Goal: Task Accomplishment & Management: Manage account settings

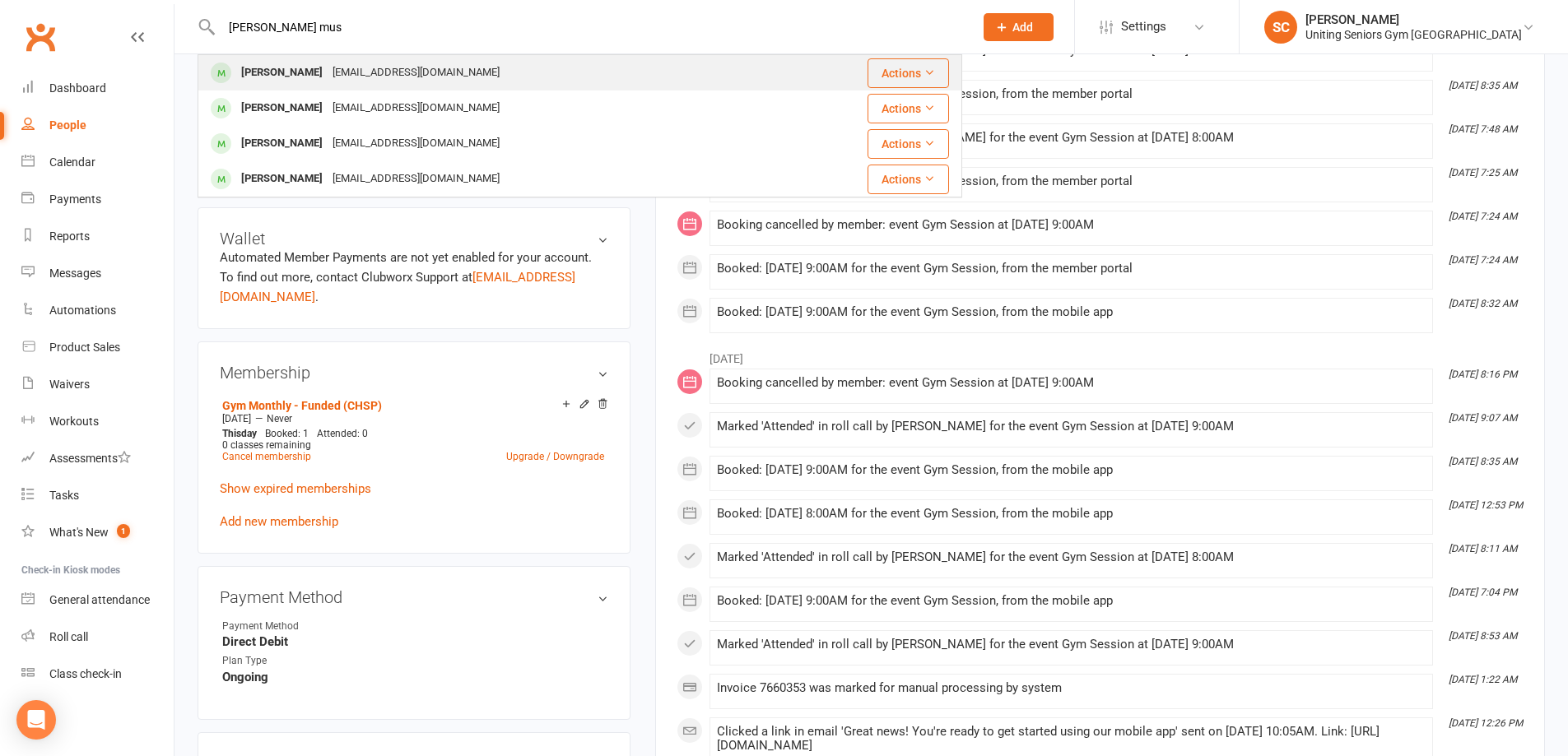
type input "[PERSON_NAME] mus"
click at [364, 66] on div "[EMAIL_ADDRESS][DOMAIN_NAME]" at bounding box center [416, 73] width 177 height 24
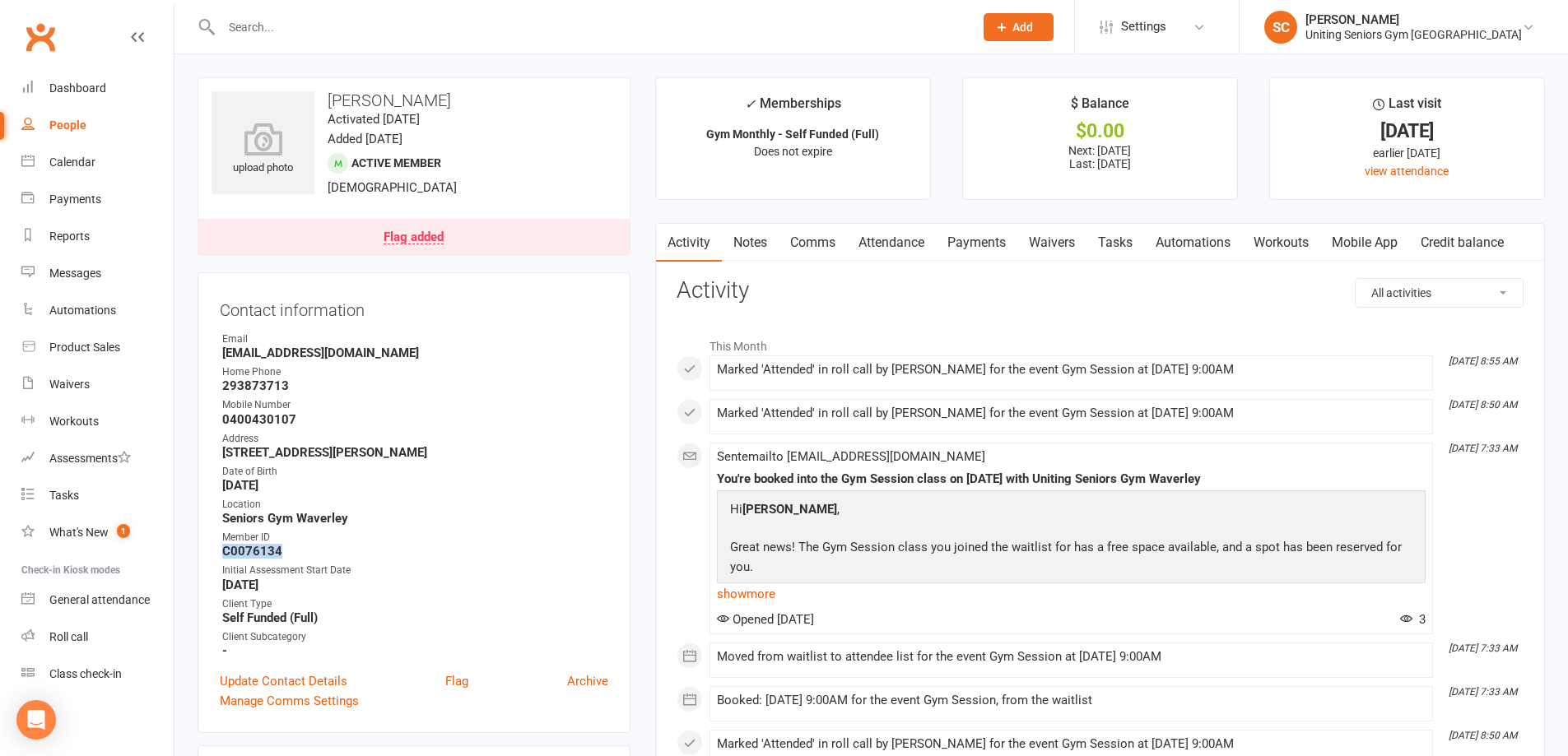
drag, startPoint x: 265, startPoint y: 551, endPoint x: 242, endPoint y: 549, distance: 23.1
click at [218, 550] on div "Contact information Owner Email [EMAIL_ADDRESS][DOMAIN_NAME] Home Phone [PHONE_…" at bounding box center [414, 502] width 433 height 461
copy strong "C0076134"
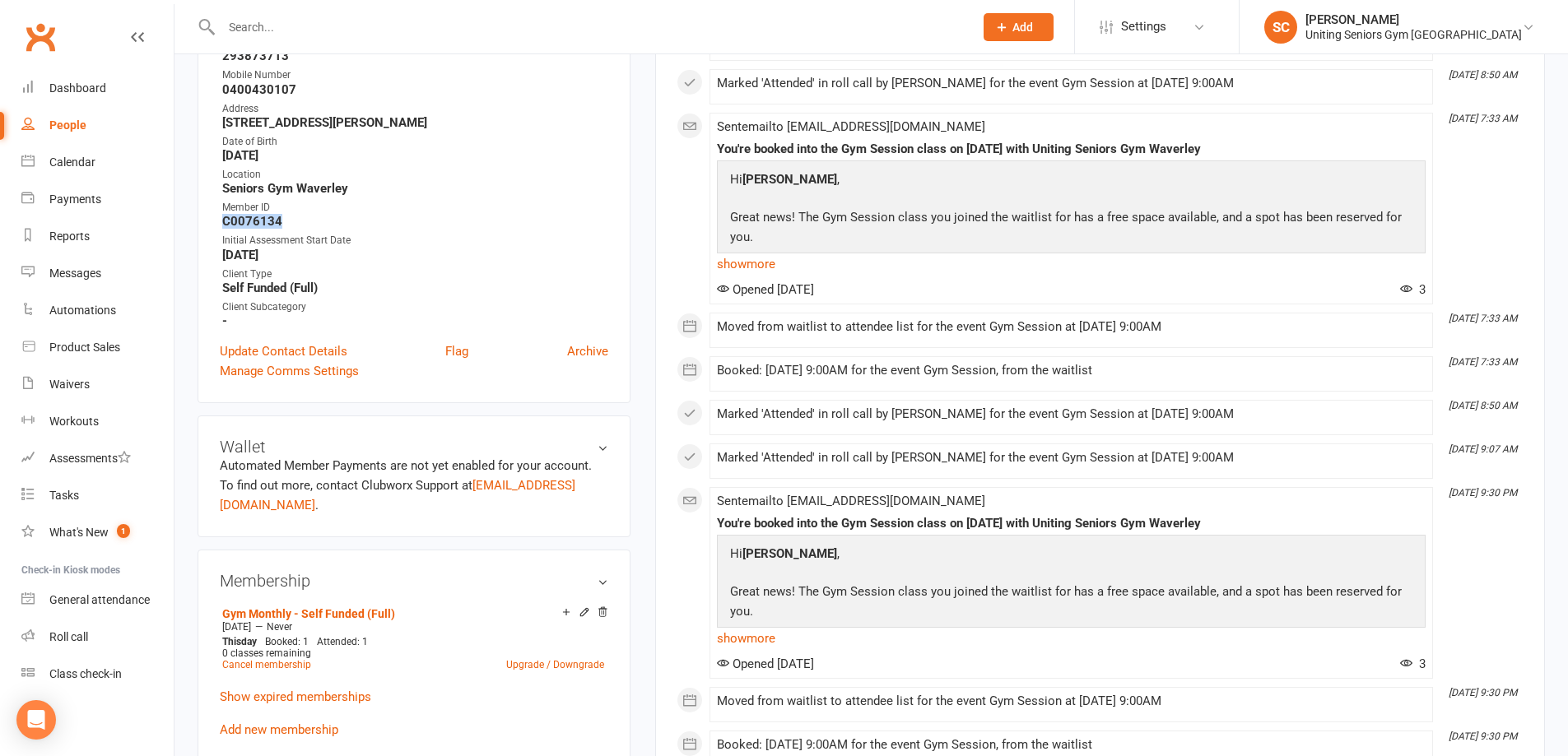
scroll to position [330, 0]
click at [454, 32] on input "text" at bounding box center [589, 27] width 745 height 23
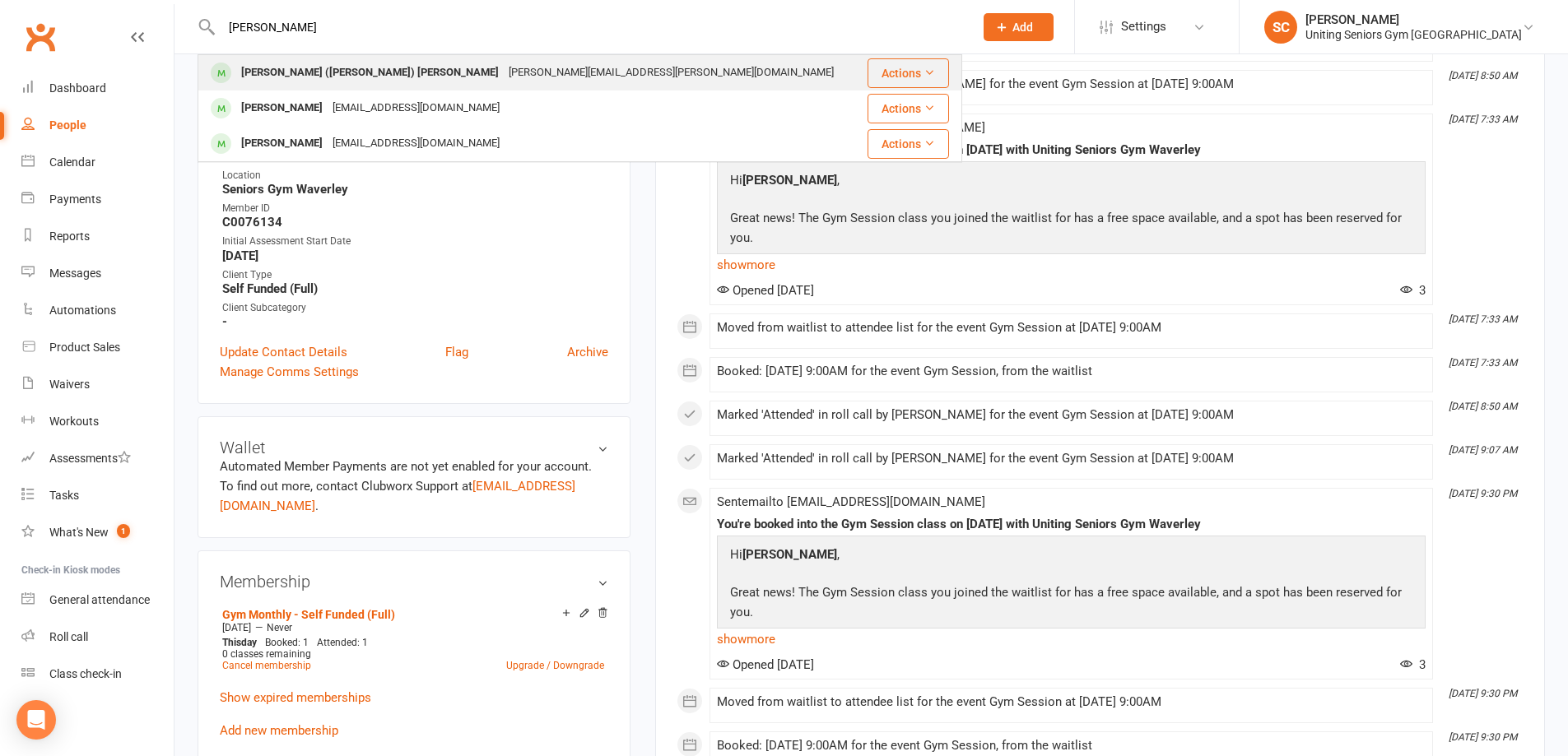
type input "[PERSON_NAME]"
click at [504, 68] on div "[PERSON_NAME][EMAIL_ADDRESS][PERSON_NAME][DOMAIN_NAME]" at bounding box center [671, 73] width 335 height 24
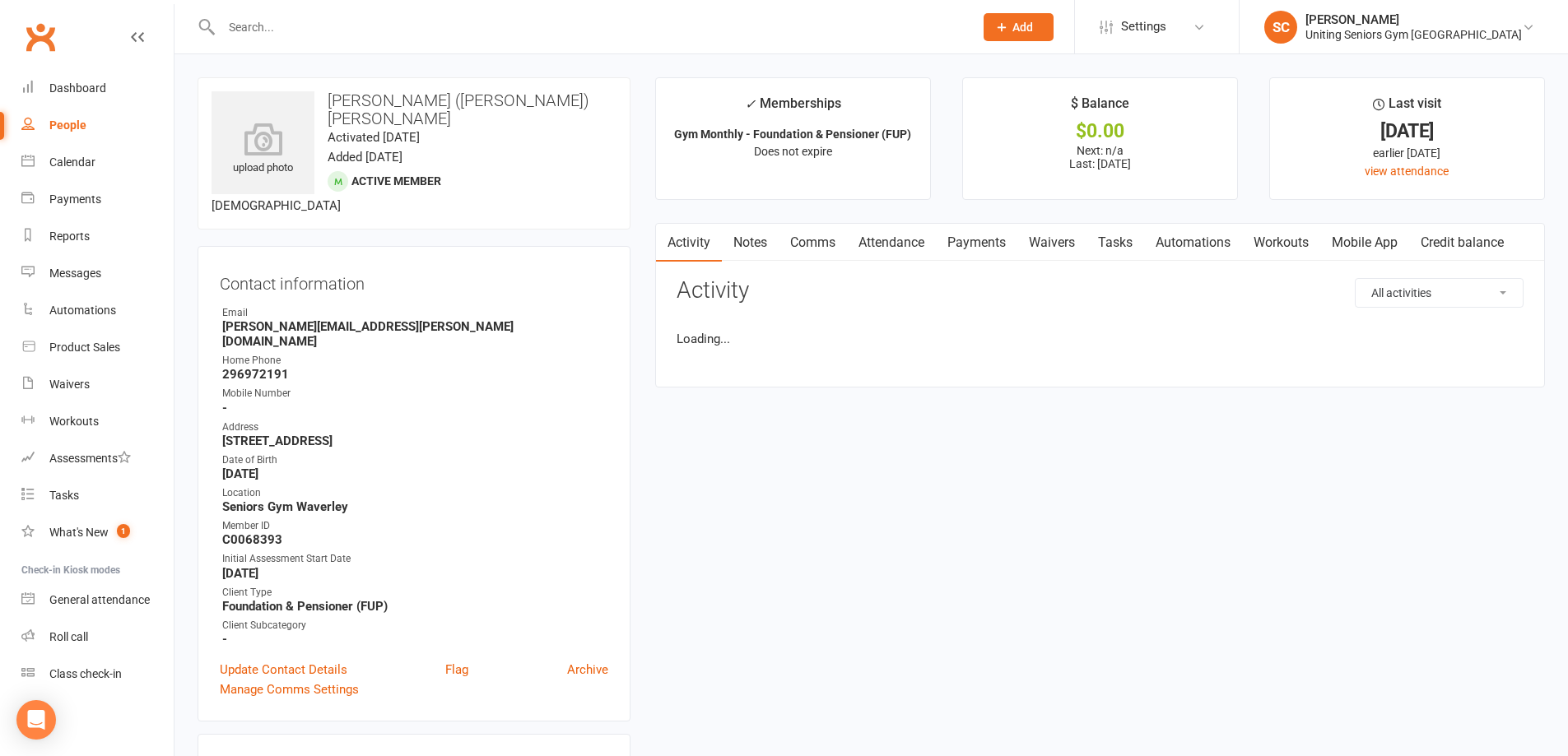
click at [893, 236] on link "Attendance" at bounding box center [891, 242] width 89 height 38
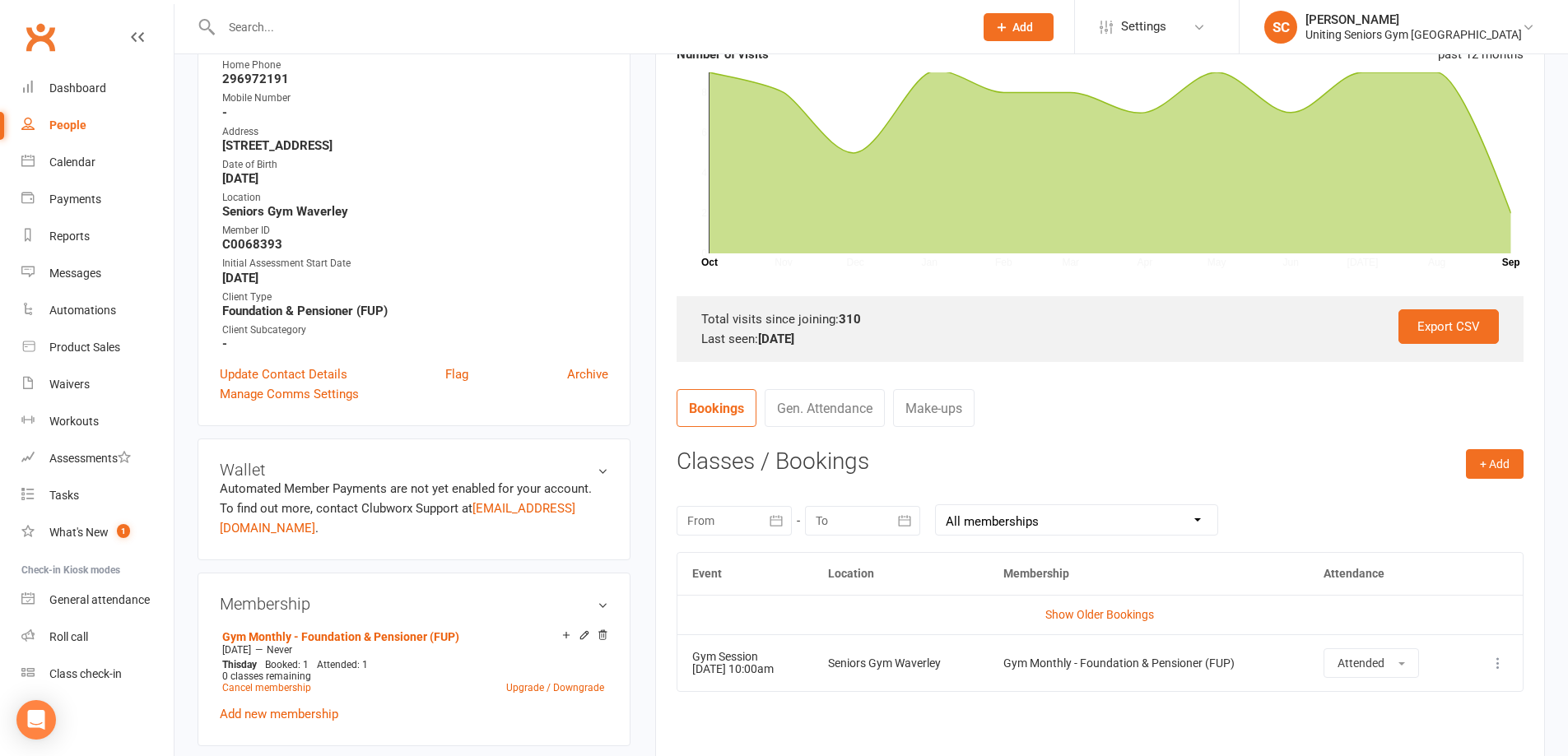
scroll to position [494, 0]
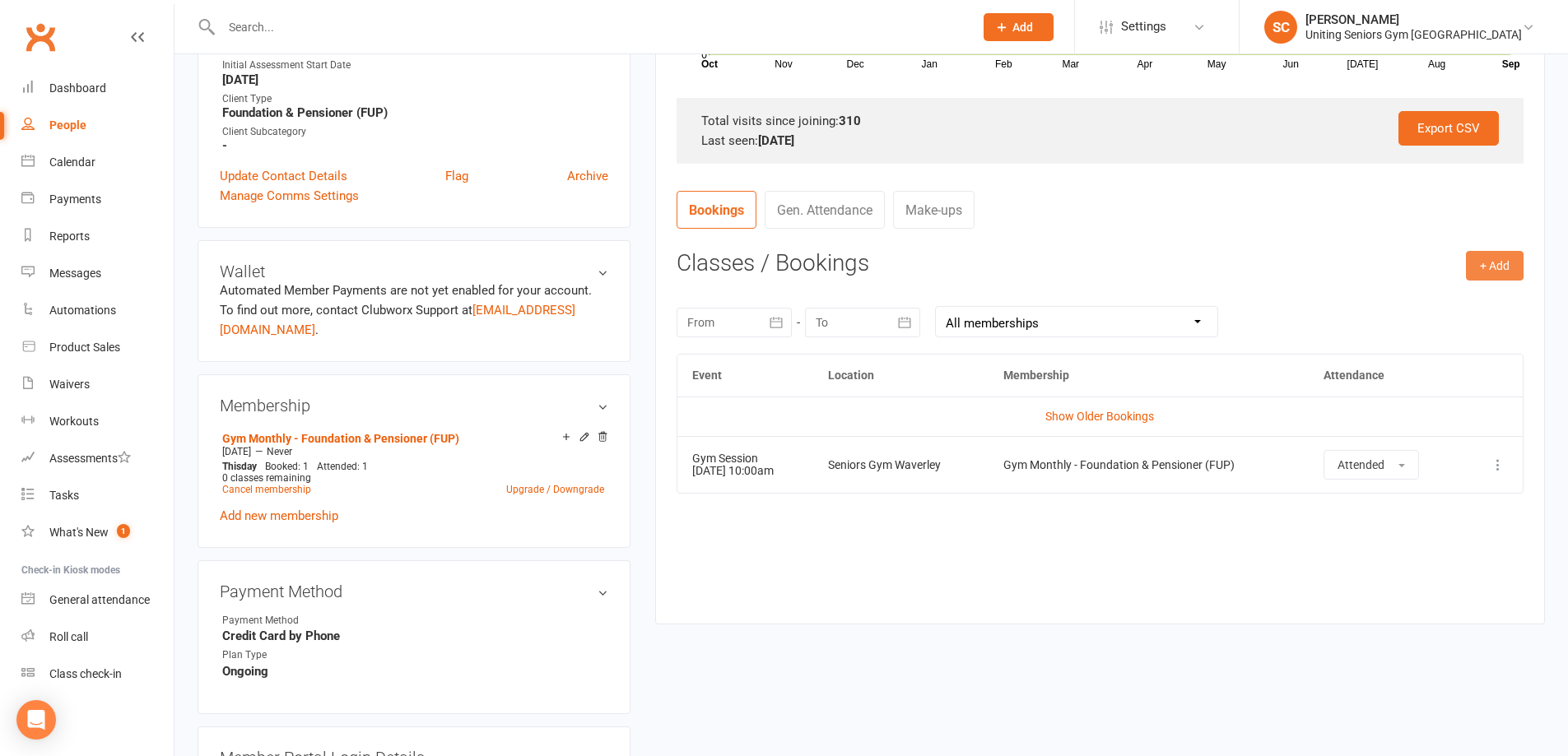
click at [1494, 261] on button "+ Add" at bounding box center [1494, 266] width 57 height 30
click at [1479, 294] on link "Book Event" at bounding box center [1440, 303] width 163 height 33
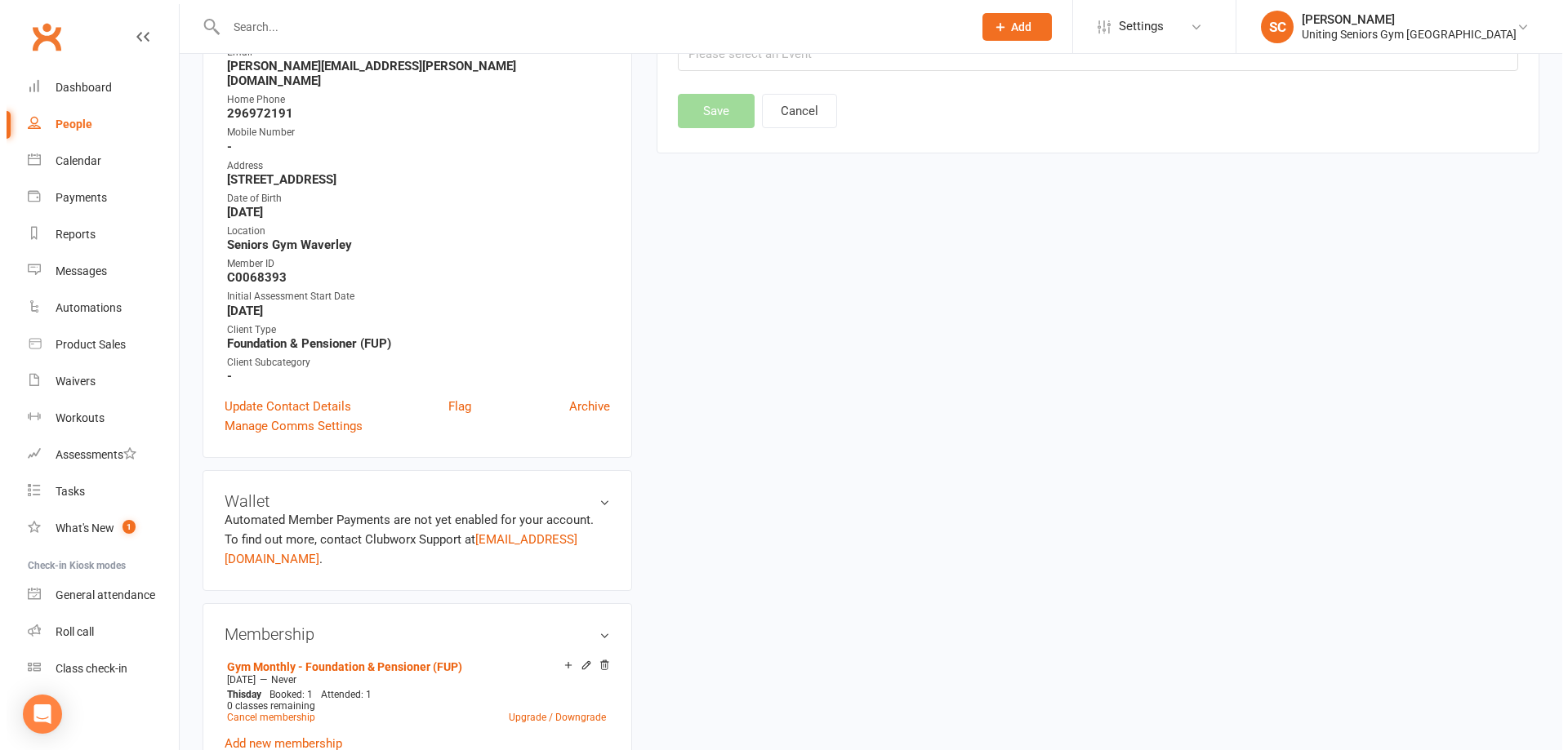
scroll to position [140, 0]
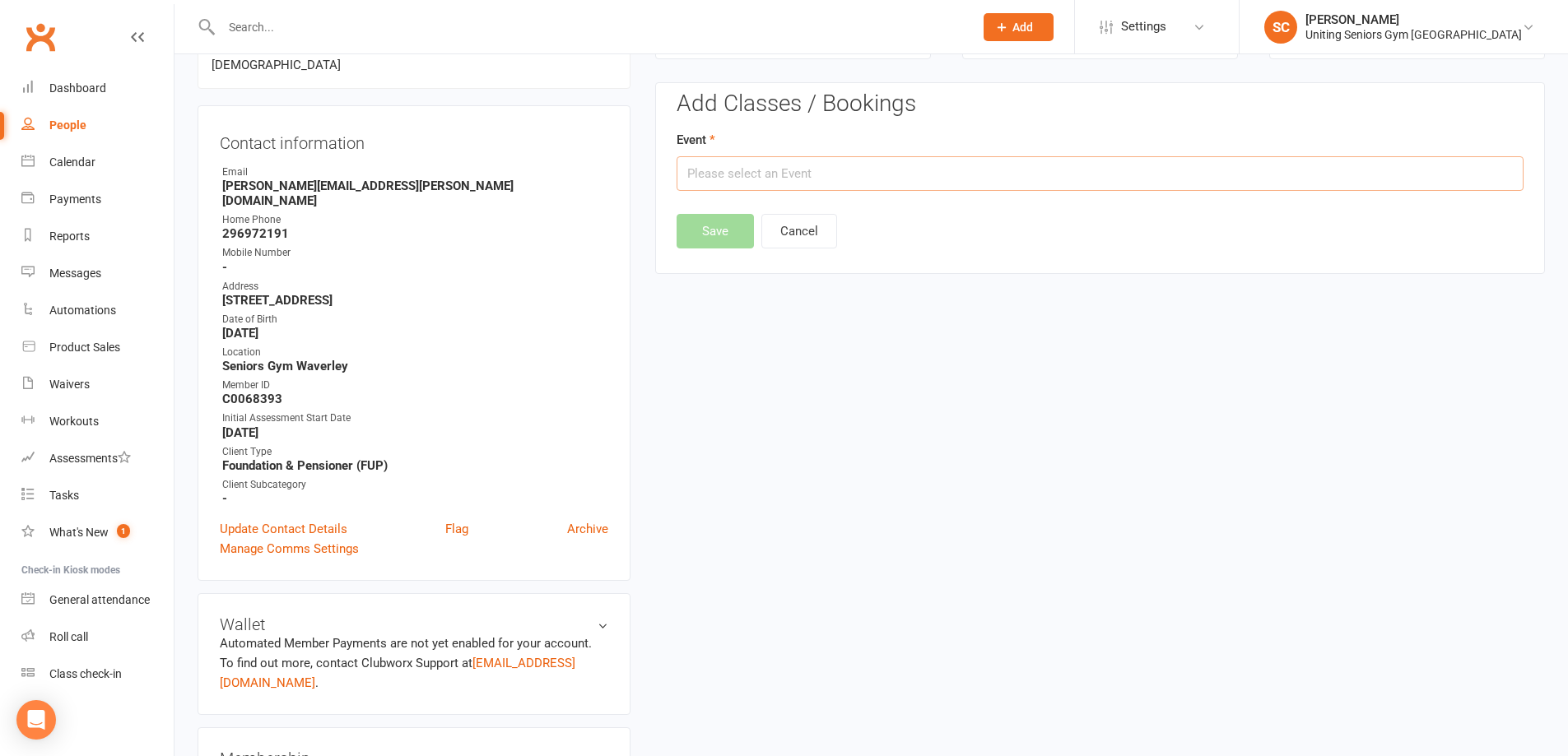
click at [801, 174] on input "text" at bounding box center [1099, 173] width 847 height 34
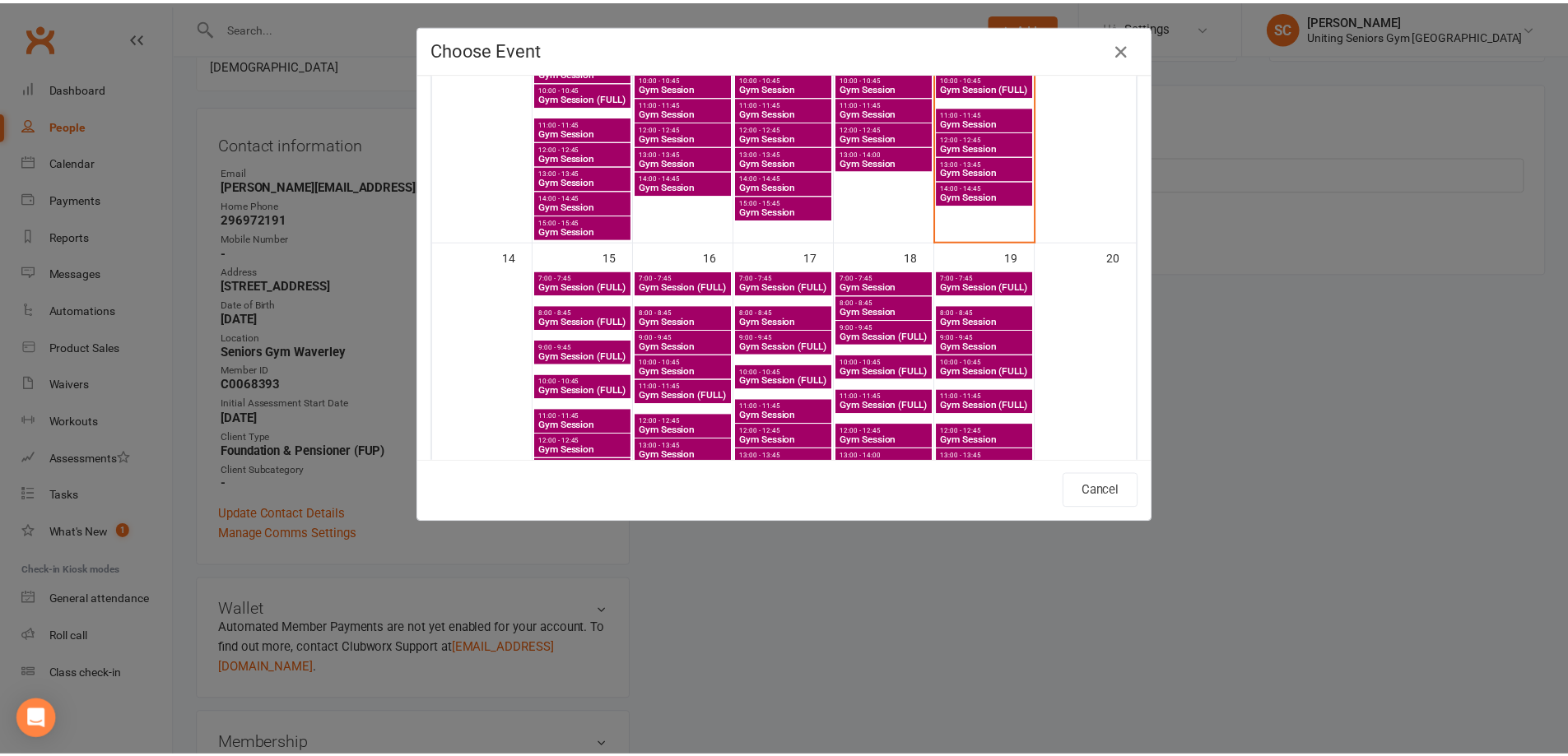
scroll to position [576, 0]
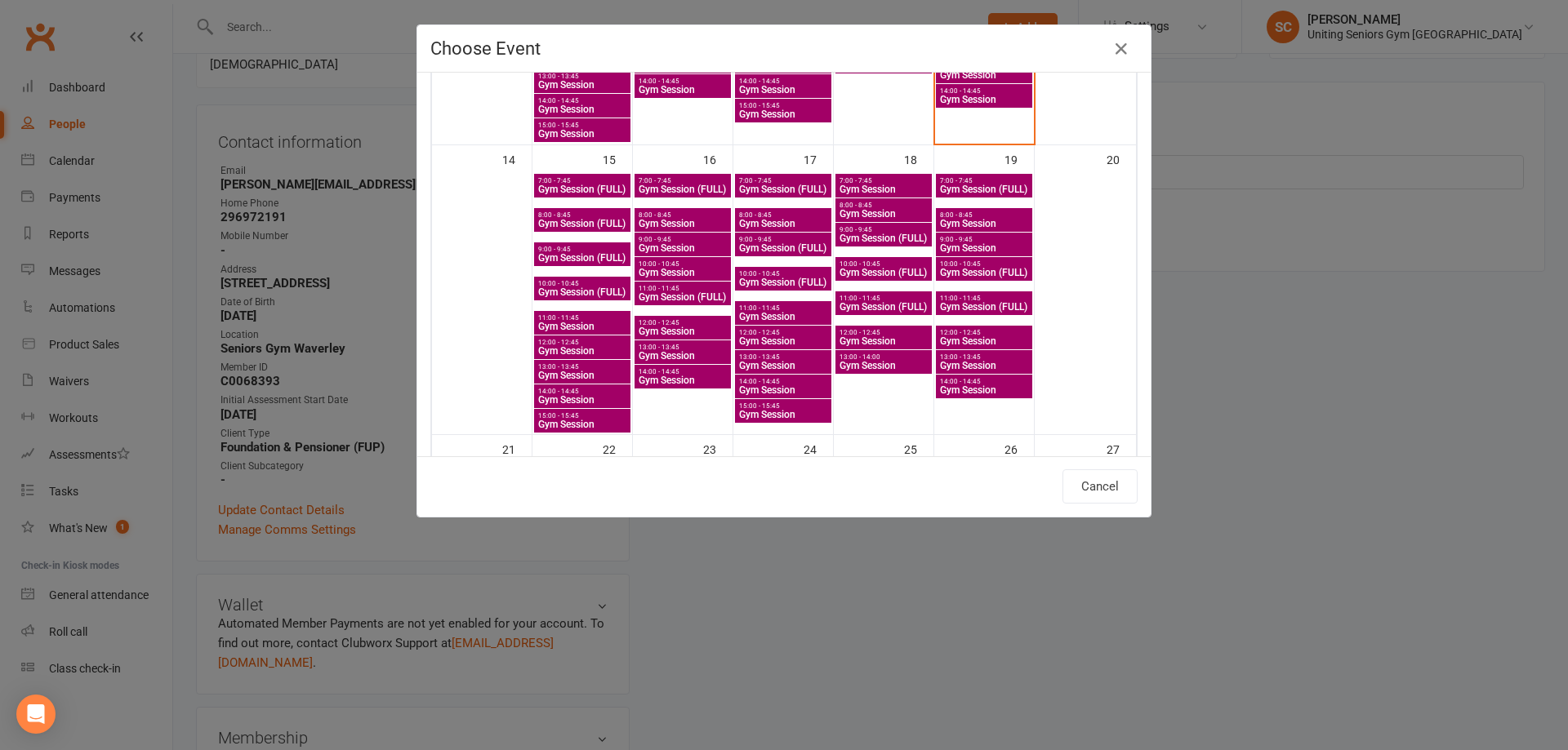
click at [961, 273] on span "Gym Session (FULL)" at bounding box center [984, 273] width 90 height 10
type input "Gym Session (FULL) - [DATE] 10:00:00 AM"
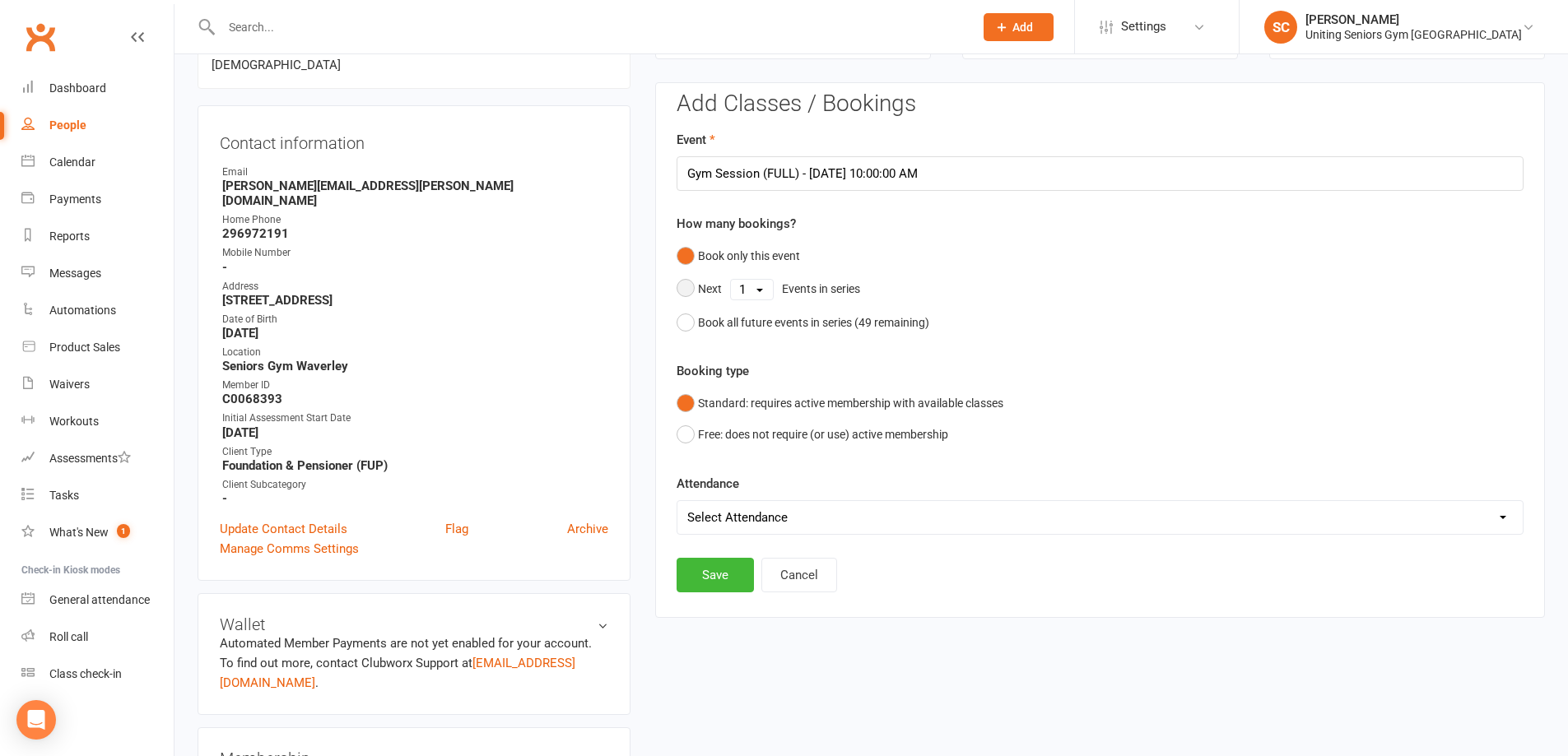
click at [758, 282] on select "1 2 3 4 5 6 7 8 9 10 11 12 13 14 15 16 17 18 19 20 21 22 23 24 25 26 27 28 29 3…" at bounding box center [752, 290] width 42 height 20
select select "49"
click at [731, 280] on select "1 2 3 4 5 6 7 8 9 10 11 12 13 14 15 16 17 18 19 20 21 22 23 24 25 26 27 28 29 3…" at bounding box center [752, 290] width 42 height 20
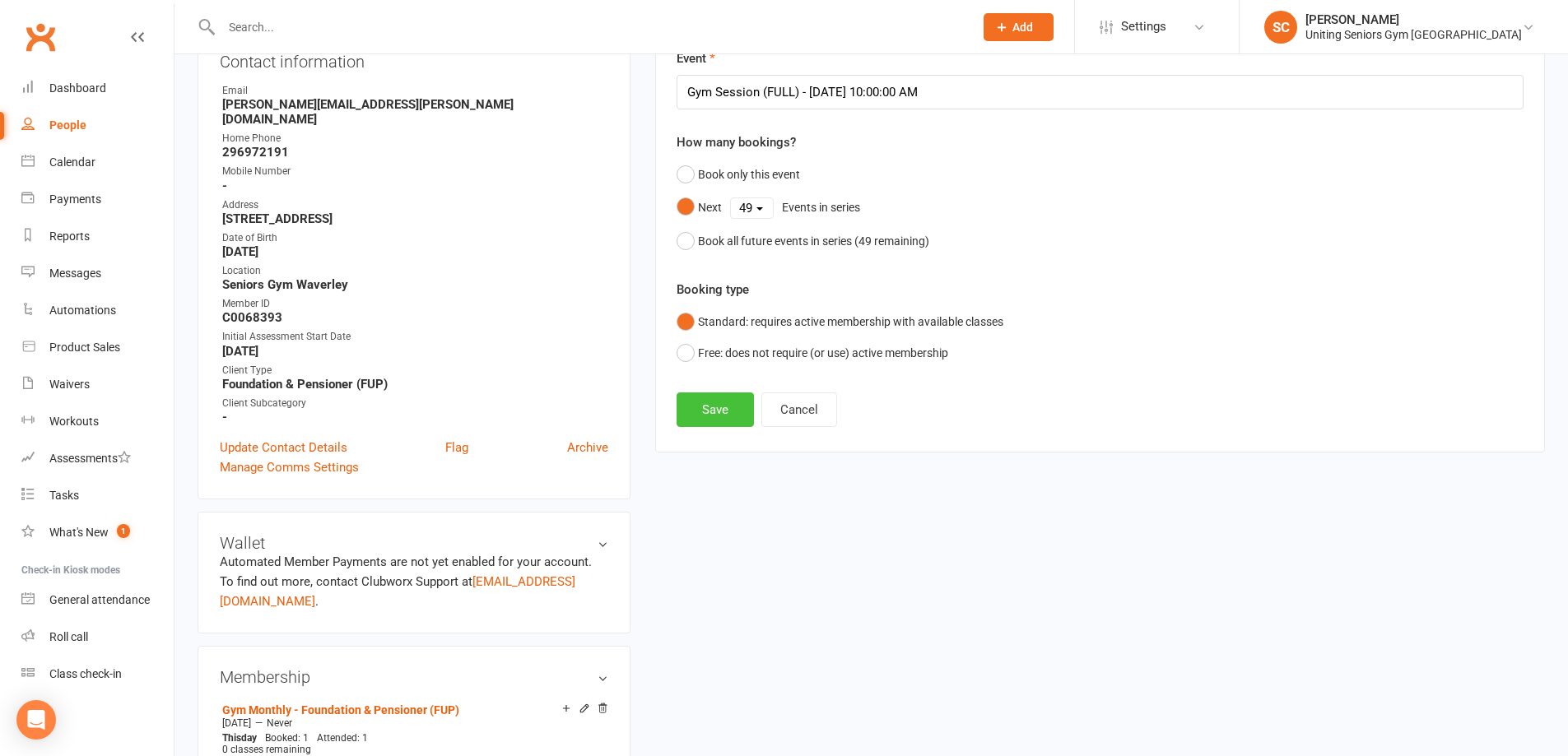
scroll to position [247, 0]
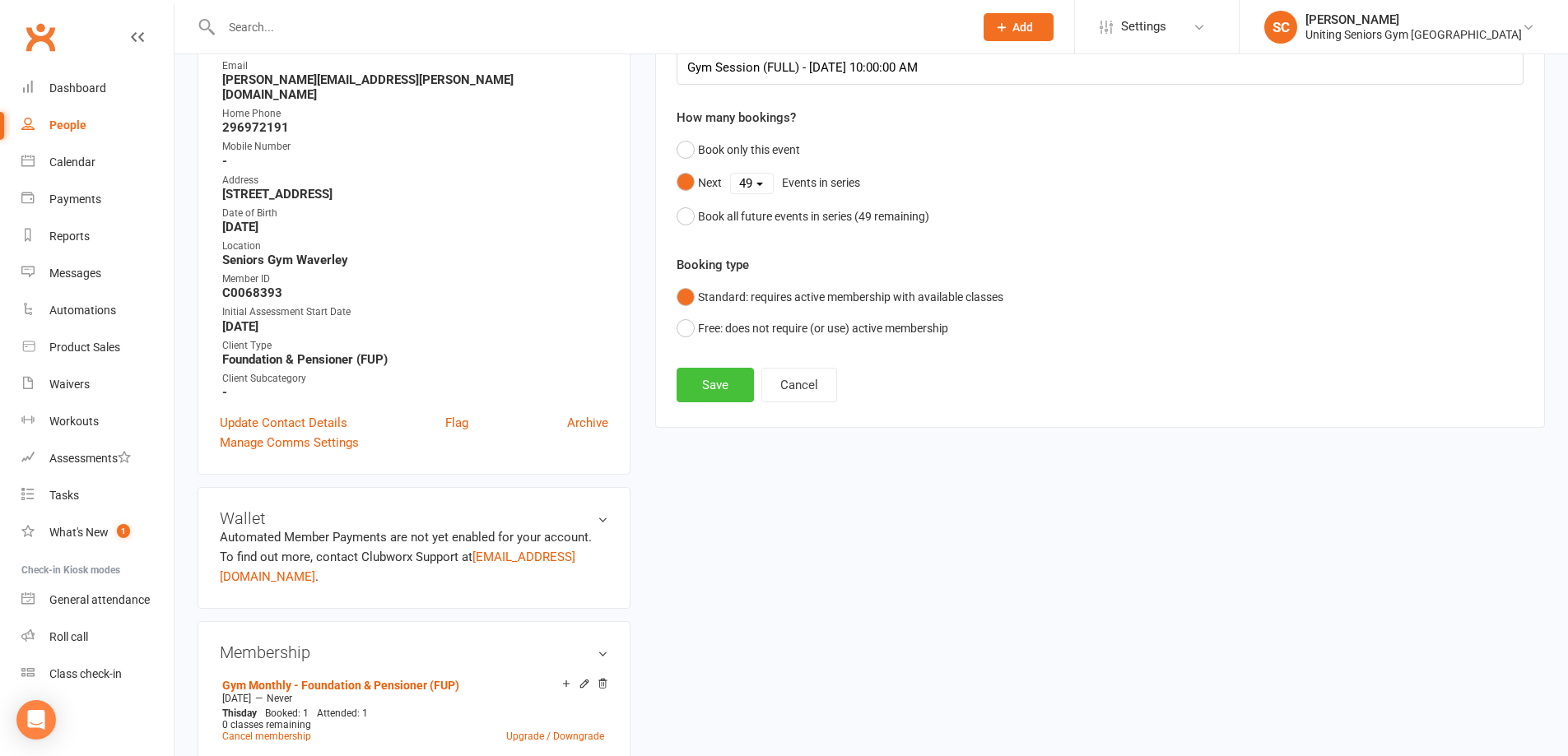
click at [721, 382] on button "Save" at bounding box center [715, 385] width 77 height 34
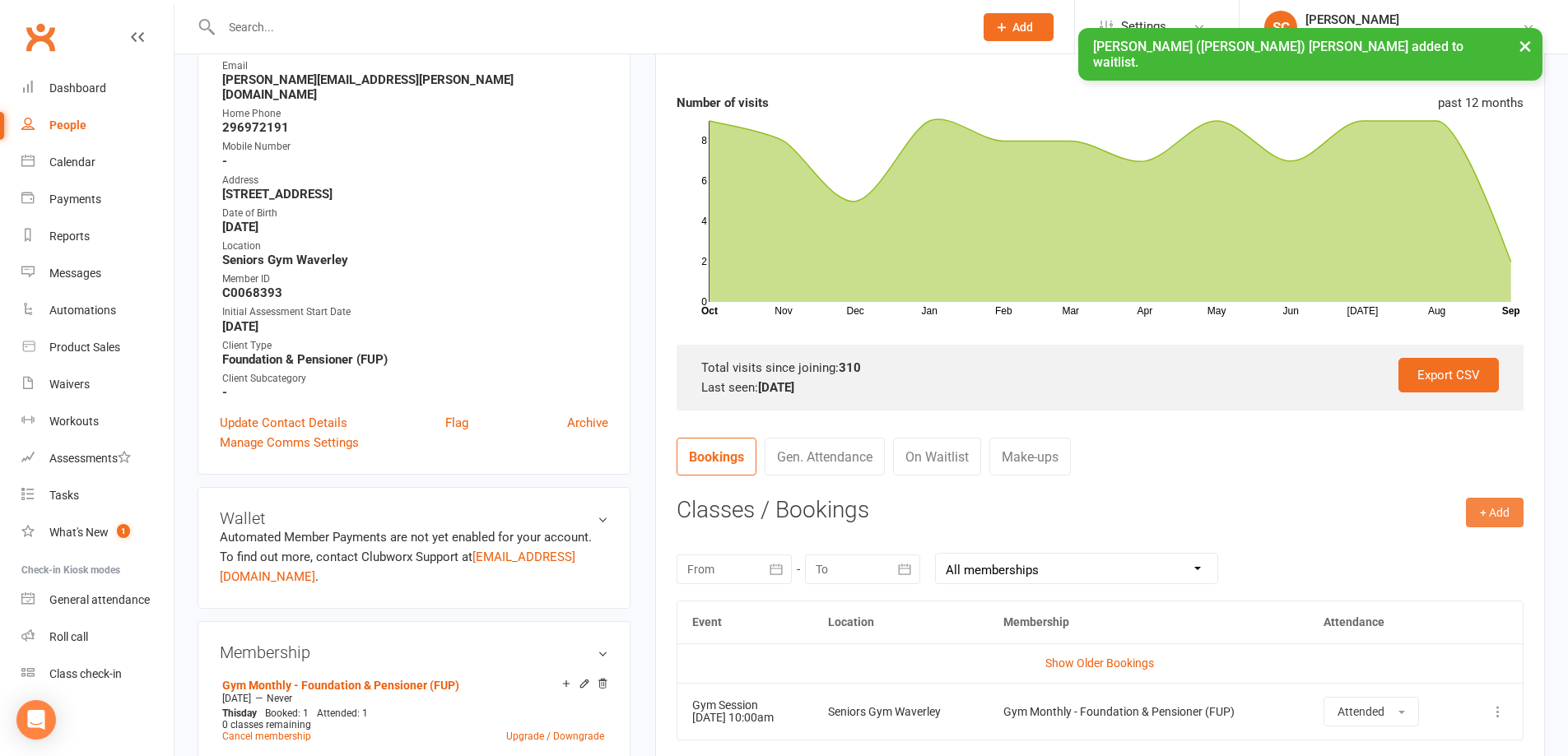
click at [1488, 514] on button "+ Add" at bounding box center [1494, 513] width 57 height 30
click at [1396, 542] on link "Book Event" at bounding box center [1440, 549] width 163 height 33
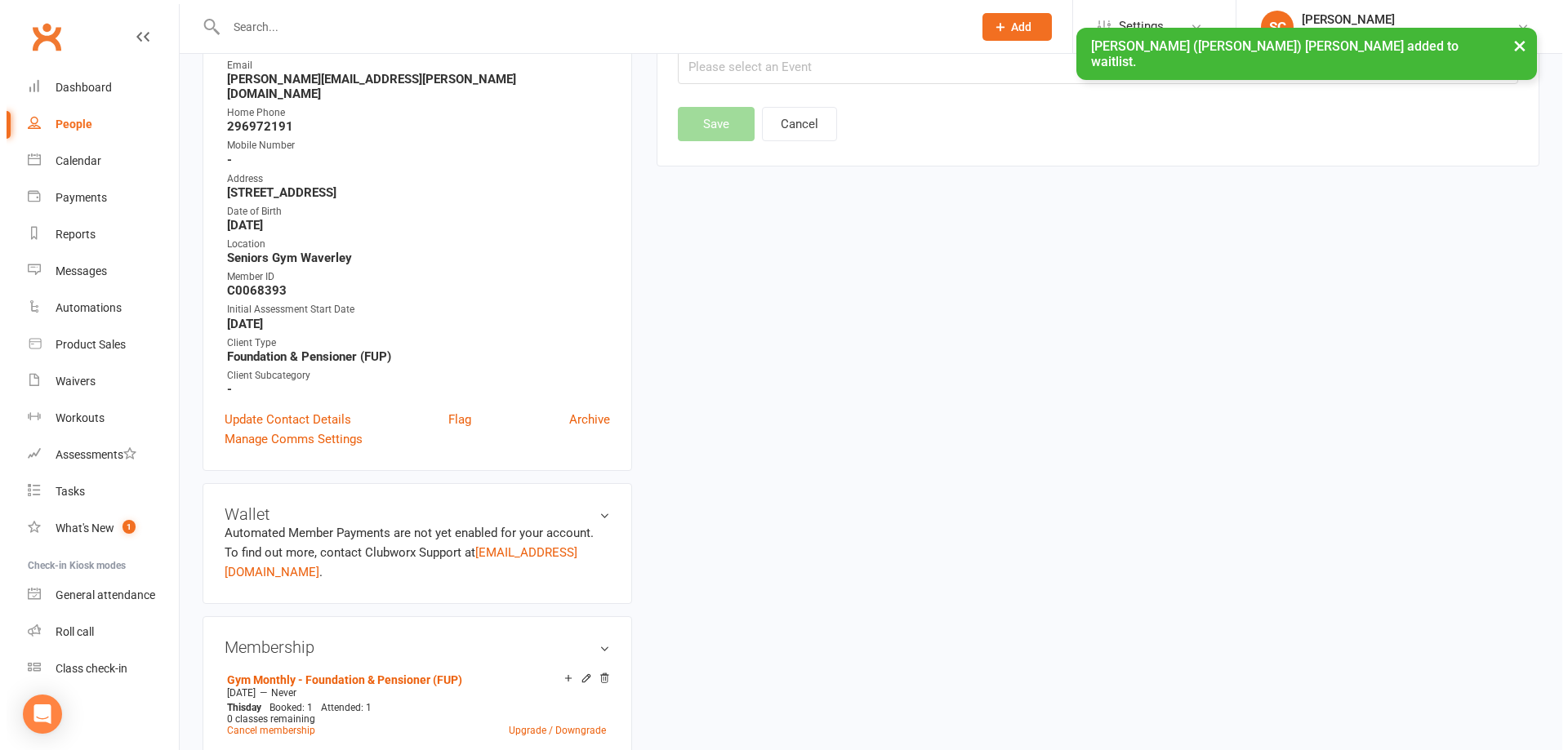
scroll to position [140, 0]
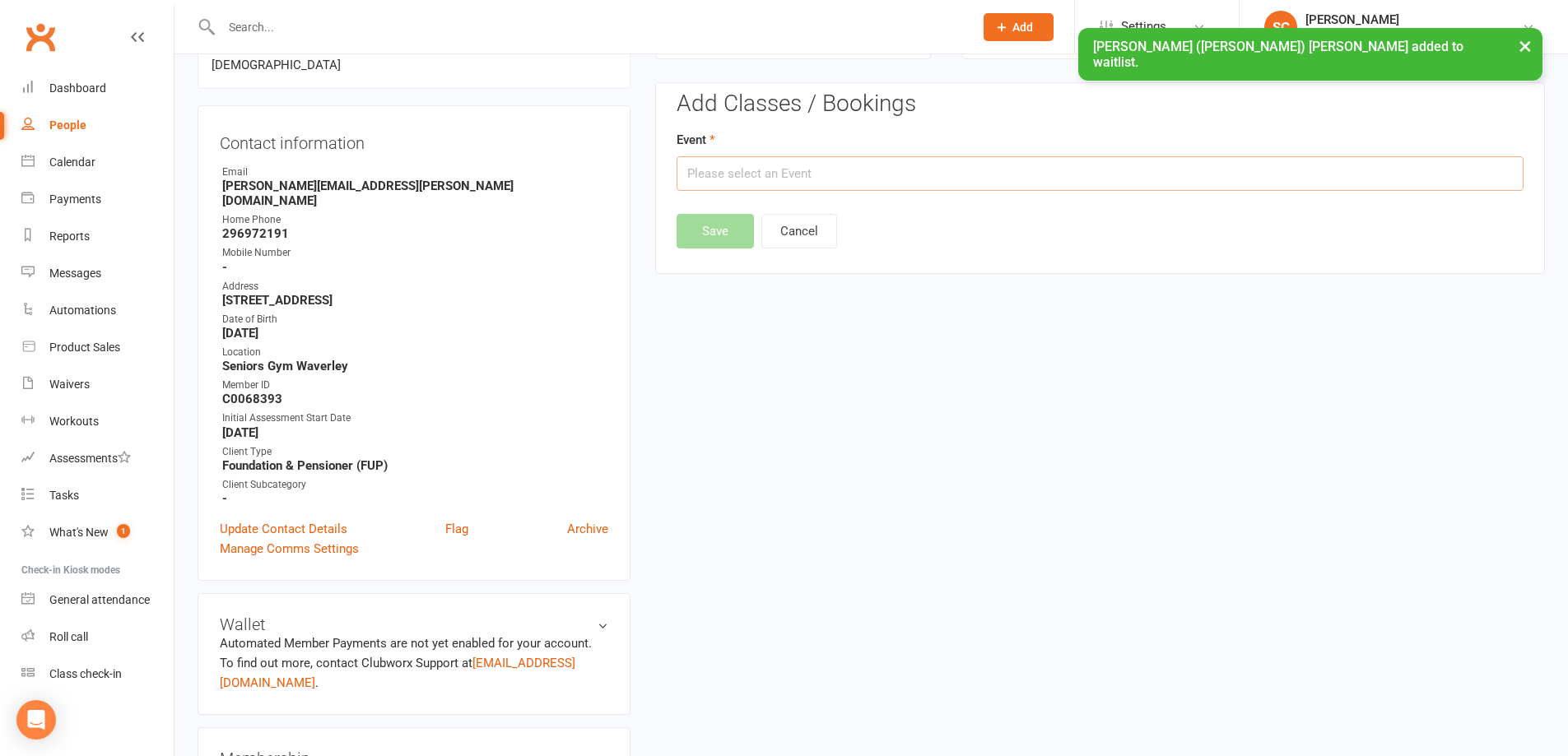
click at [874, 172] on input "text" at bounding box center [1099, 173] width 847 height 34
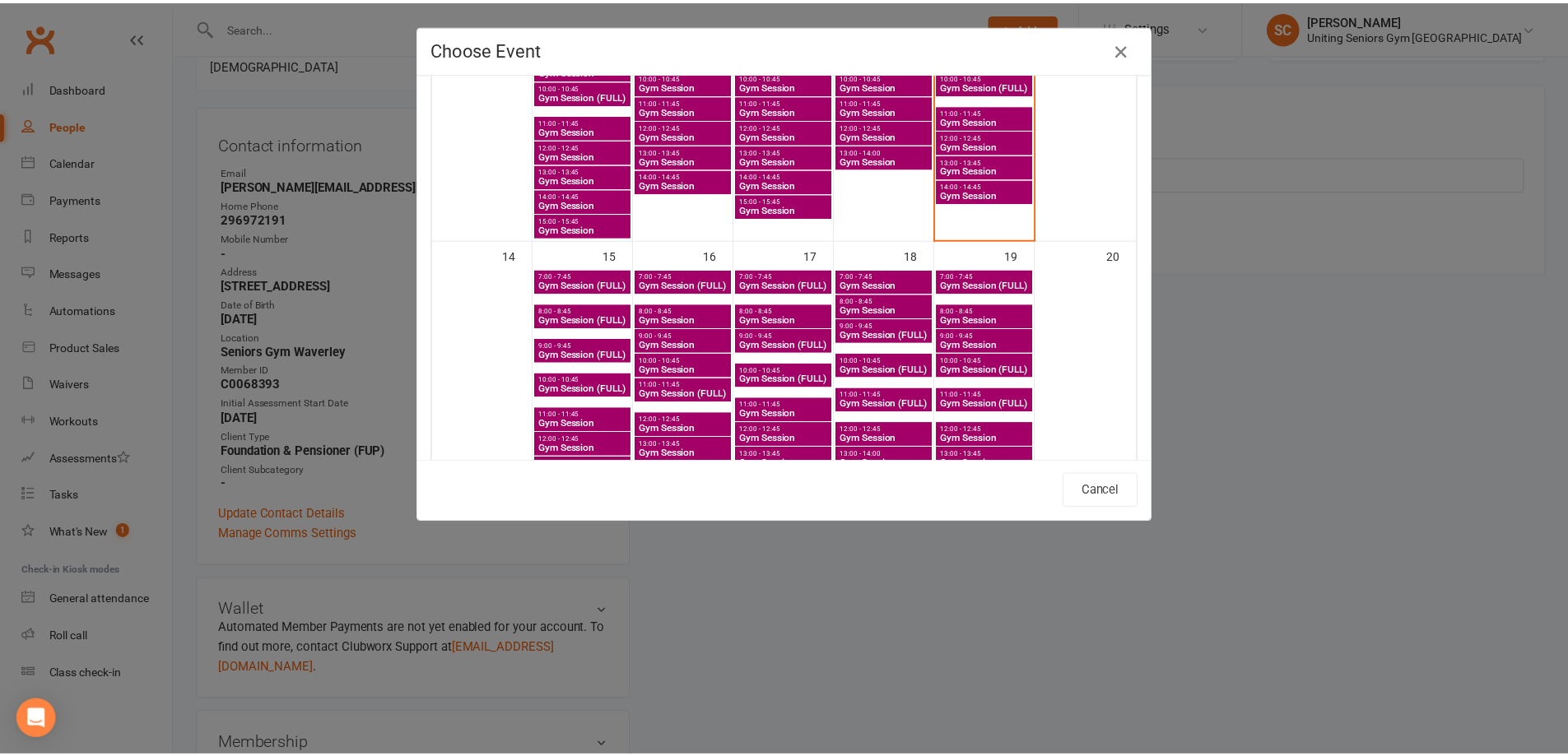
scroll to position [494, 0]
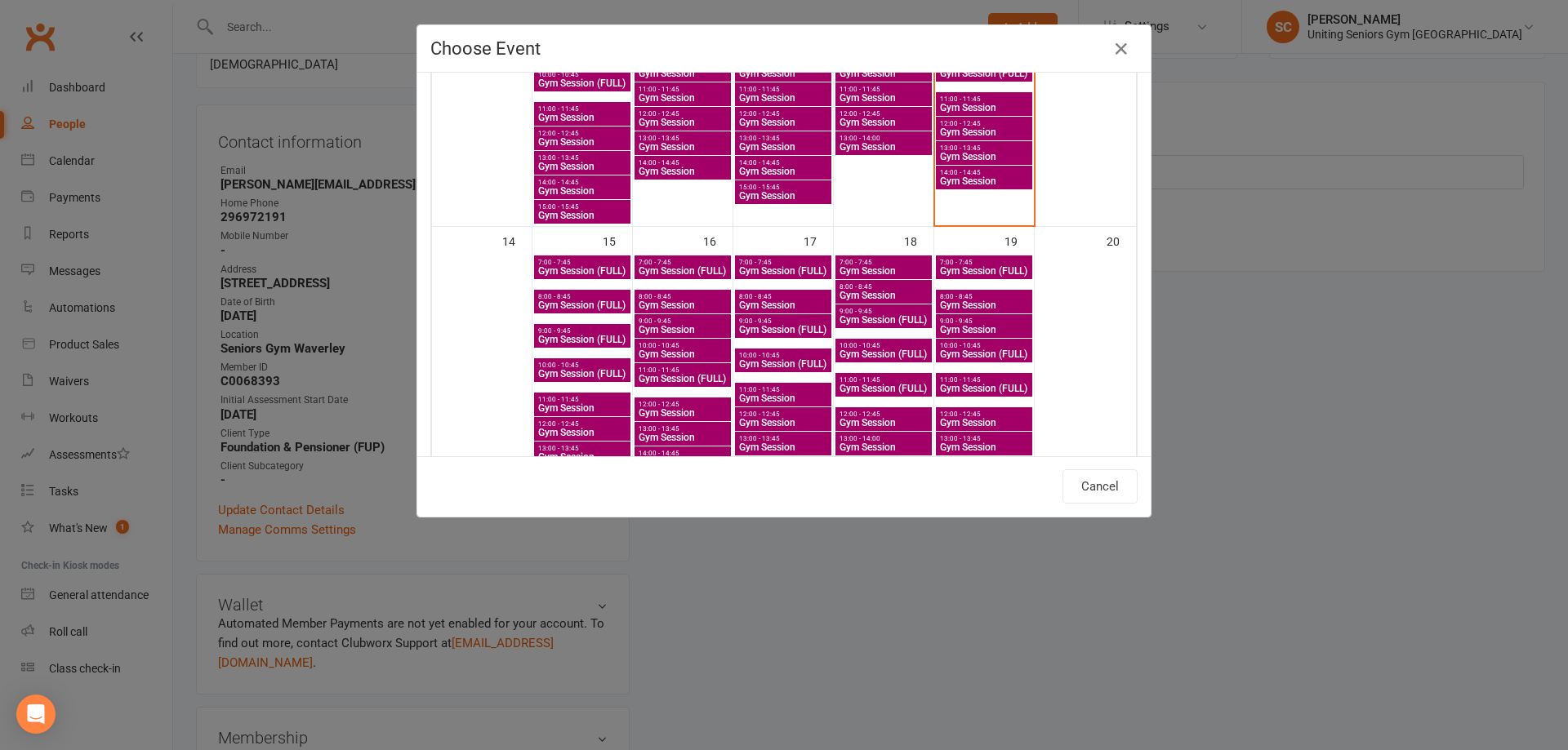
click at [652, 350] on span "Gym Session" at bounding box center [682, 354] width 90 height 10
type input "Gym Session - [DATE] 10:00:00 AM"
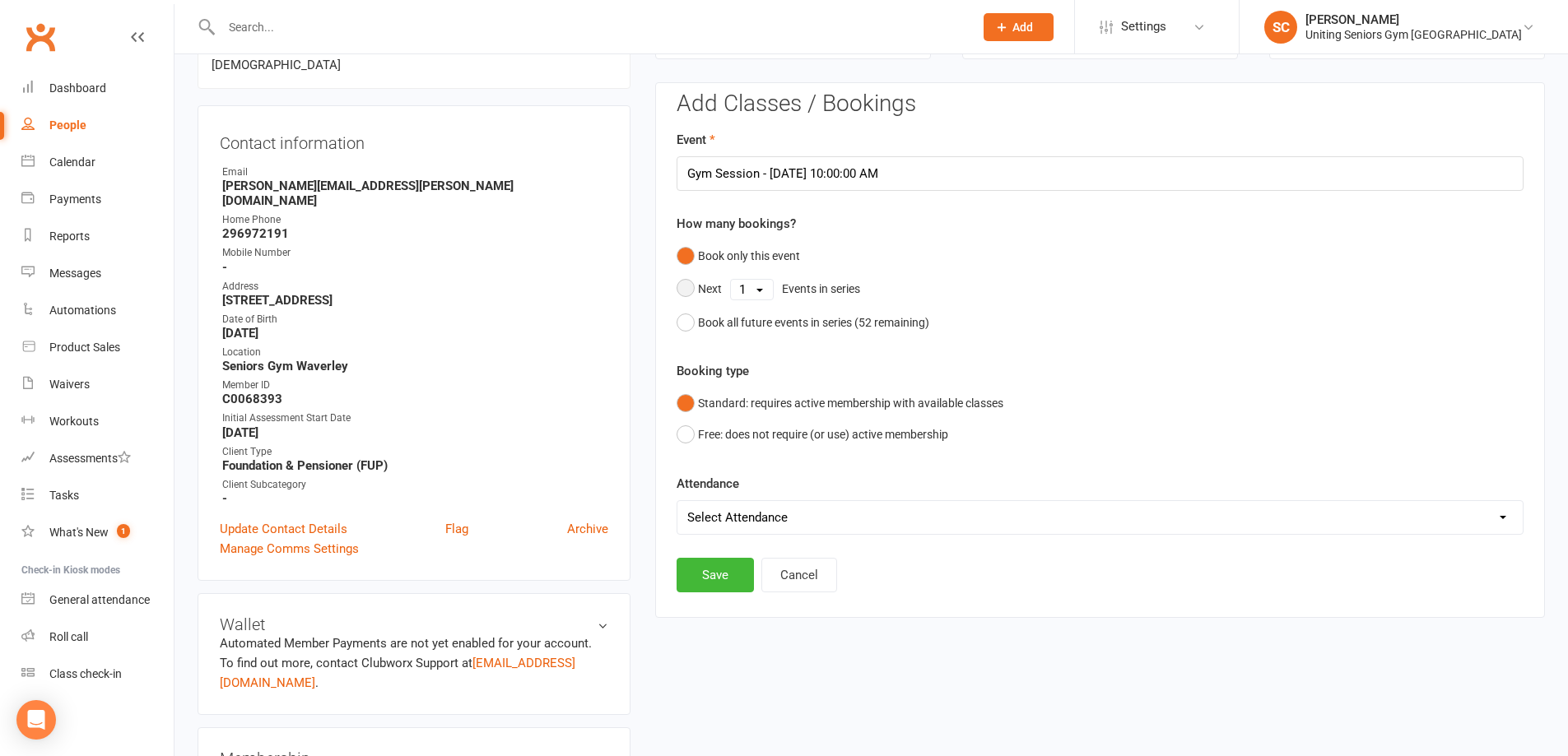
click at [764, 292] on select "1 2 3 4 5 6 7 8 9 10 11 12 13 14 15 16 17 18 19 20 21 22 23 24 25 26 27 28 29 3…" at bounding box center [752, 290] width 42 height 20
select select "52"
click at [731, 280] on select "1 2 3 4 5 6 7 8 9 10 11 12 13 14 15 16 17 18 19 20 21 22 23 24 25 26 27 28 29 3…" at bounding box center [752, 290] width 42 height 20
click at [718, 482] on button "Save" at bounding box center [715, 491] width 77 height 34
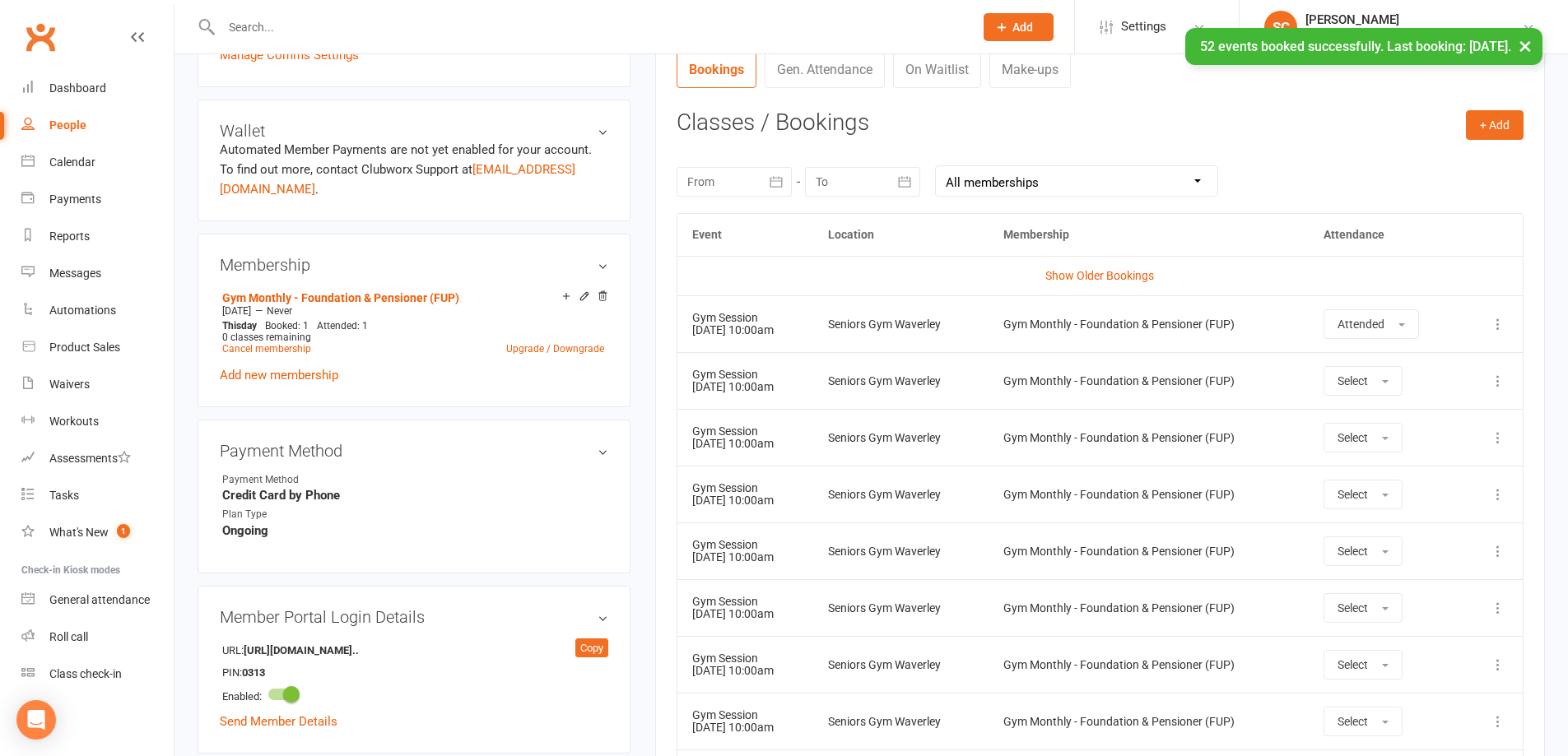
scroll to position [716, 0]
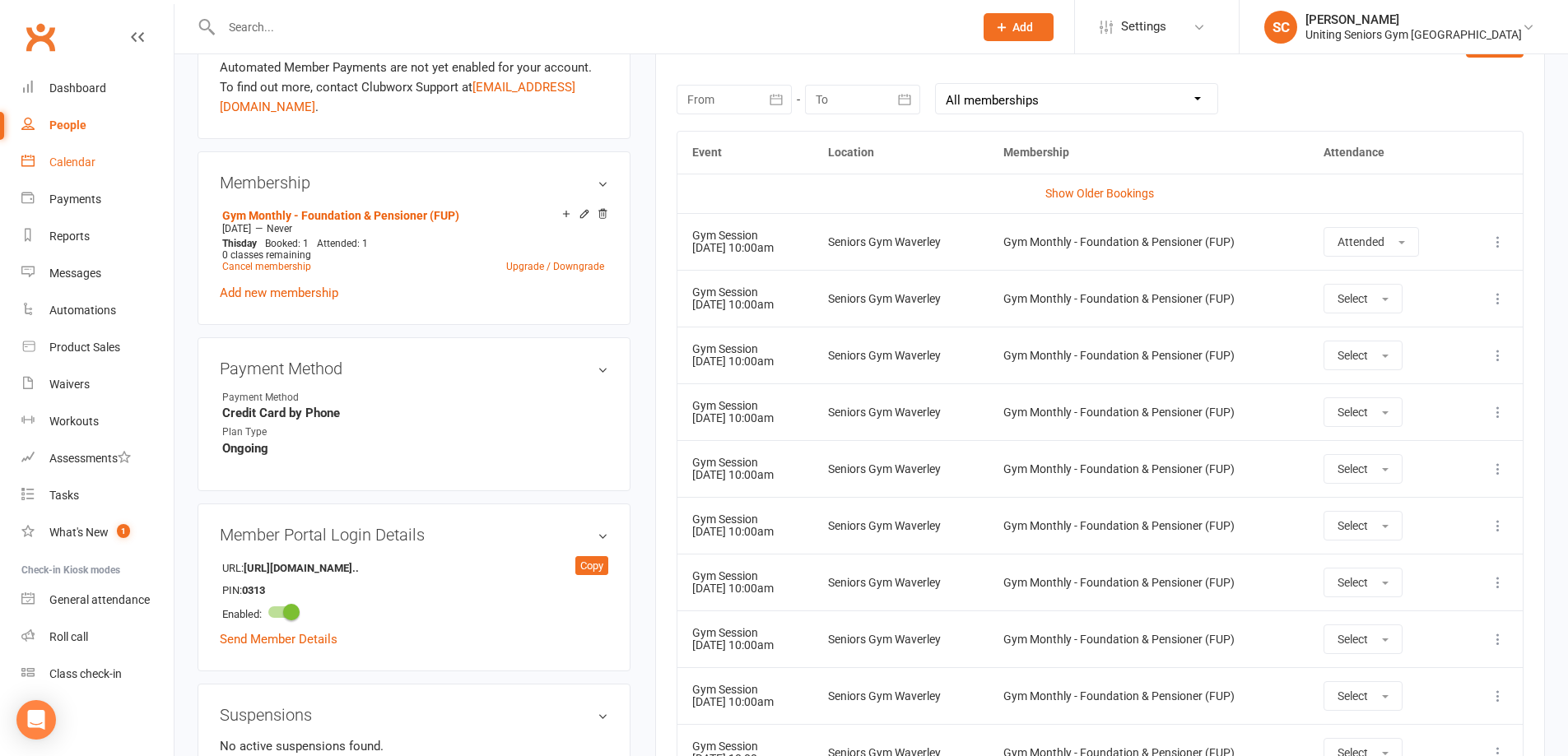
click at [82, 165] on div "Calendar" at bounding box center [72, 162] width 46 height 13
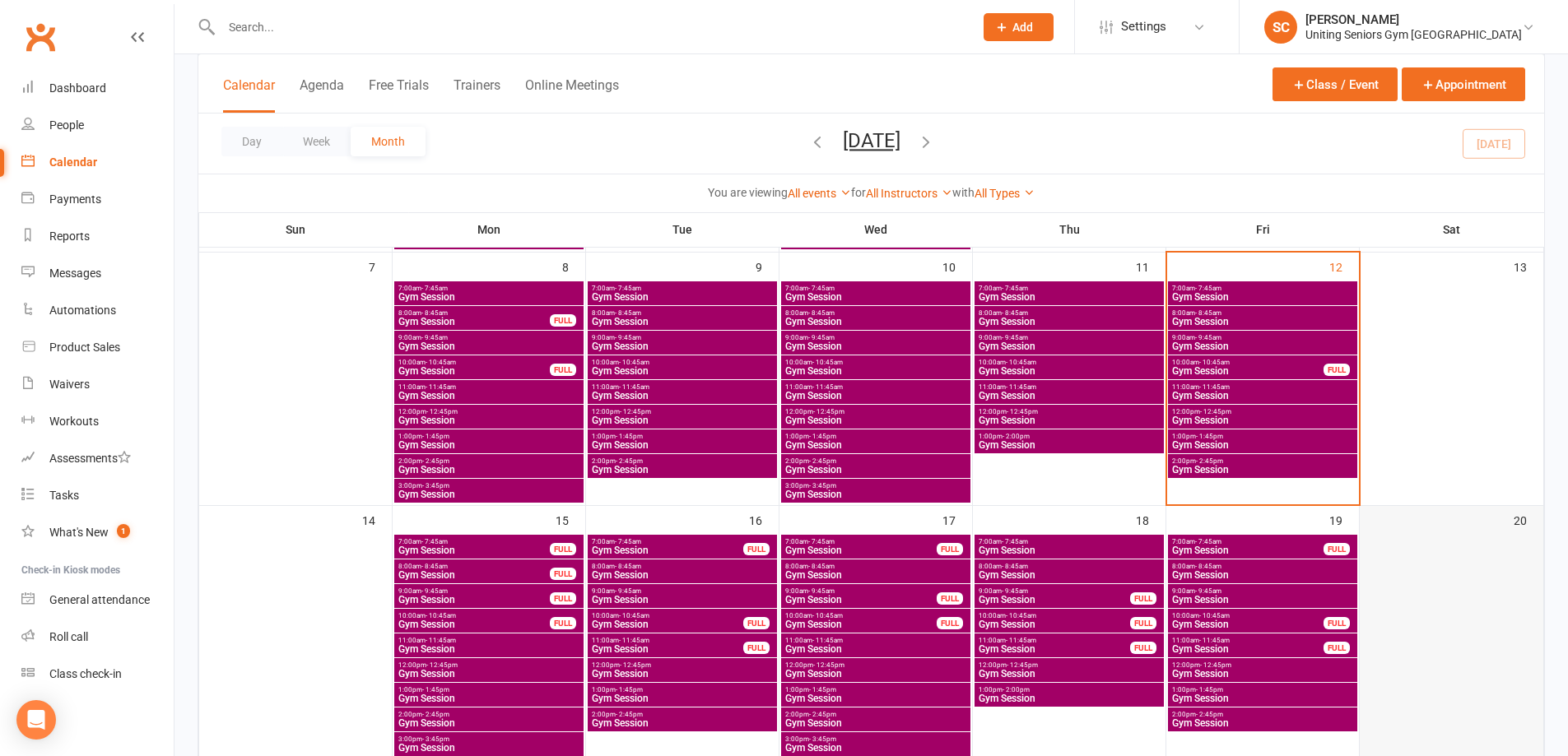
scroll to position [494, 0]
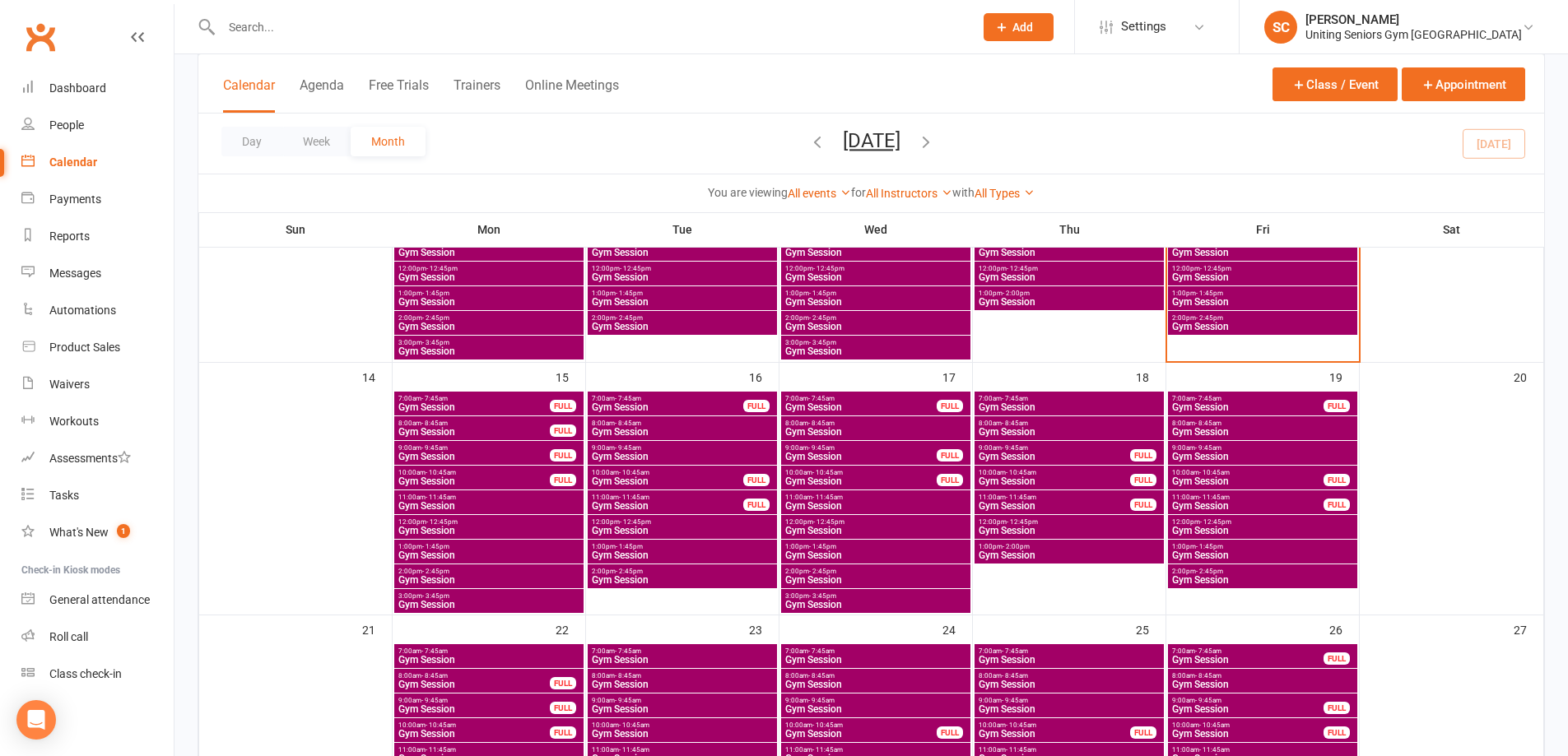
click at [1216, 471] on span "- 10:45am" at bounding box center [1214, 472] width 31 height 7
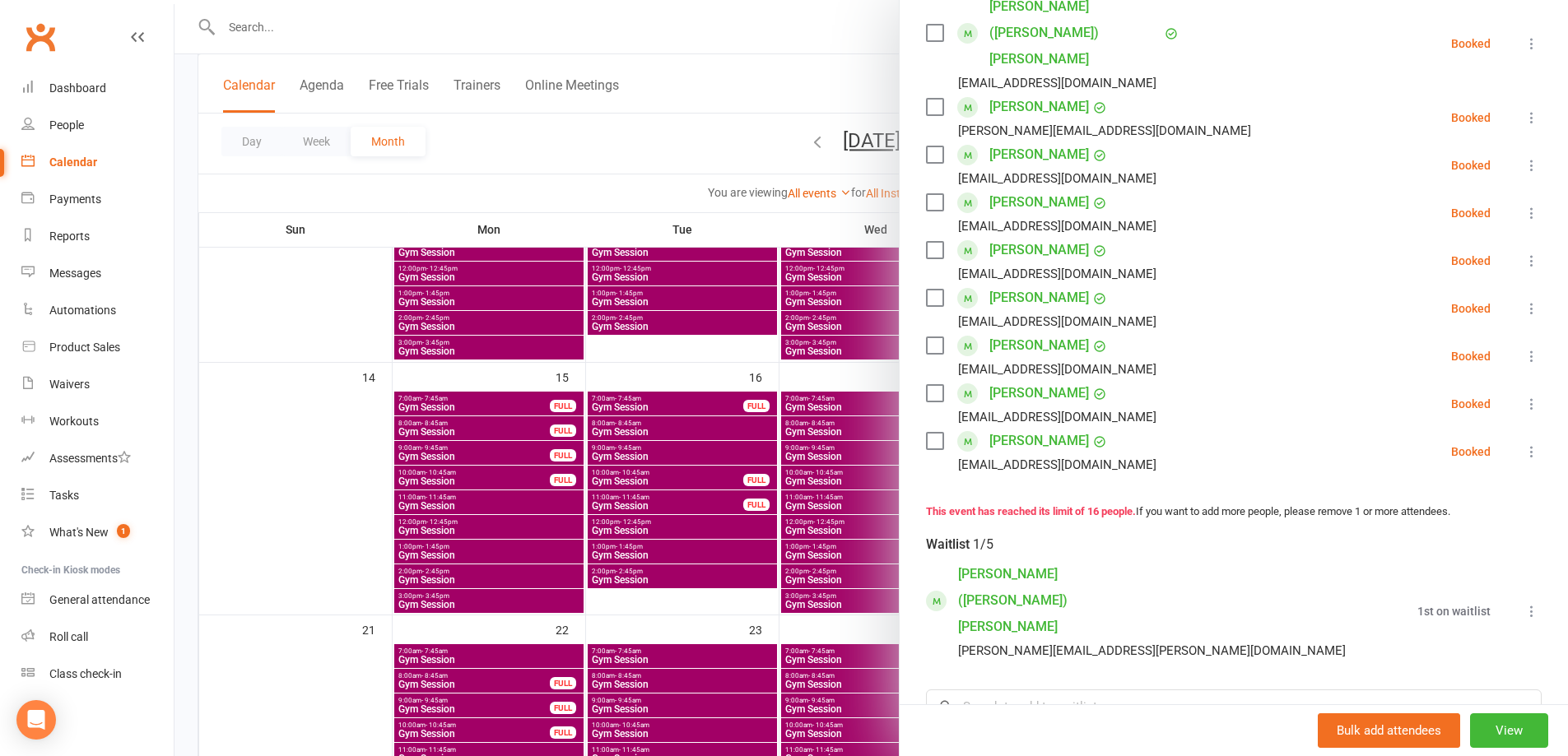
scroll to position [741, 0]
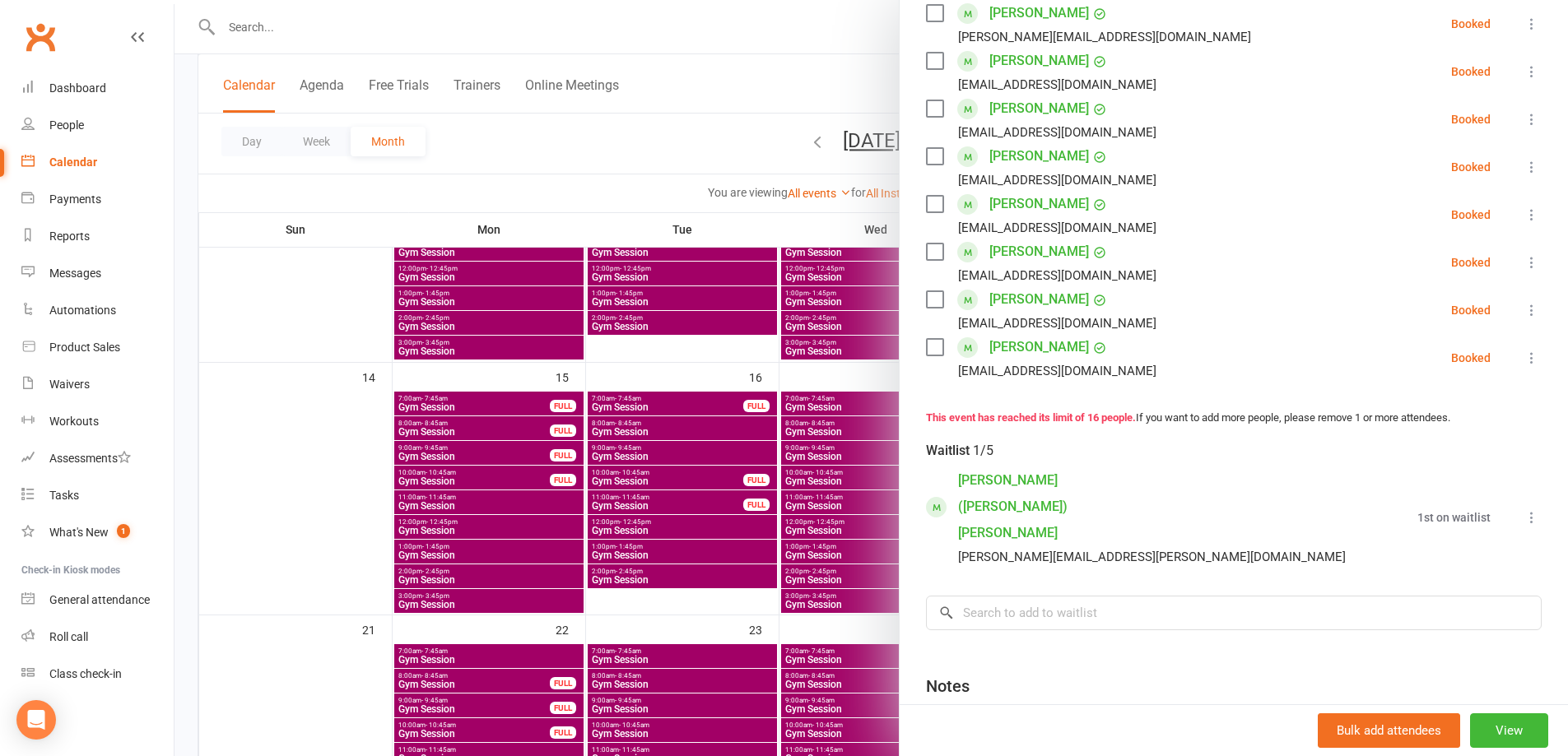
click at [1524, 509] on icon at bounding box center [1532, 517] width 16 height 16
click at [1496, 533] on link "Book now" at bounding box center [1452, 549] width 177 height 33
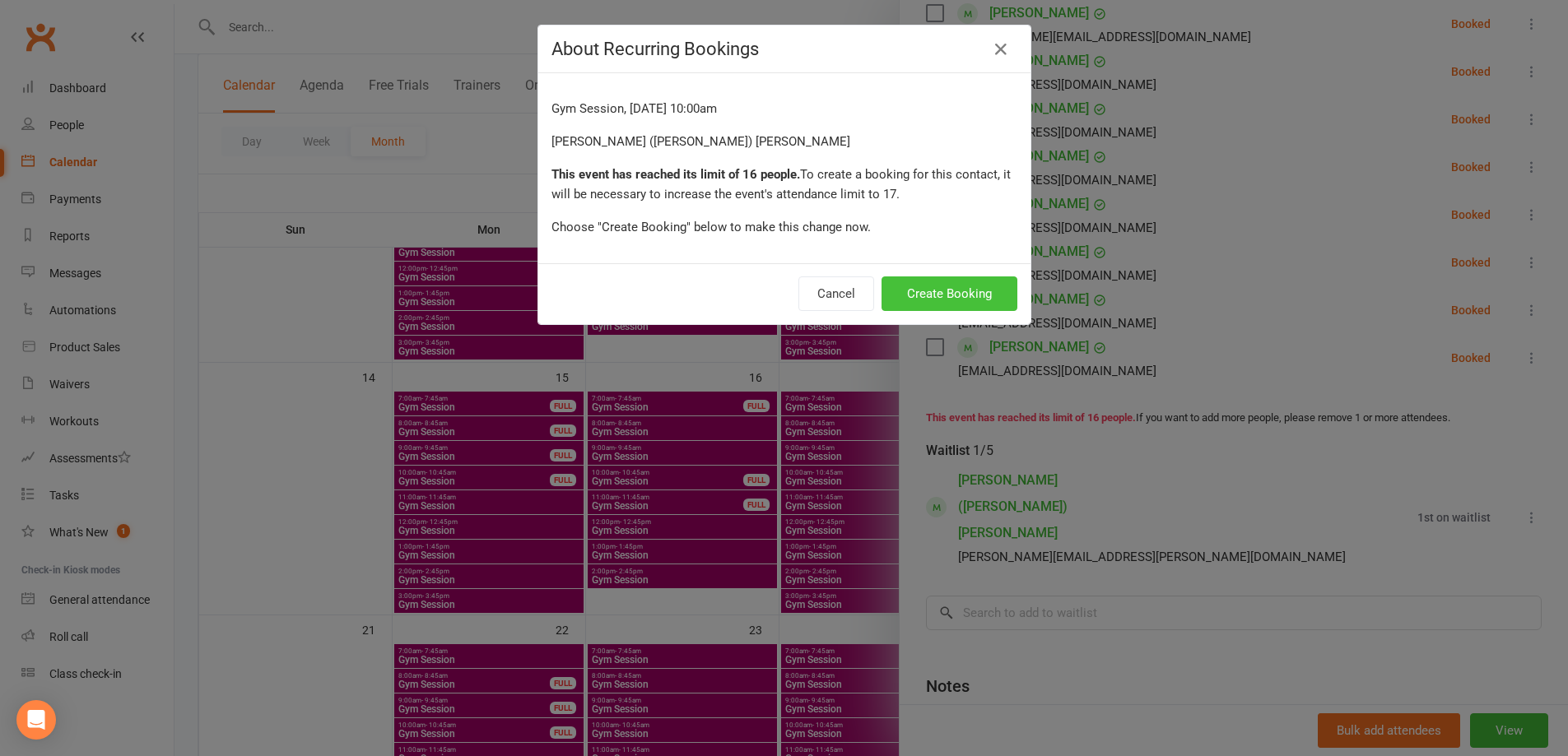
click at [973, 299] on button "Create Booking" at bounding box center [949, 294] width 136 height 34
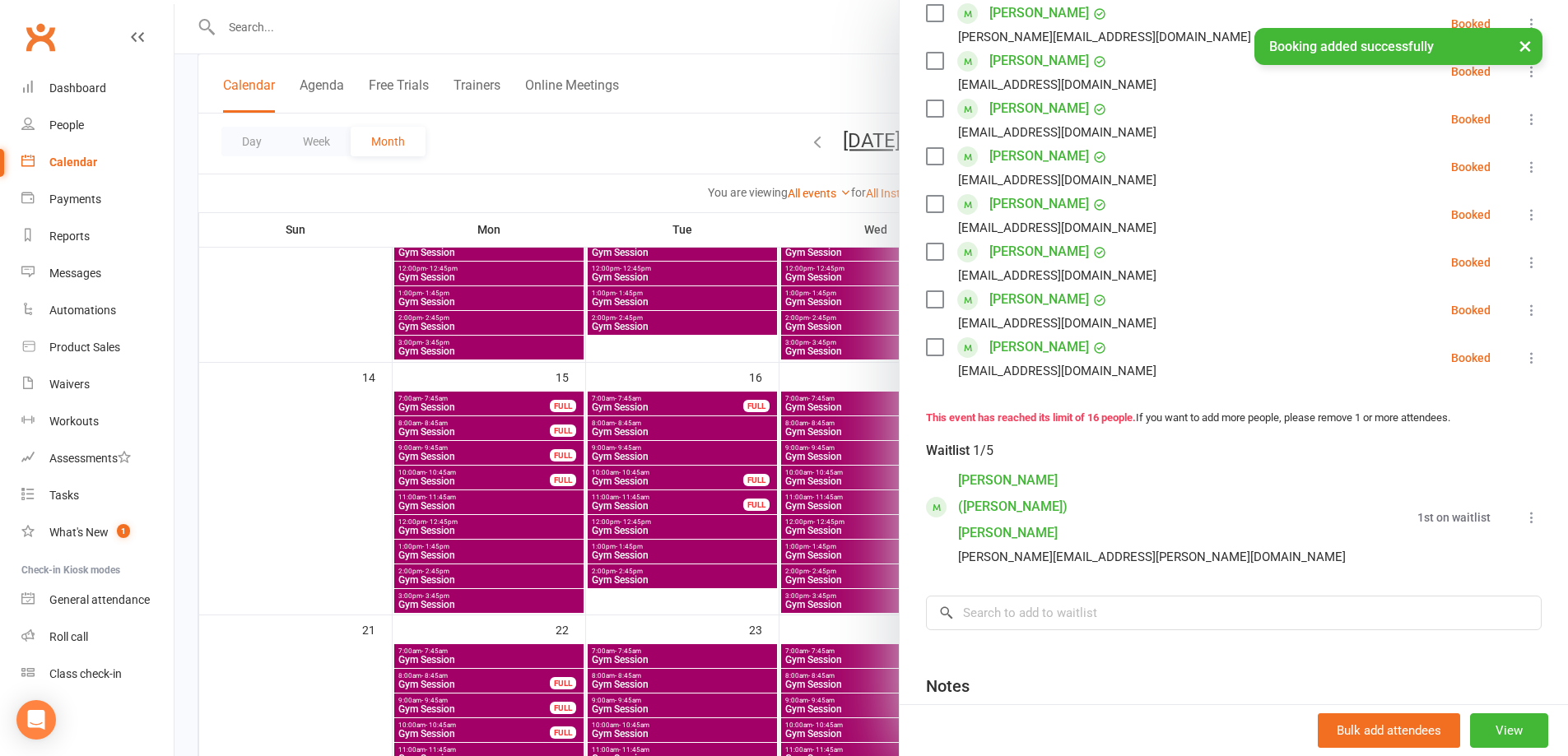
scroll to position [788, 0]
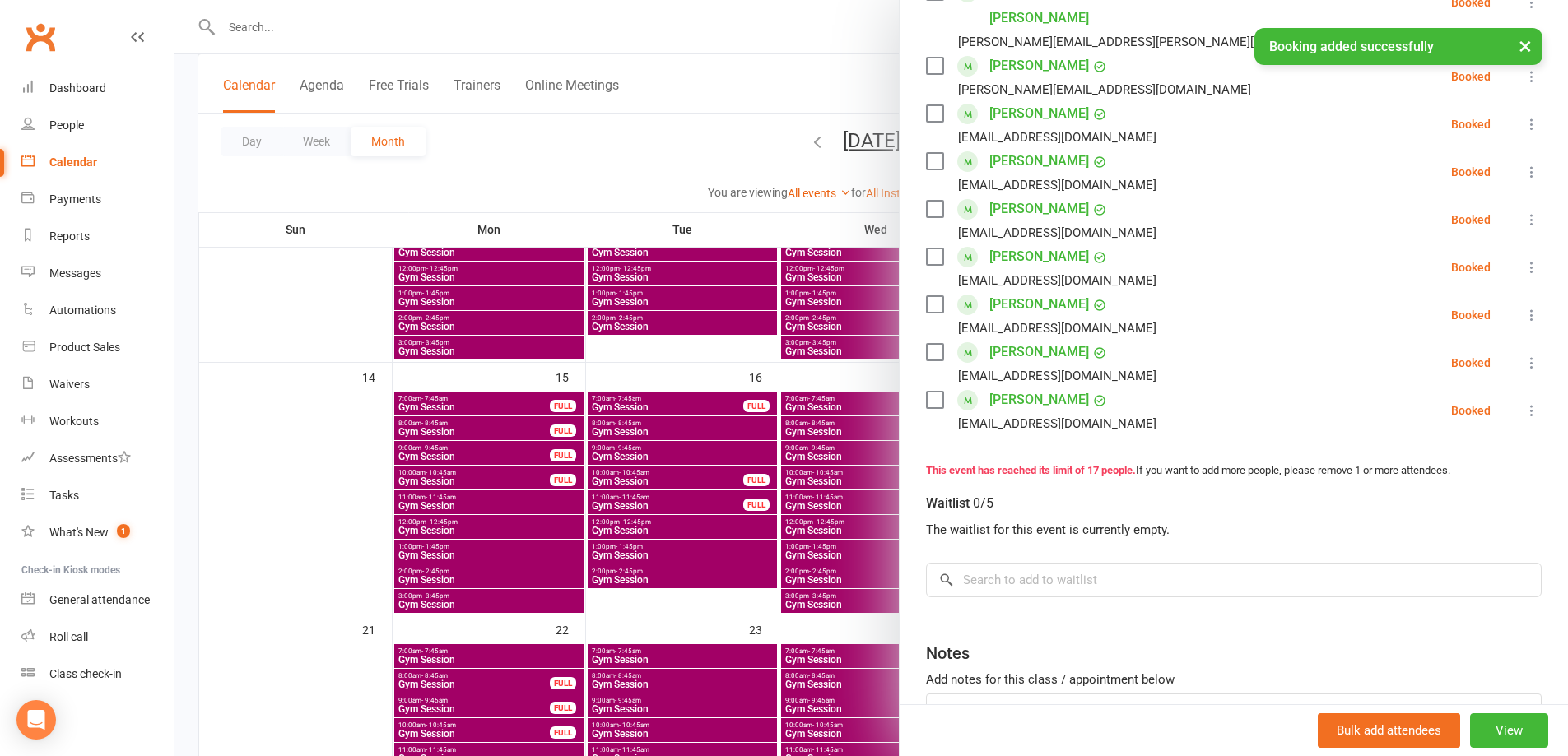
click at [785, 223] on div at bounding box center [871, 378] width 1394 height 756
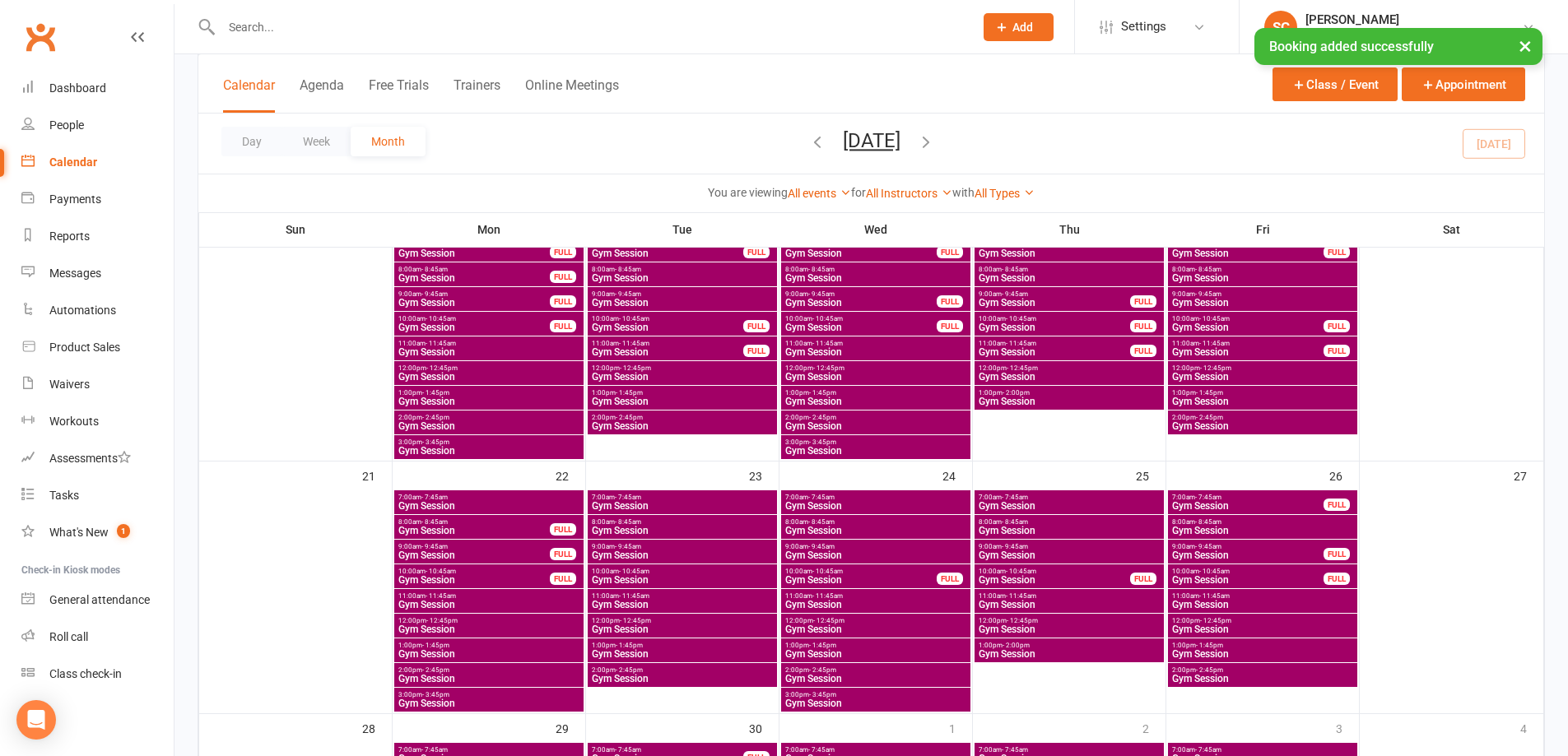
scroll to position [658, 0]
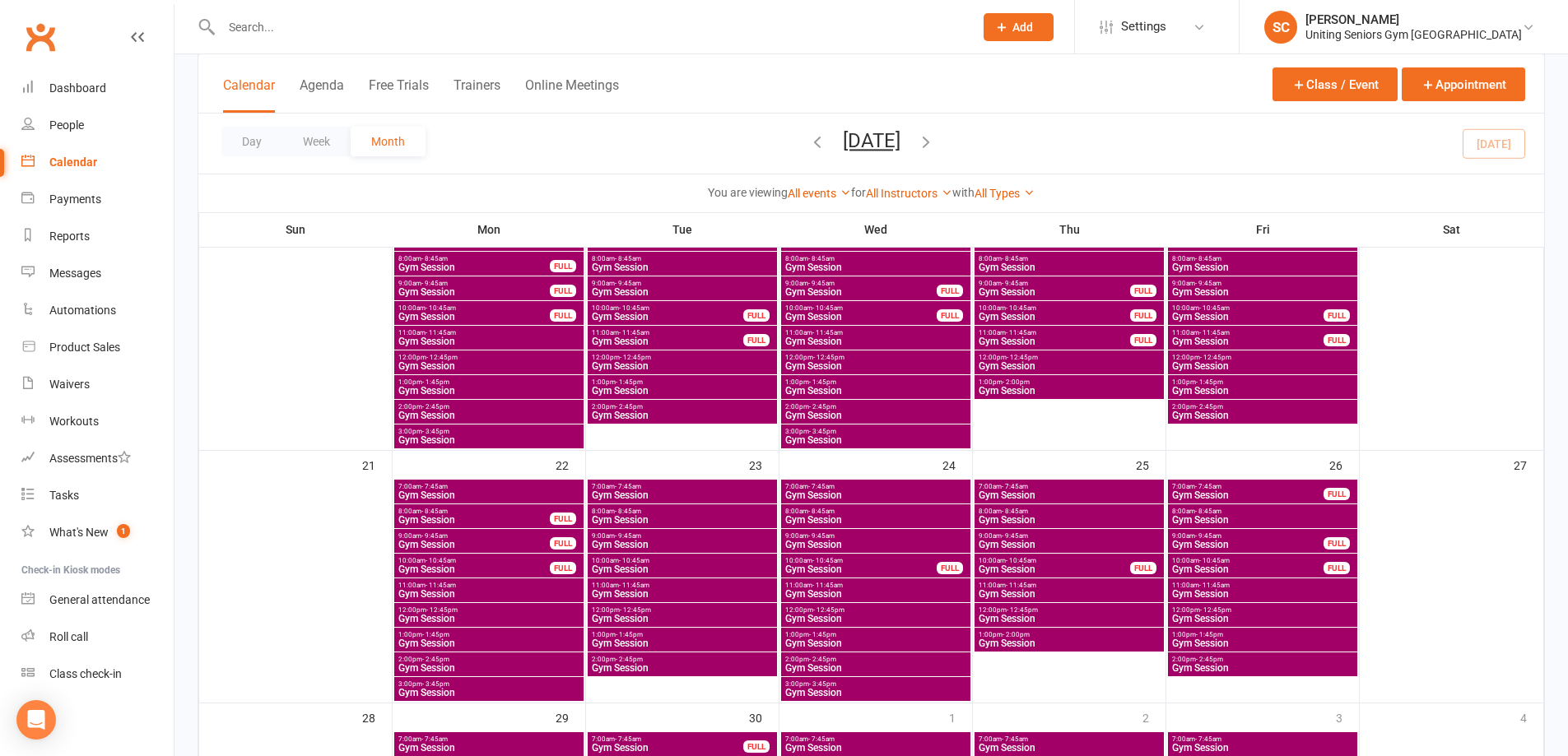
click at [1228, 562] on span "- 10:45am" at bounding box center [1214, 561] width 31 height 7
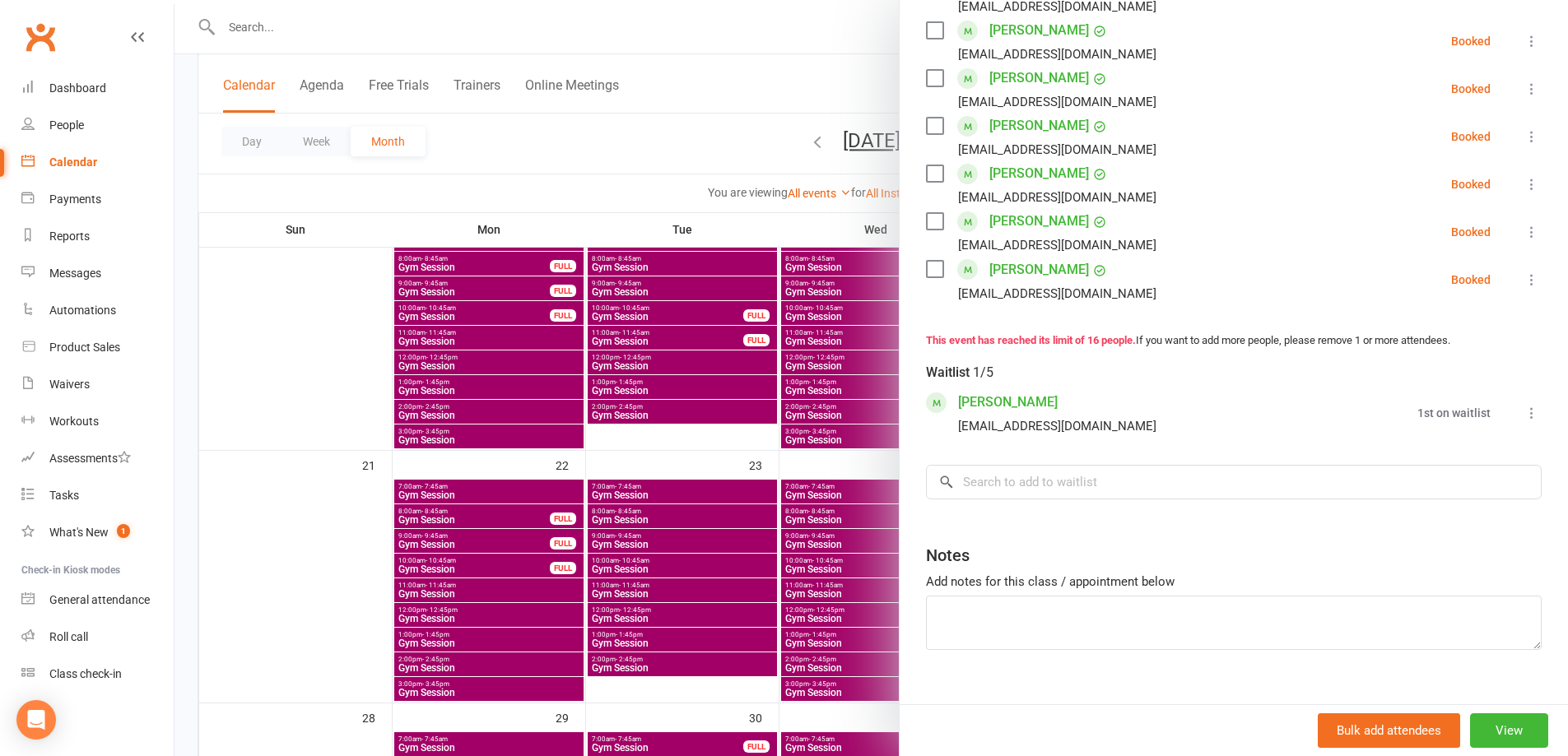
scroll to position [794, 0]
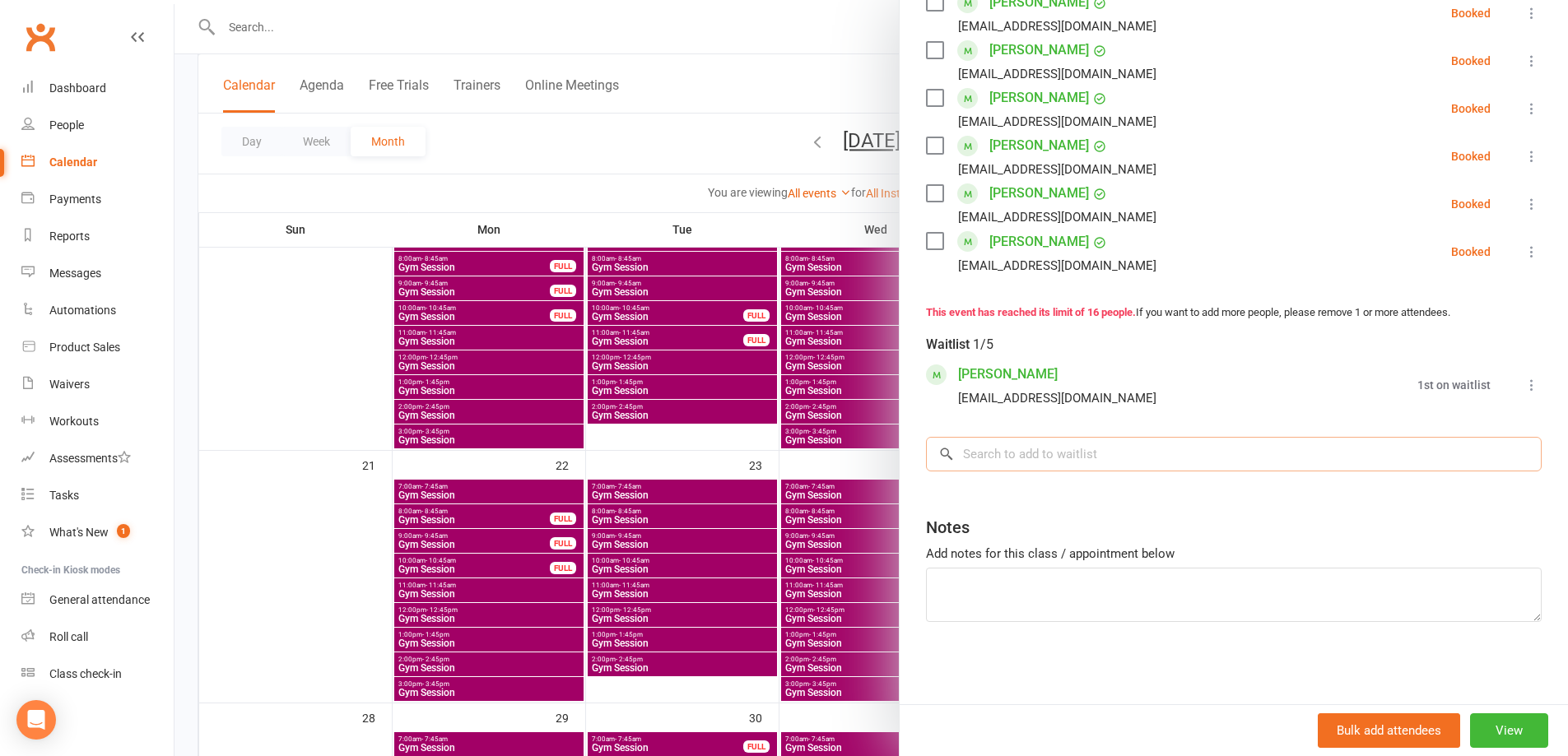
click at [1049, 459] on input "search" at bounding box center [1234, 454] width 616 height 34
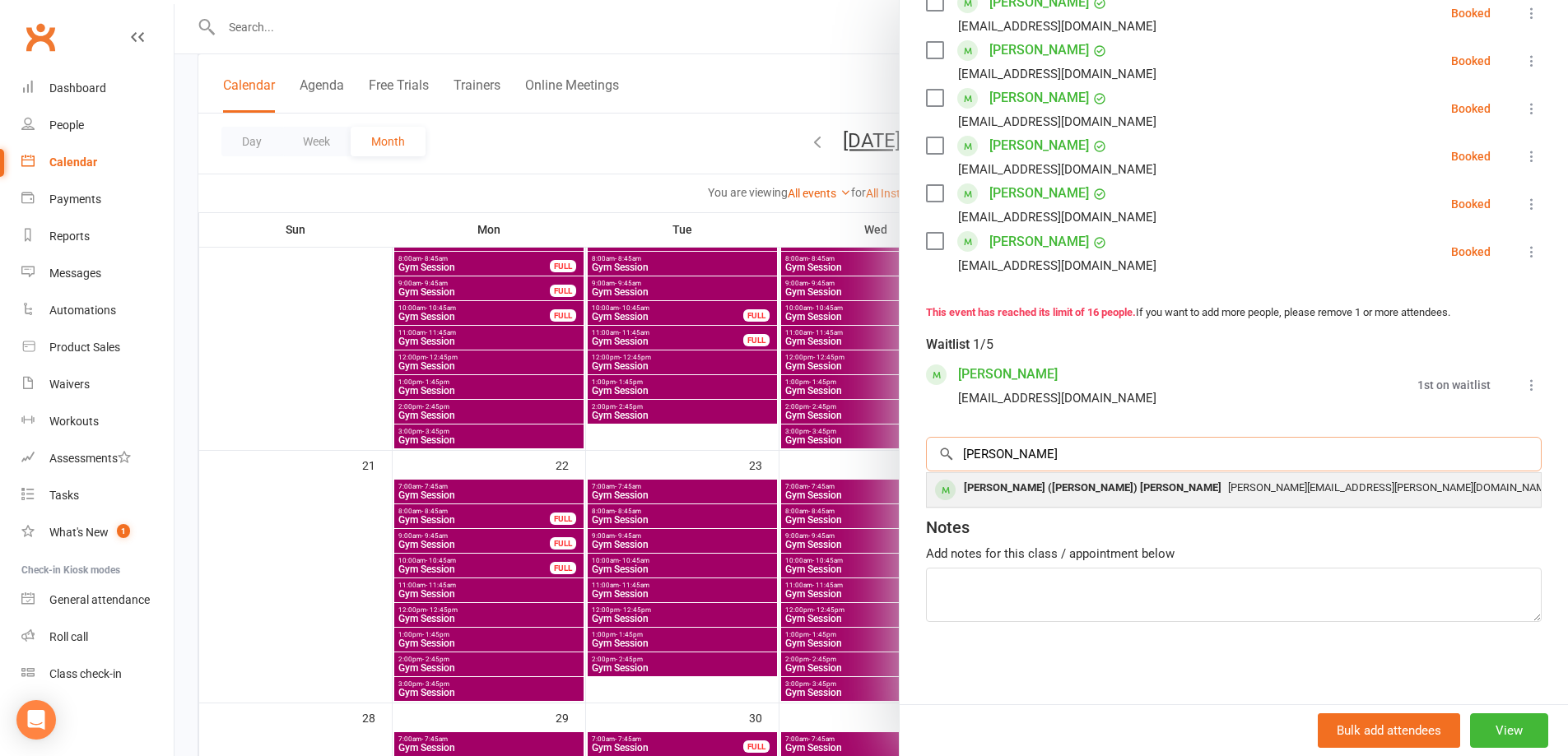
type input "[PERSON_NAME]"
click at [1059, 492] on div "[PERSON_NAME] ([PERSON_NAME]) [PERSON_NAME]" at bounding box center [1093, 488] width 271 height 24
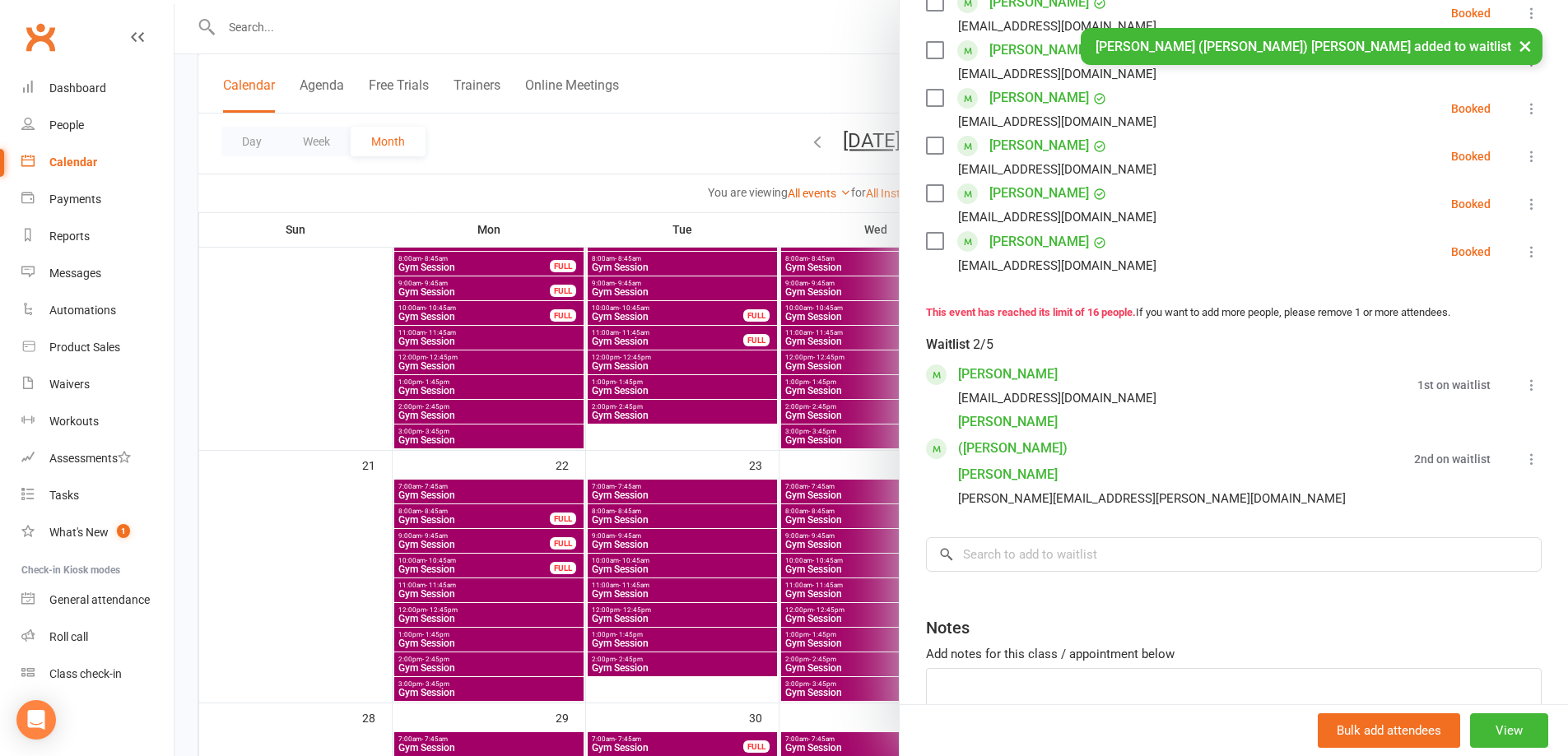
click at [1524, 451] on icon at bounding box center [1532, 459] width 16 height 16
click at [1499, 475] on link "Book now" at bounding box center [1452, 491] width 177 height 33
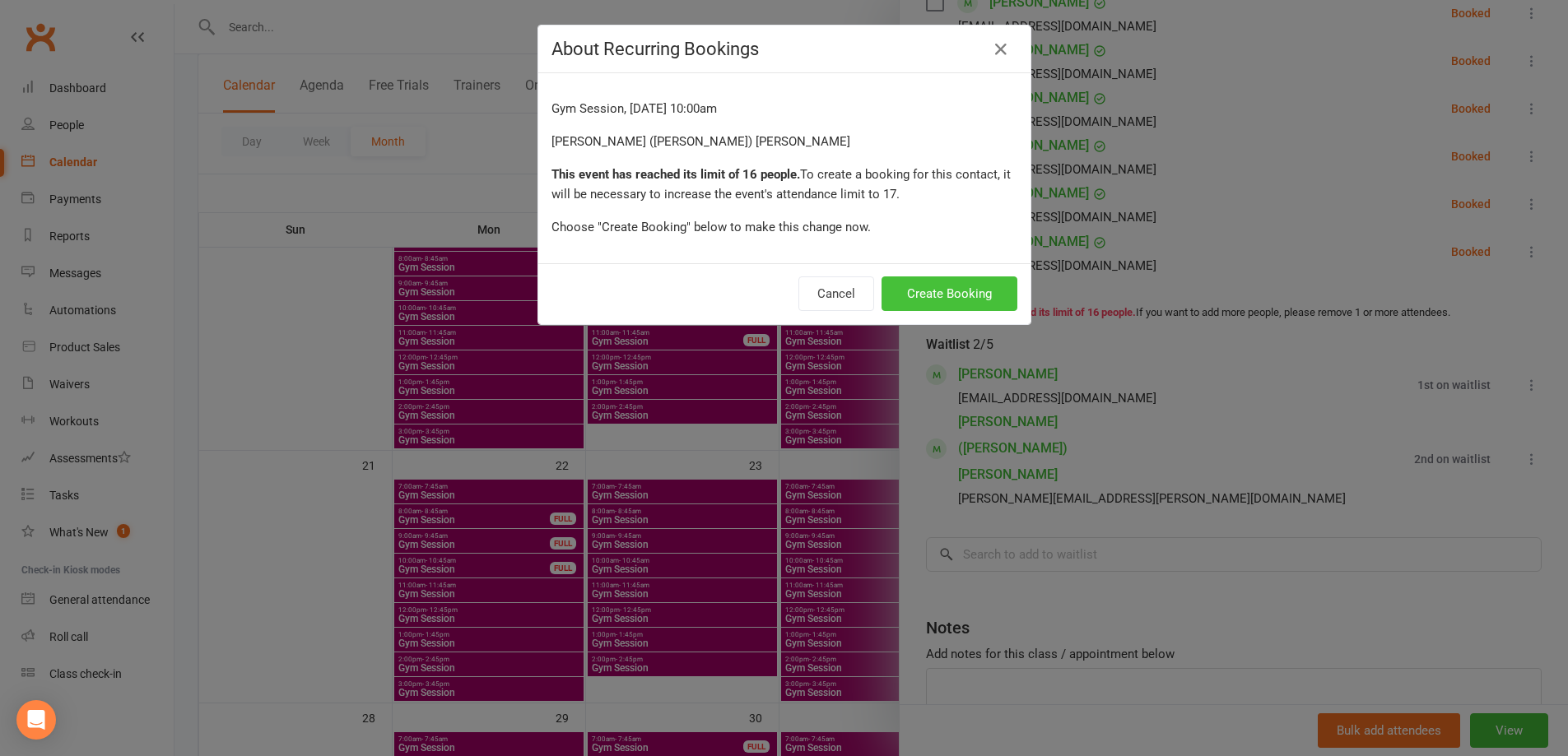
click at [982, 298] on button "Create Booking" at bounding box center [949, 294] width 136 height 34
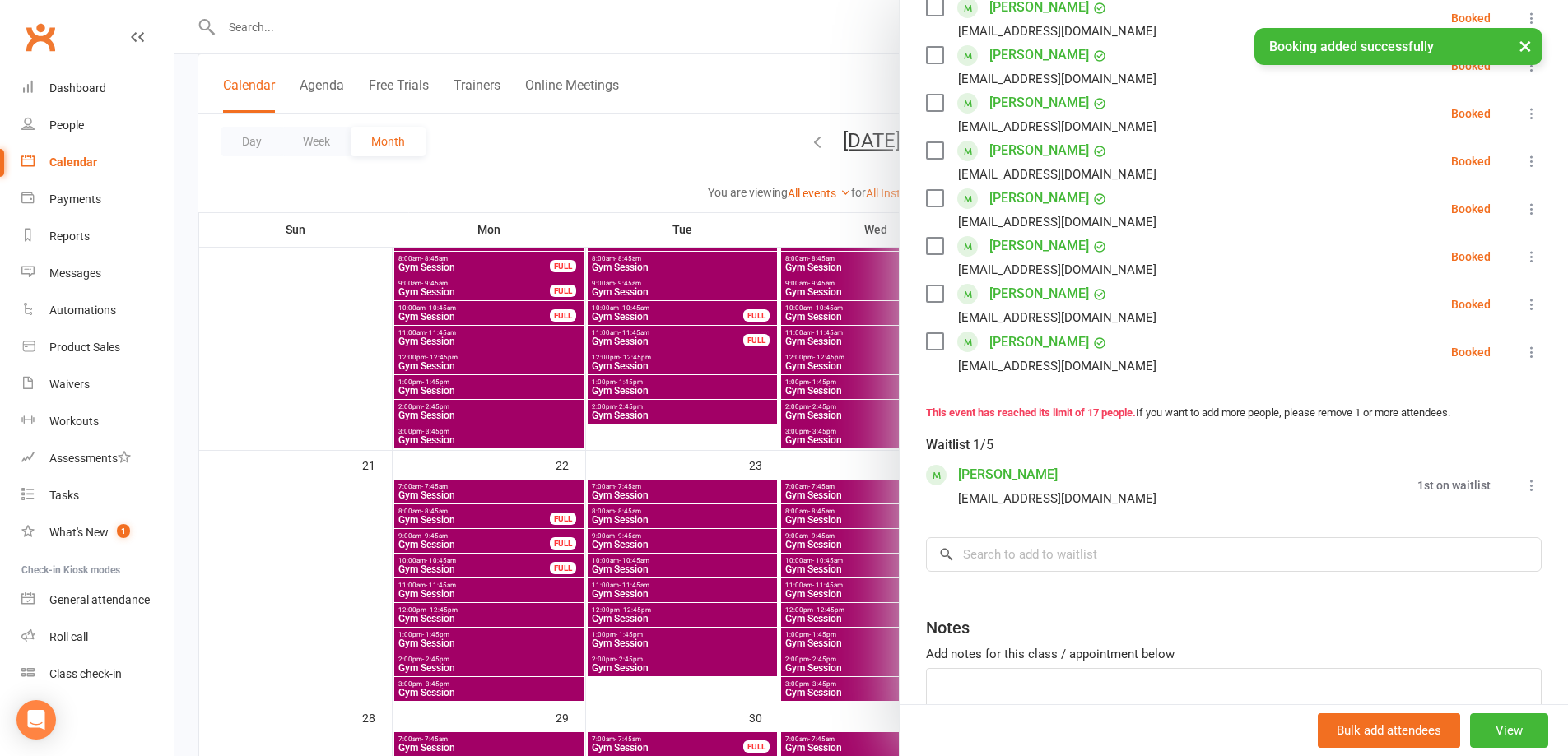
scroll to position [842, 0]
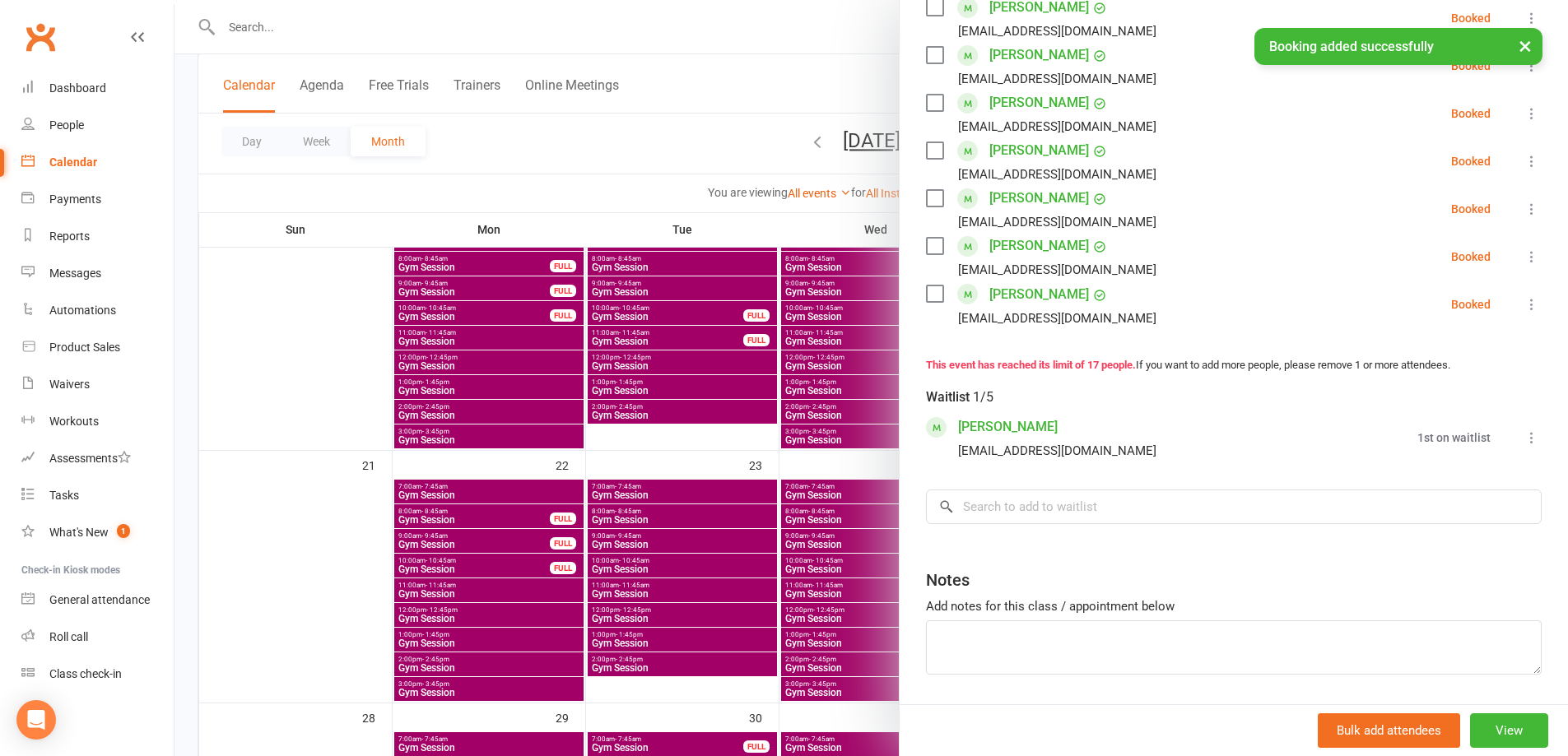
click at [756, 197] on div at bounding box center [871, 378] width 1394 height 756
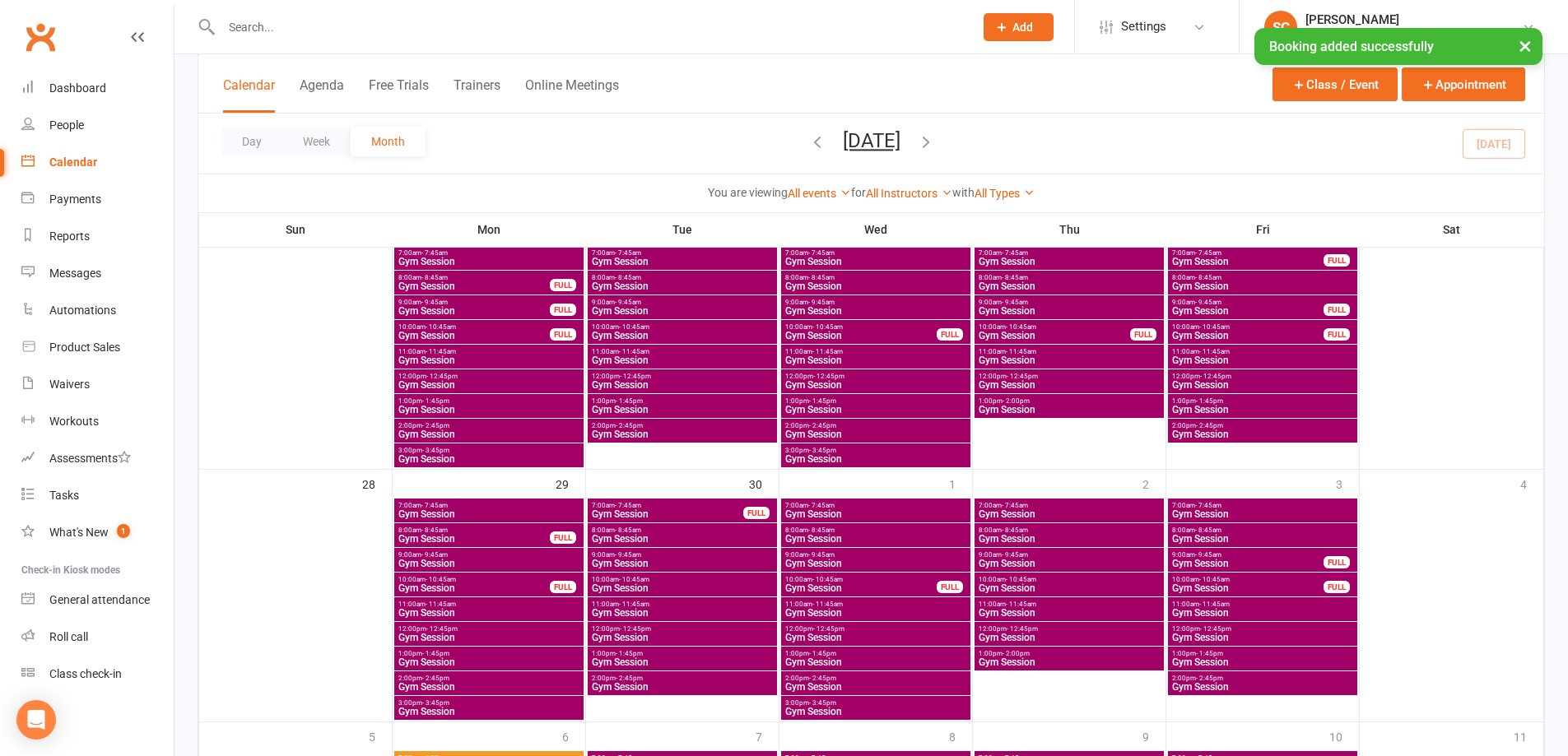
scroll to position [905, 0]
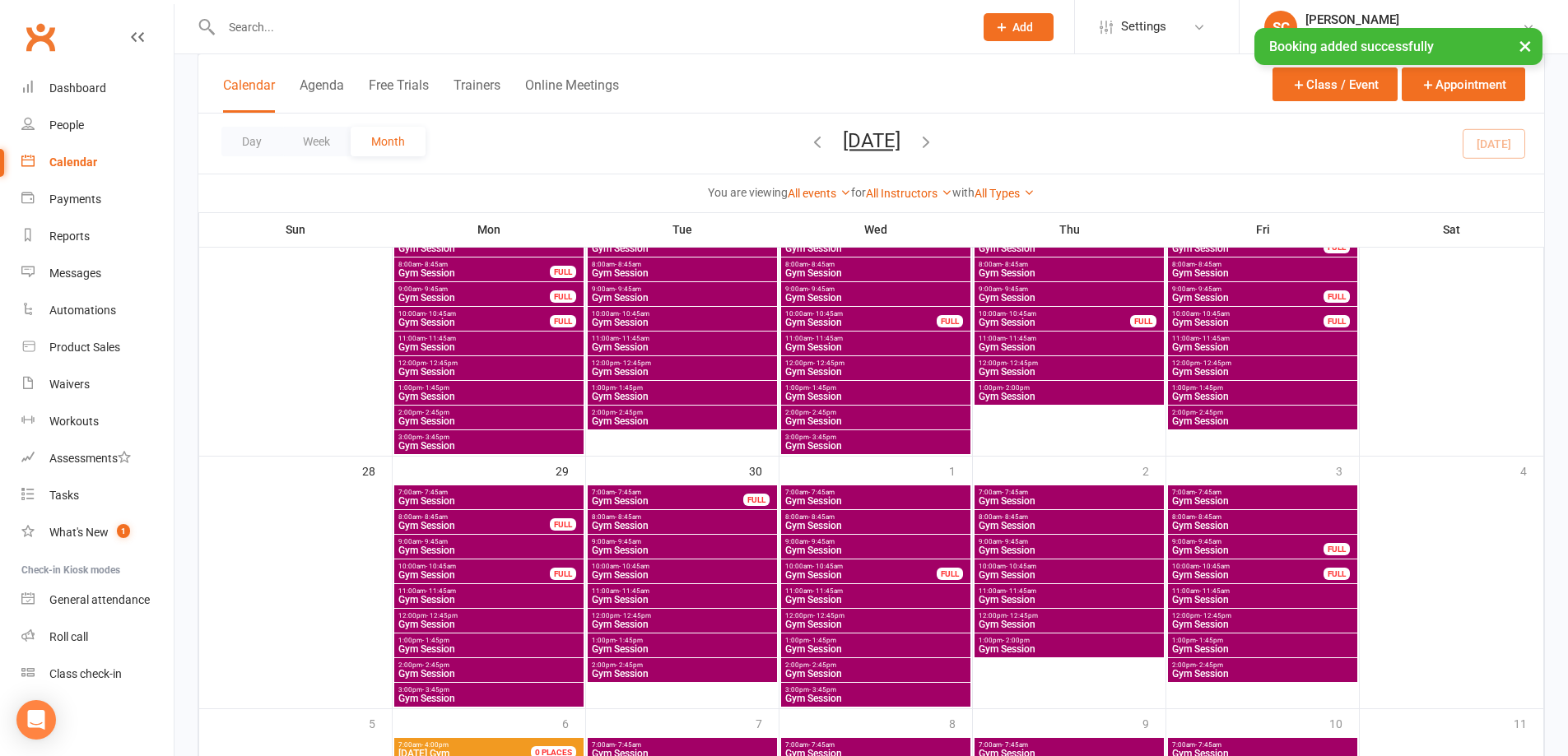
click at [1235, 568] on span "10:00am - 10:45am" at bounding box center [1247, 567] width 153 height 7
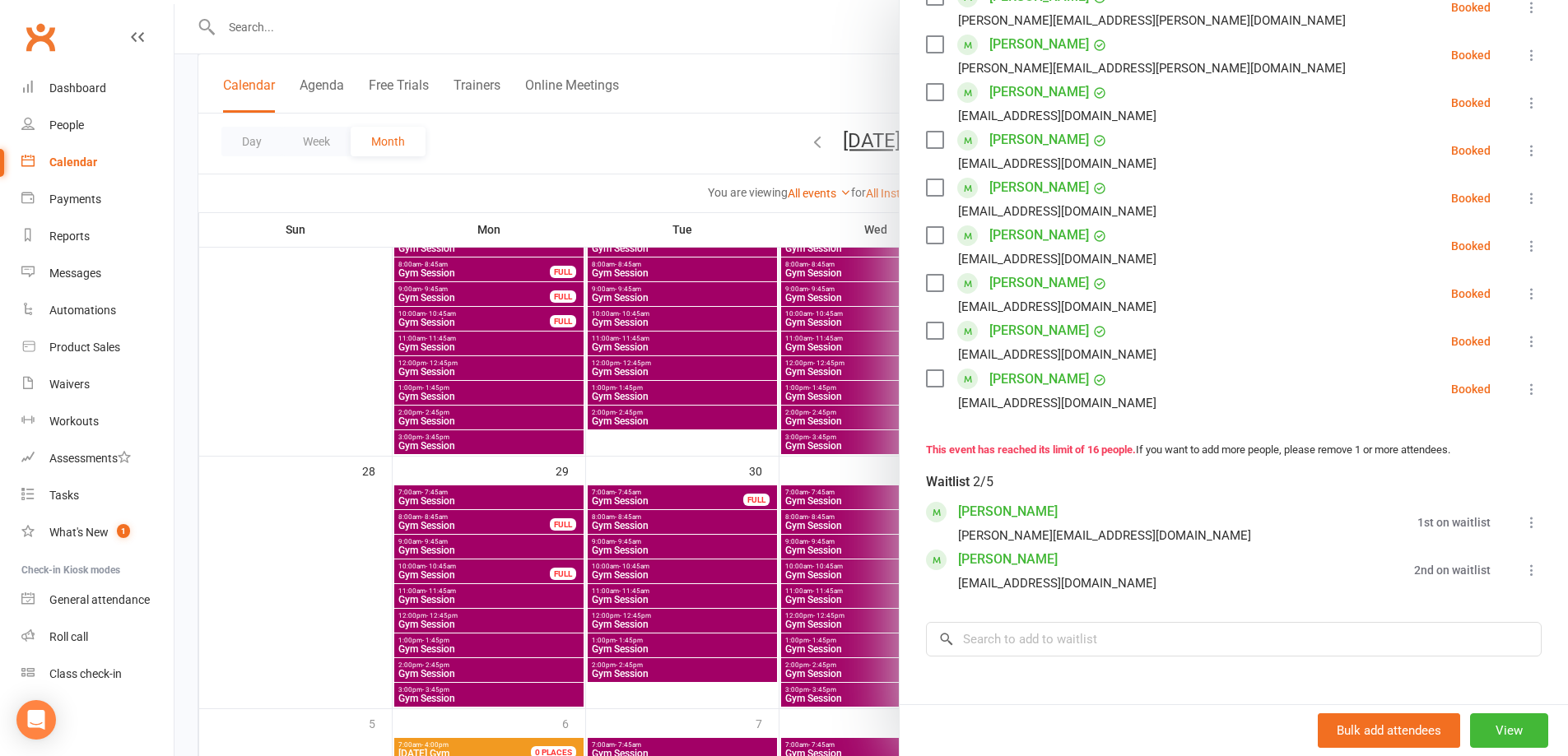
scroll to position [658, 0]
click at [1120, 635] on input "search" at bounding box center [1234, 637] width 616 height 34
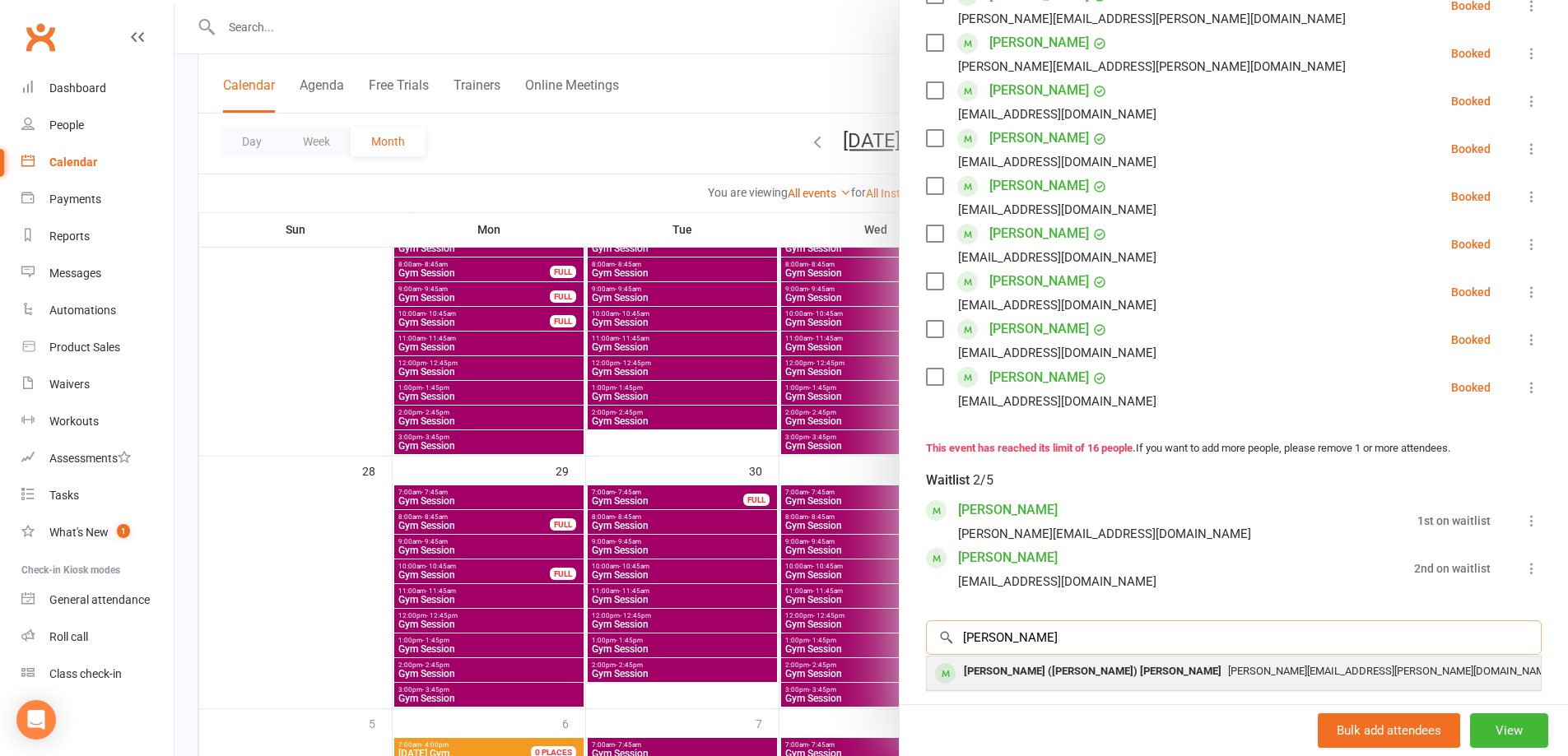
type input "[PERSON_NAME]"
click at [1228, 667] on span "[PERSON_NAME][EMAIL_ADDRESS][PERSON_NAME][DOMAIN_NAME]" at bounding box center [1390, 672] width 325 height 13
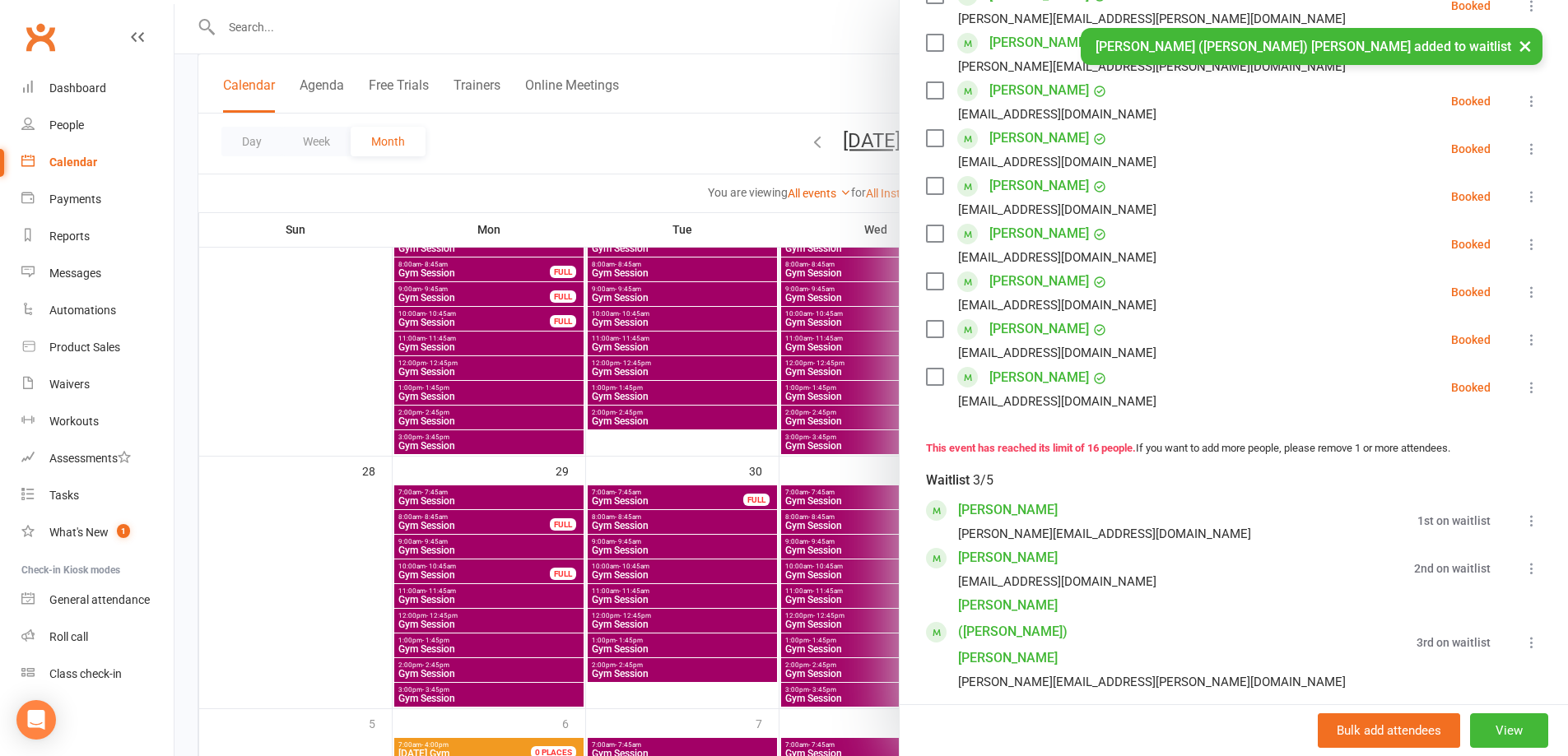
click at [1524, 635] on icon at bounding box center [1532, 643] width 16 height 16
click at [1484, 658] on link "Book now" at bounding box center [1452, 674] width 177 height 33
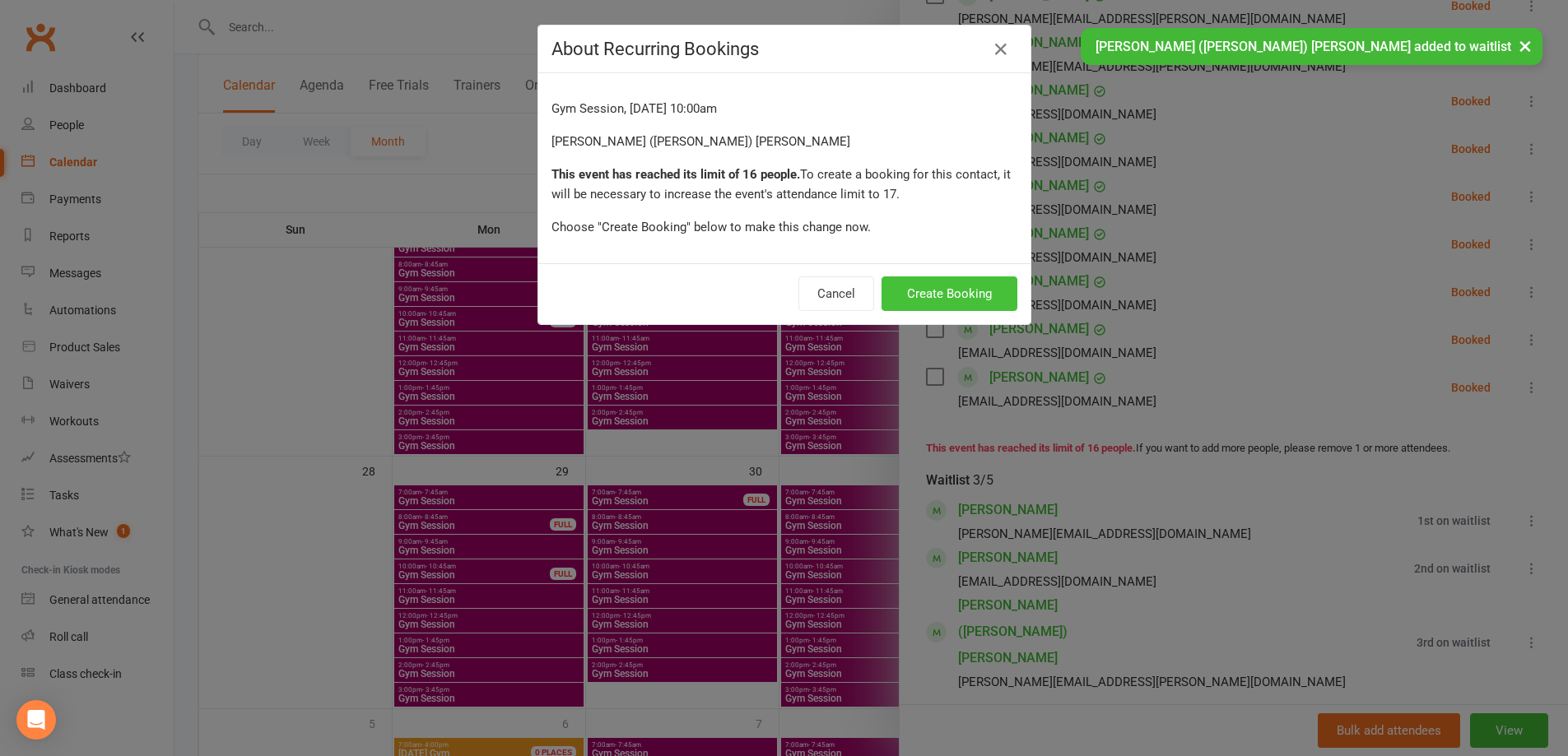
click at [956, 292] on button "Create Booking" at bounding box center [949, 294] width 136 height 34
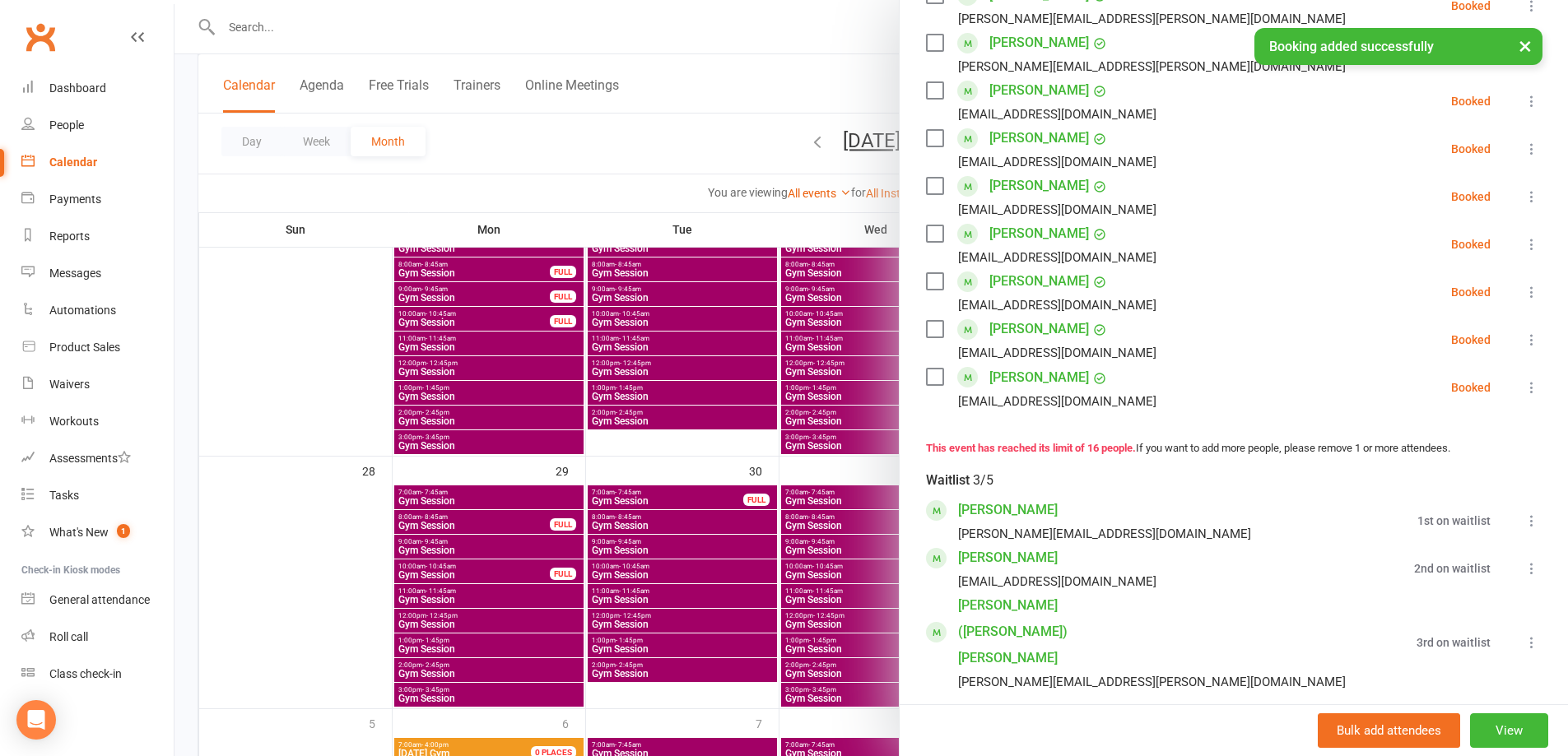
scroll to position [706, 0]
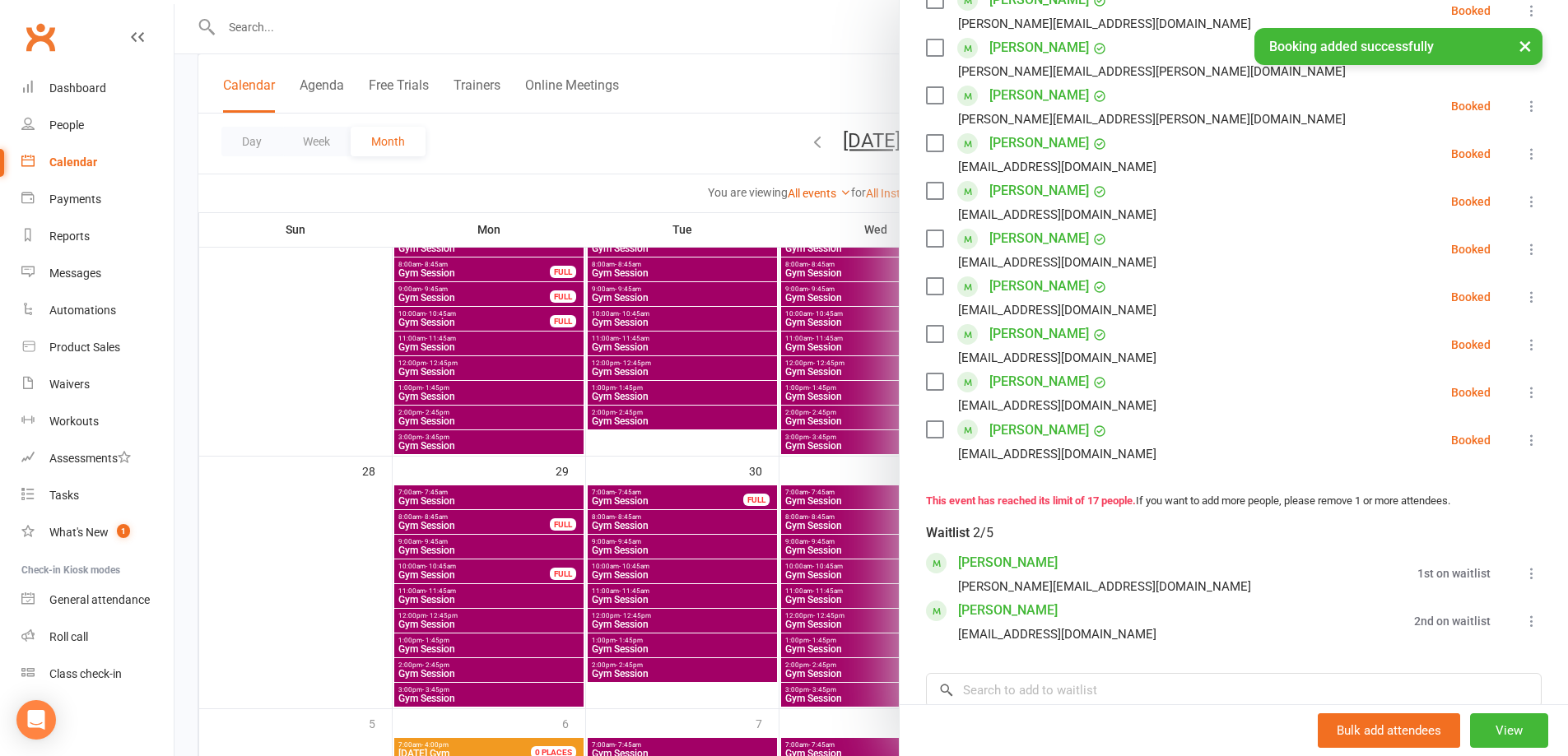
click at [714, 186] on div at bounding box center [871, 378] width 1394 height 756
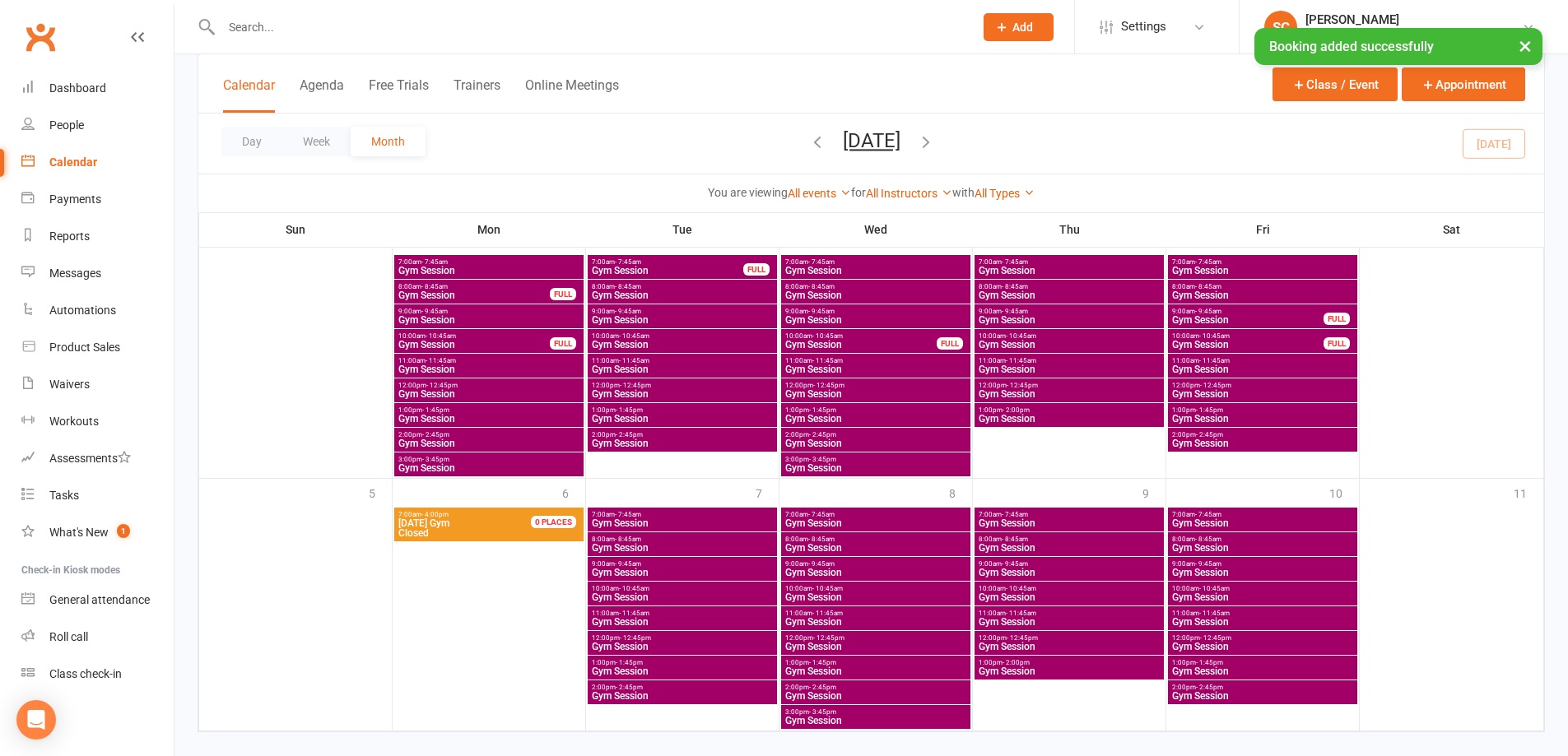
scroll to position [1159, 0]
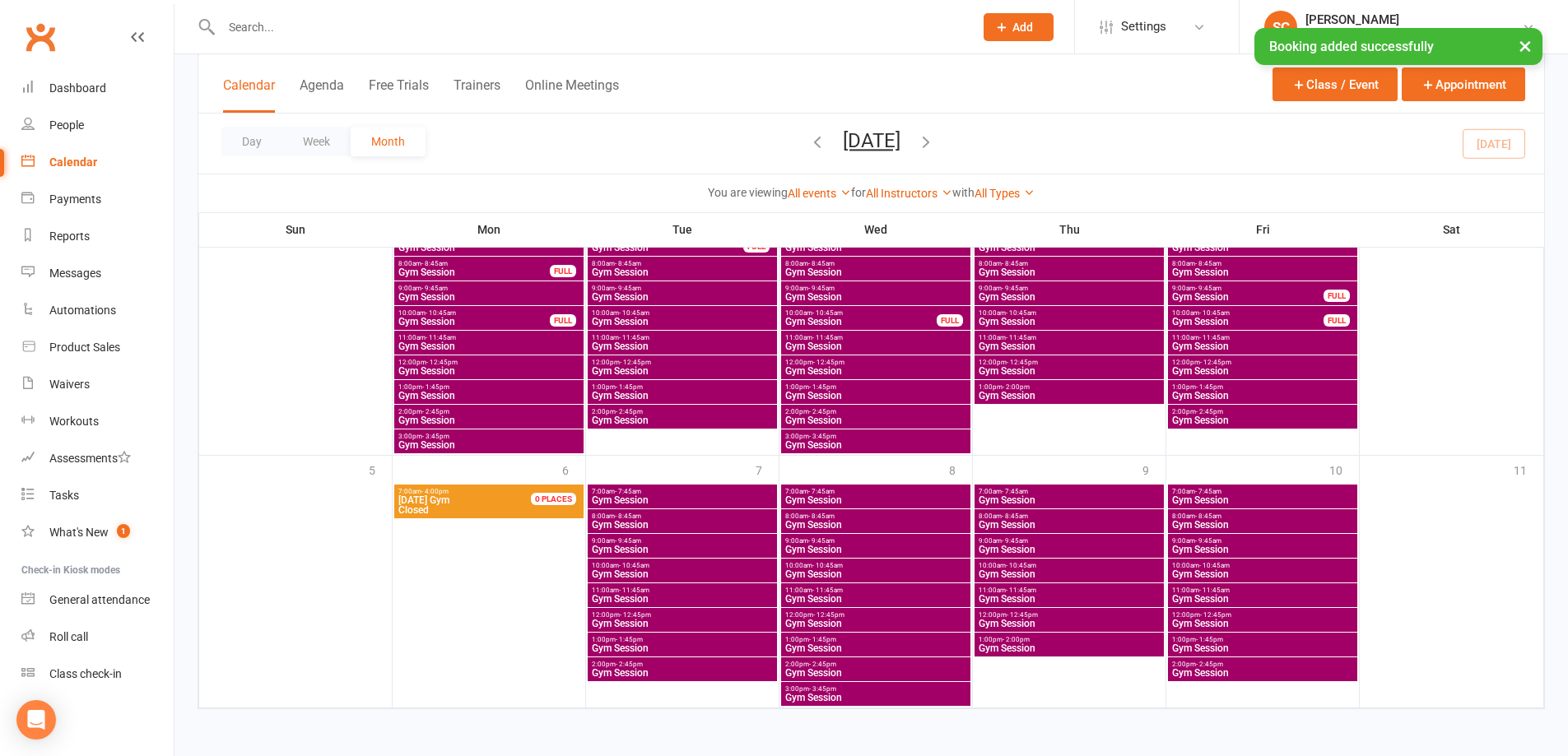
click at [1217, 564] on span "- 10:45am" at bounding box center [1214, 566] width 31 height 7
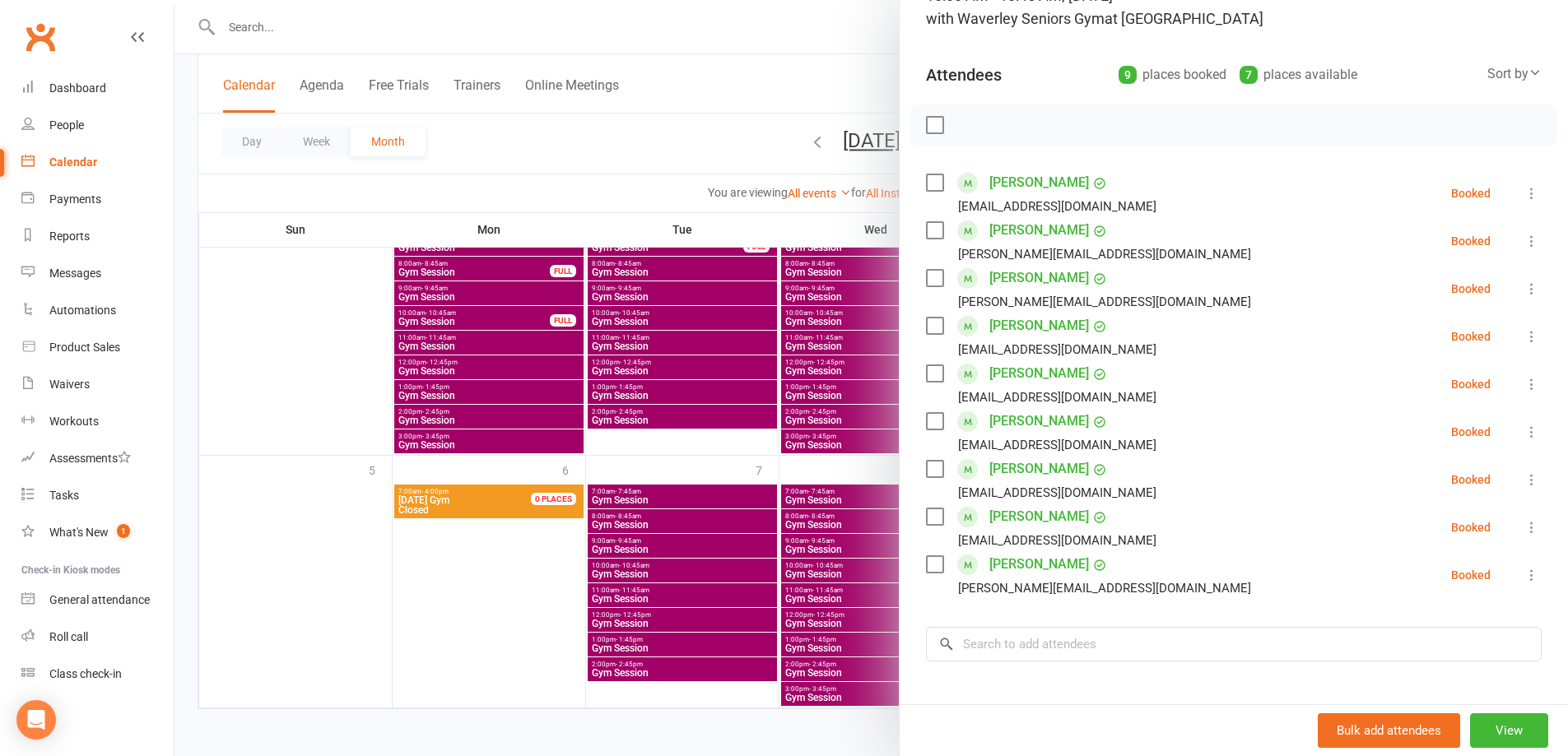
scroll to position [80, 0]
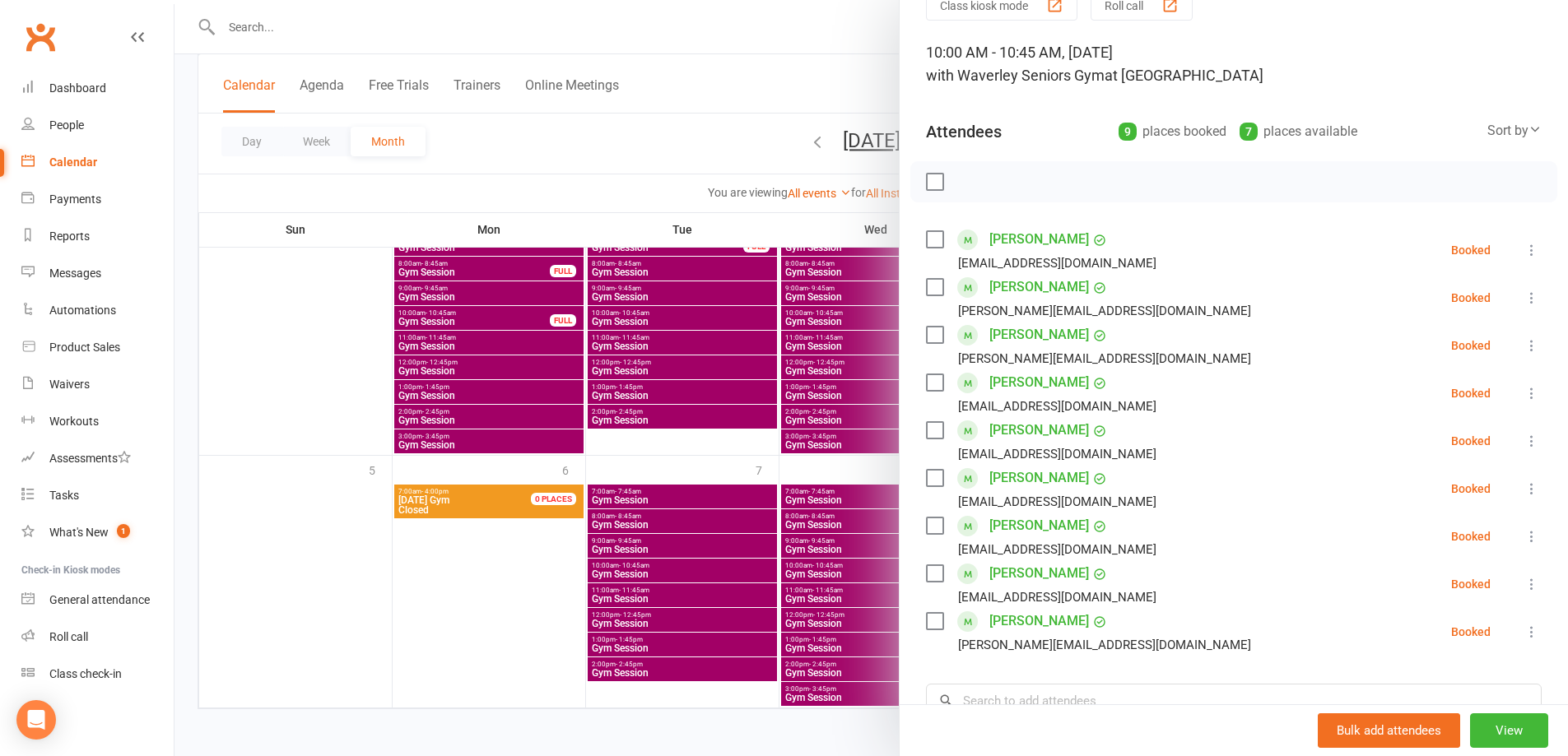
click at [704, 161] on div at bounding box center [871, 378] width 1394 height 756
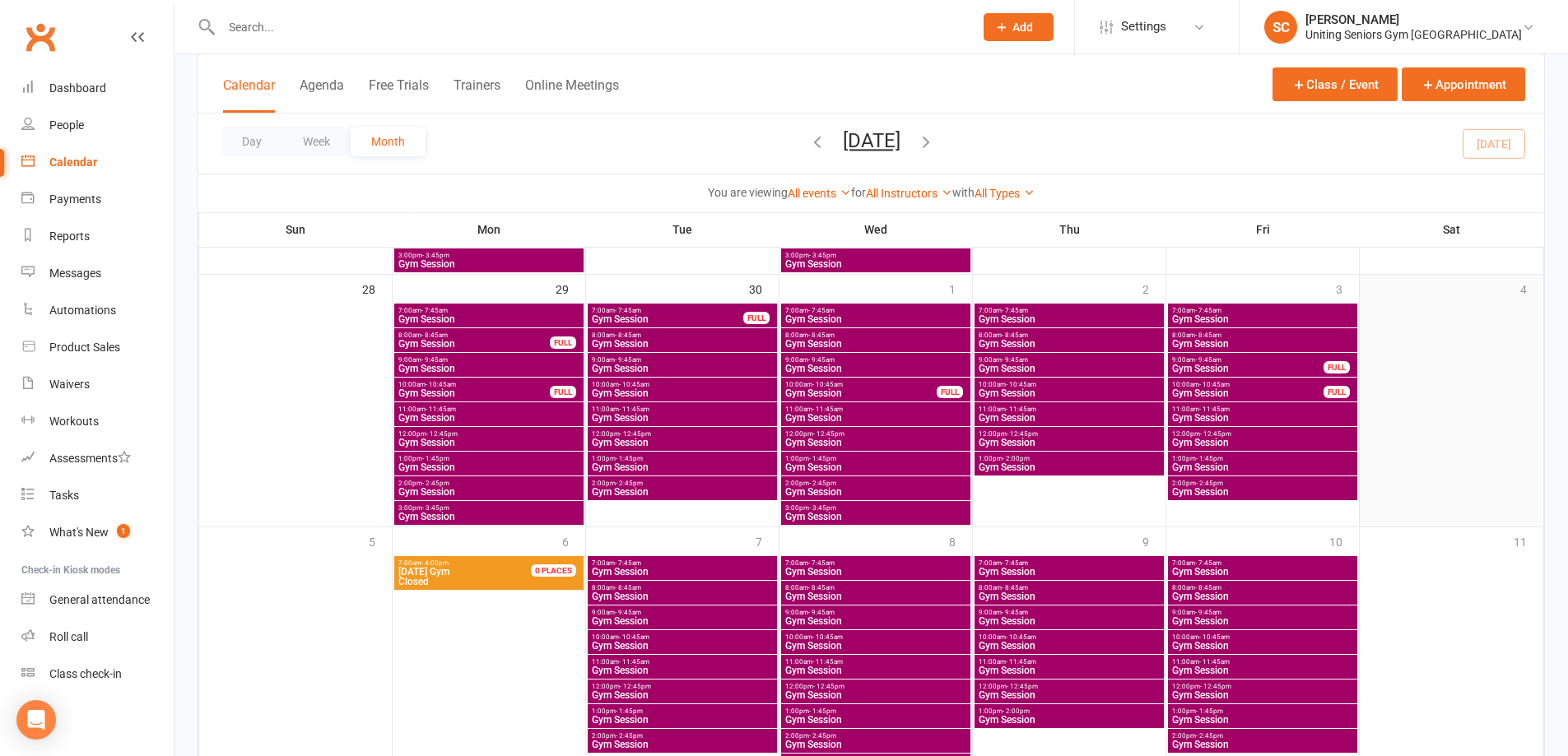
scroll to position [994, 0]
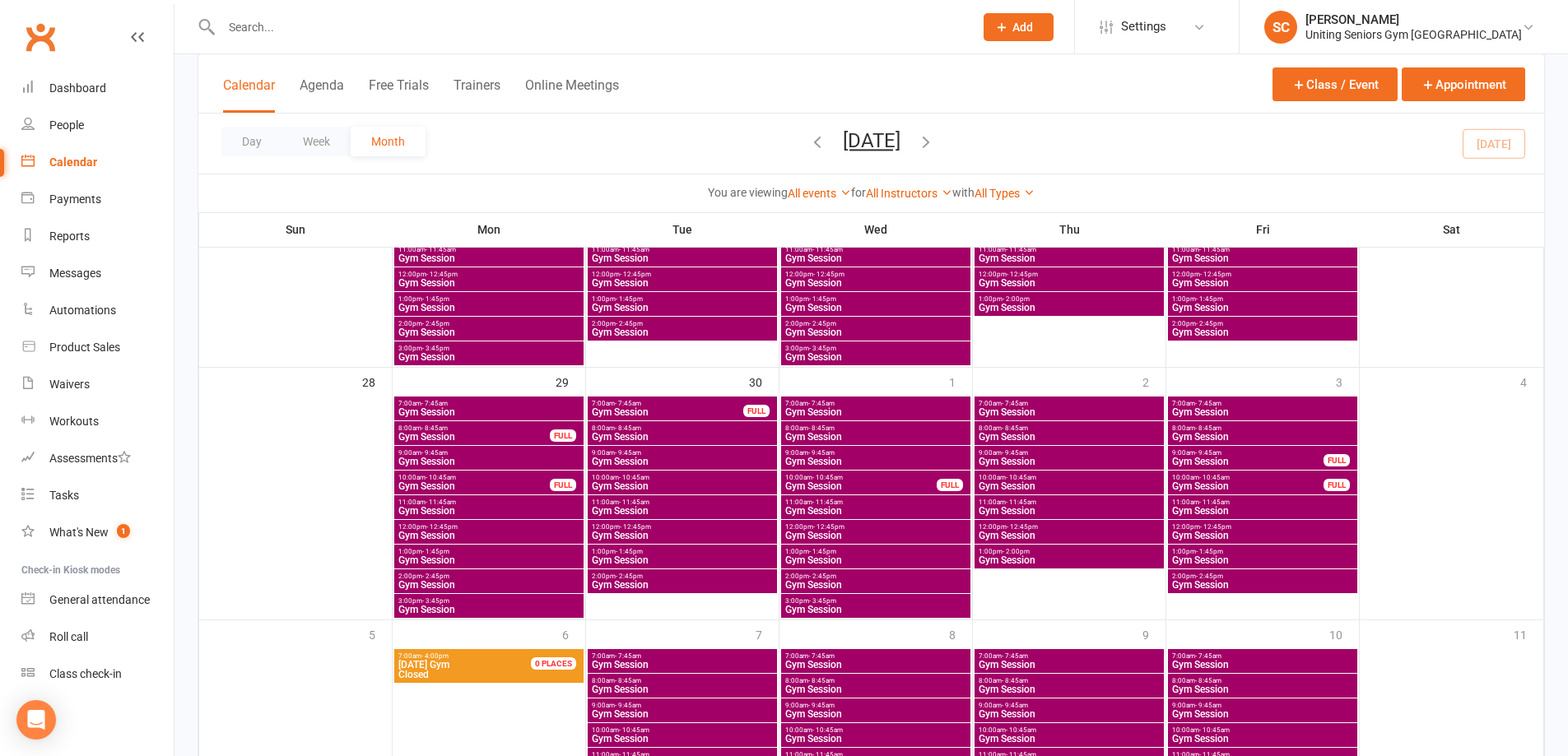
click at [340, 31] on input "text" at bounding box center [589, 27] width 745 height 23
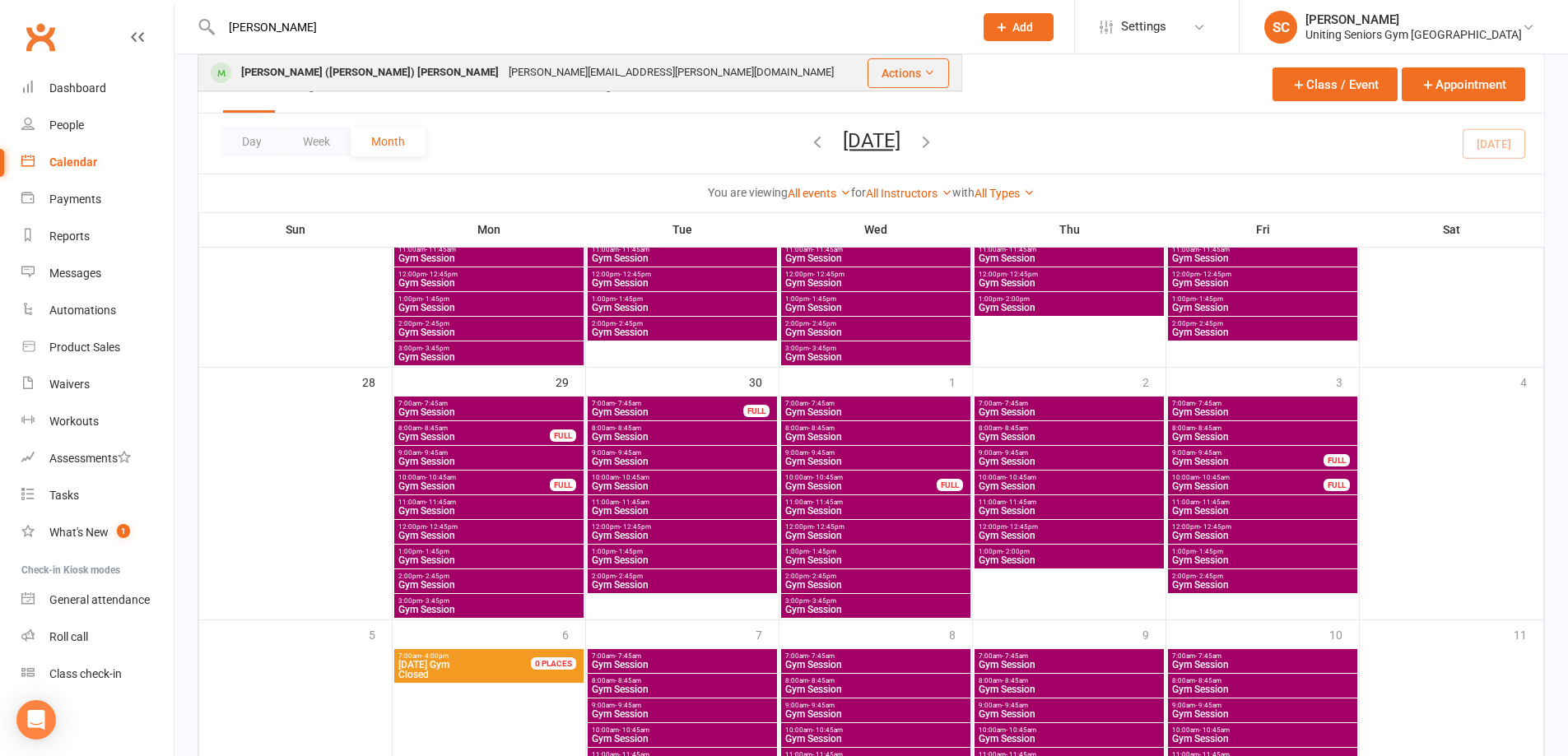
type input "[PERSON_NAME]"
click at [362, 81] on div "[PERSON_NAME] ([PERSON_NAME]) [PERSON_NAME]" at bounding box center [370, 73] width 268 height 24
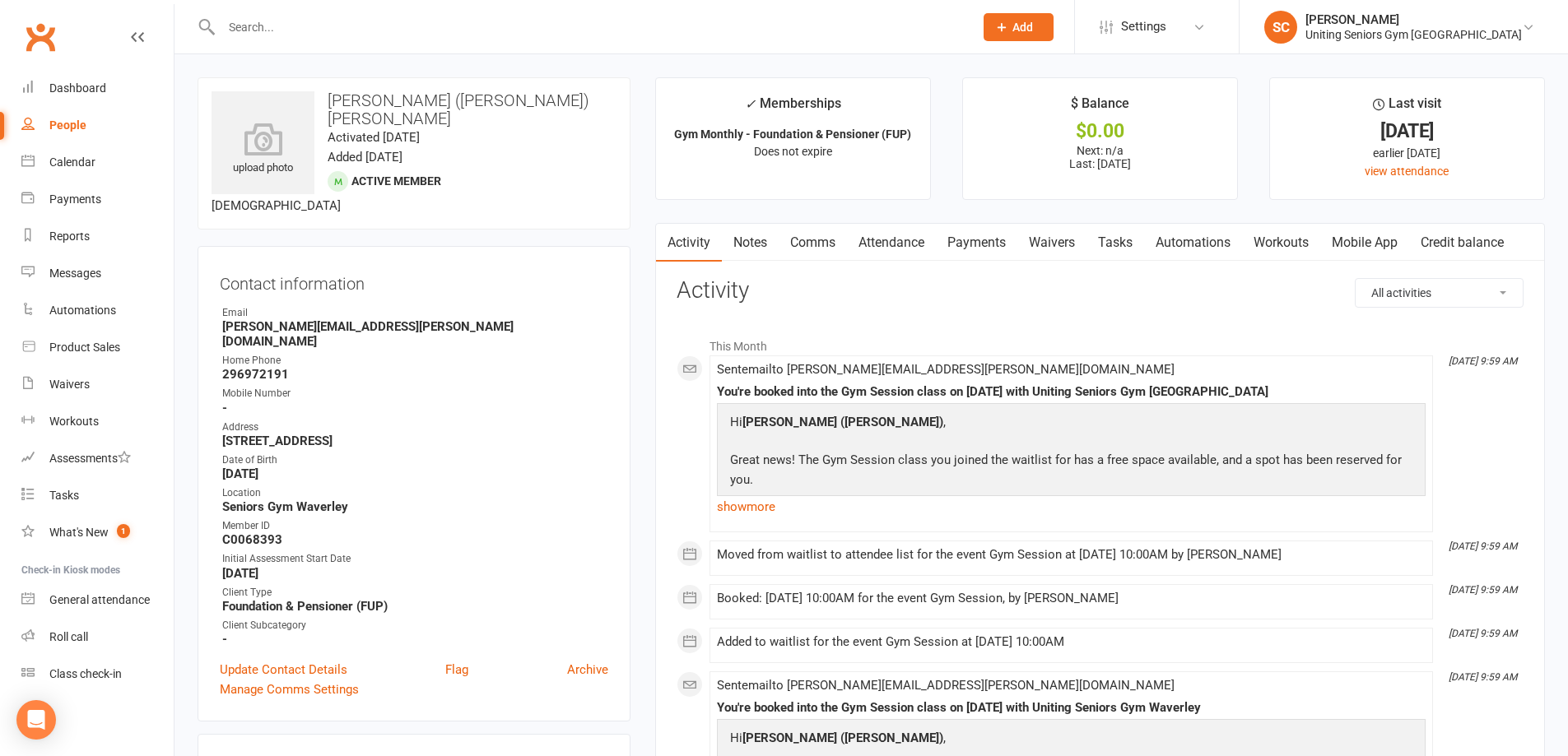
click at [891, 245] on link "Attendance" at bounding box center [891, 242] width 89 height 38
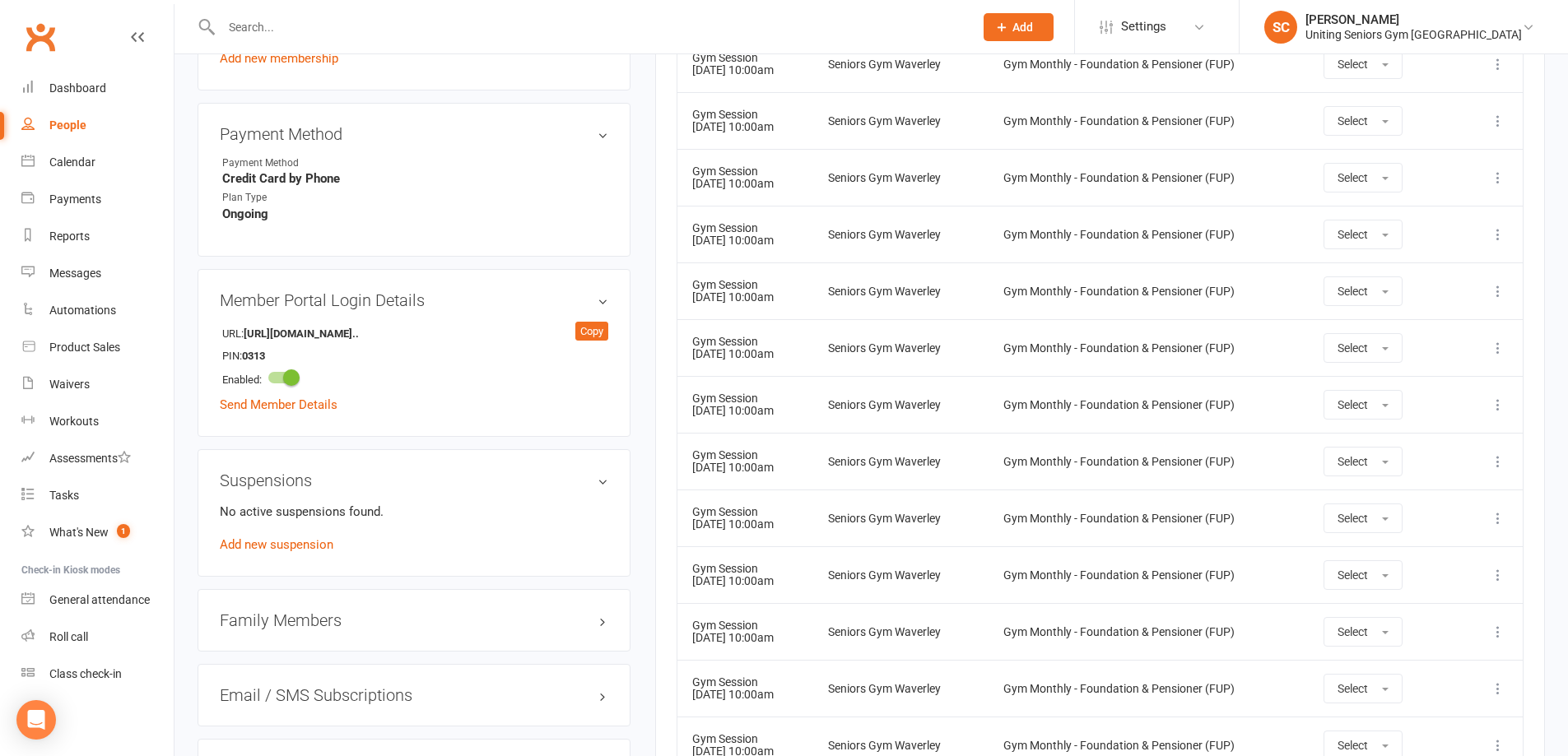
scroll to position [988, 0]
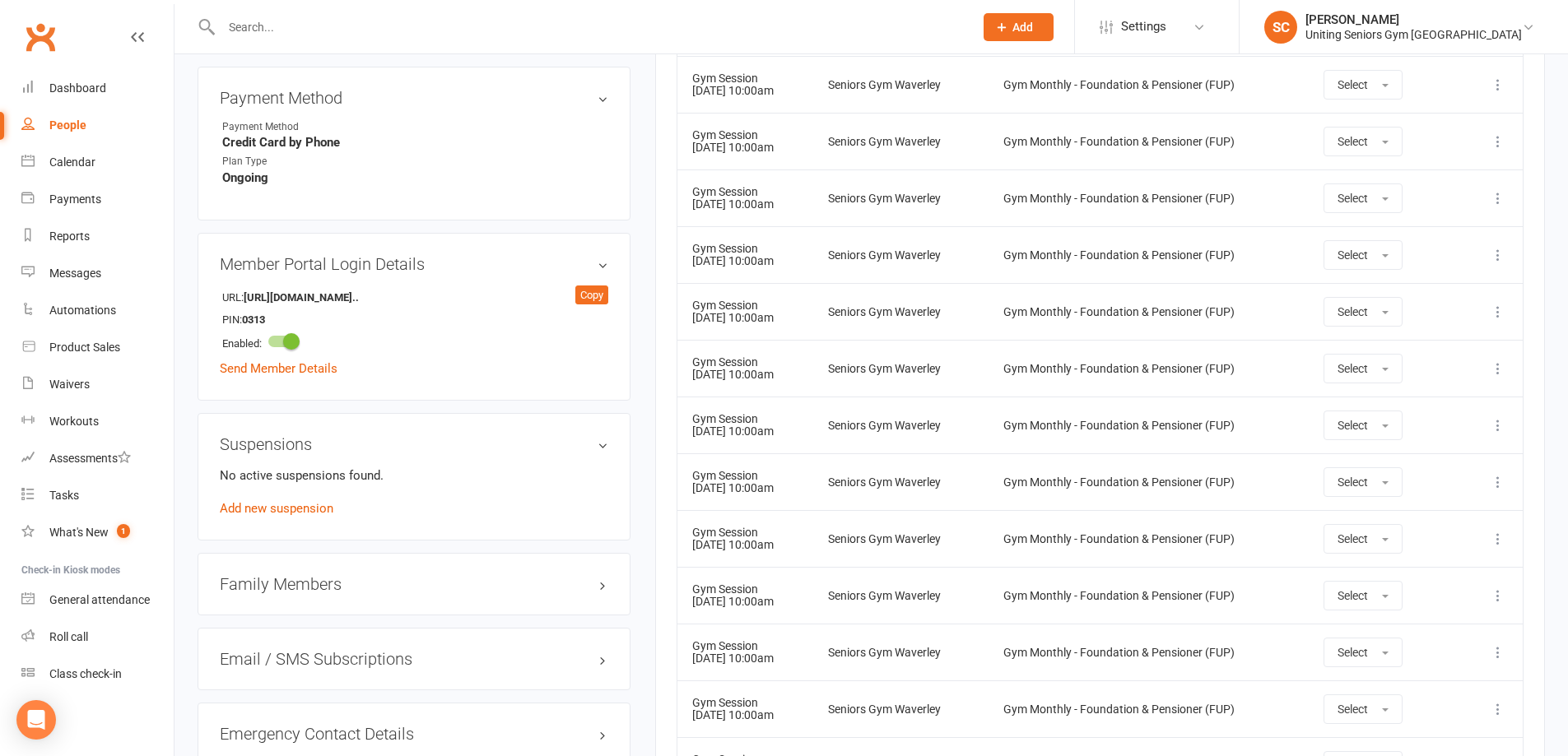
drag, startPoint x: 1130, startPoint y: 471, endPoint x: 1133, endPoint y: 481, distance: 10.4
click at [1130, 471] on td "Gym Monthly - Foundation & Pensioner (FUP)" at bounding box center [1149, 481] width 321 height 57
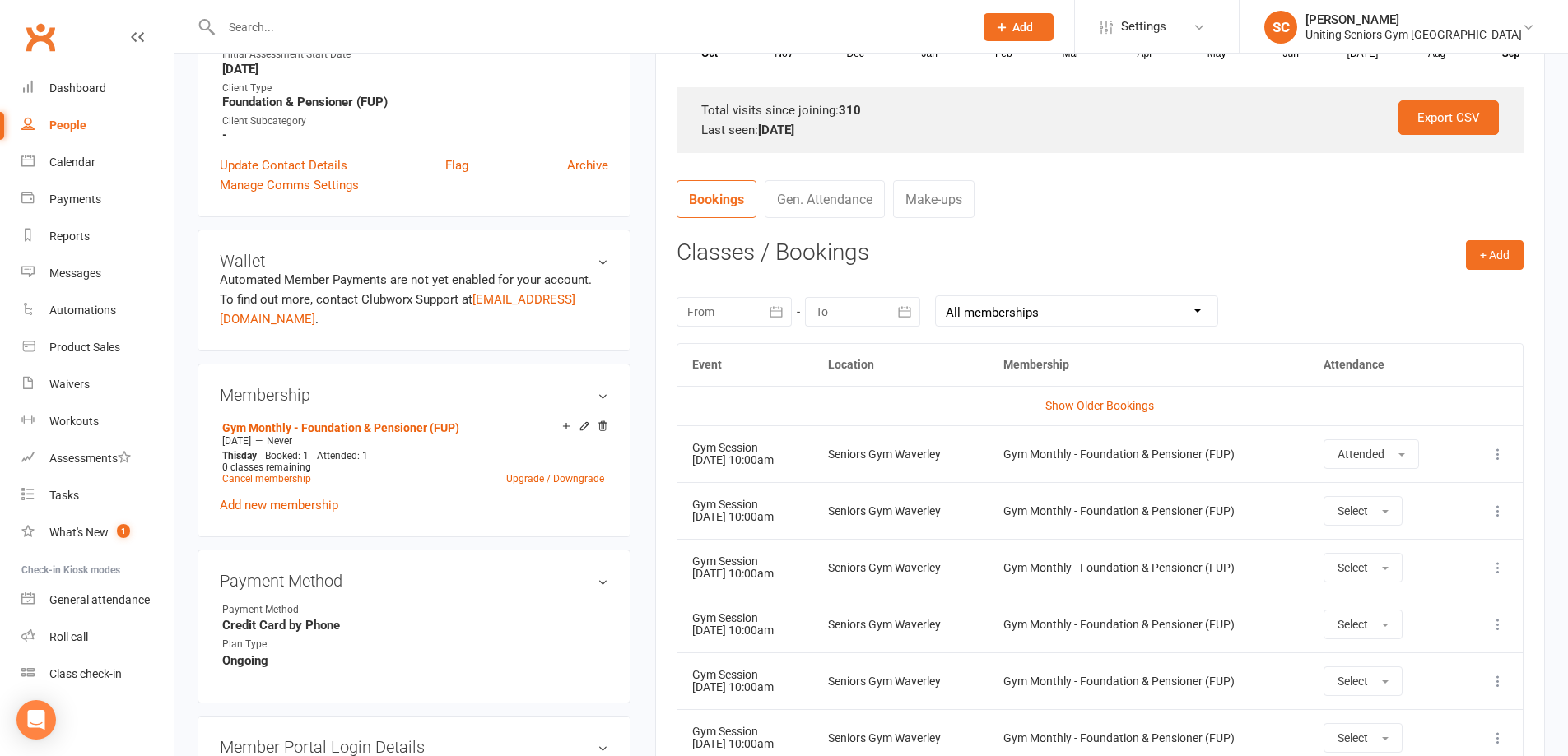
scroll to position [411, 0]
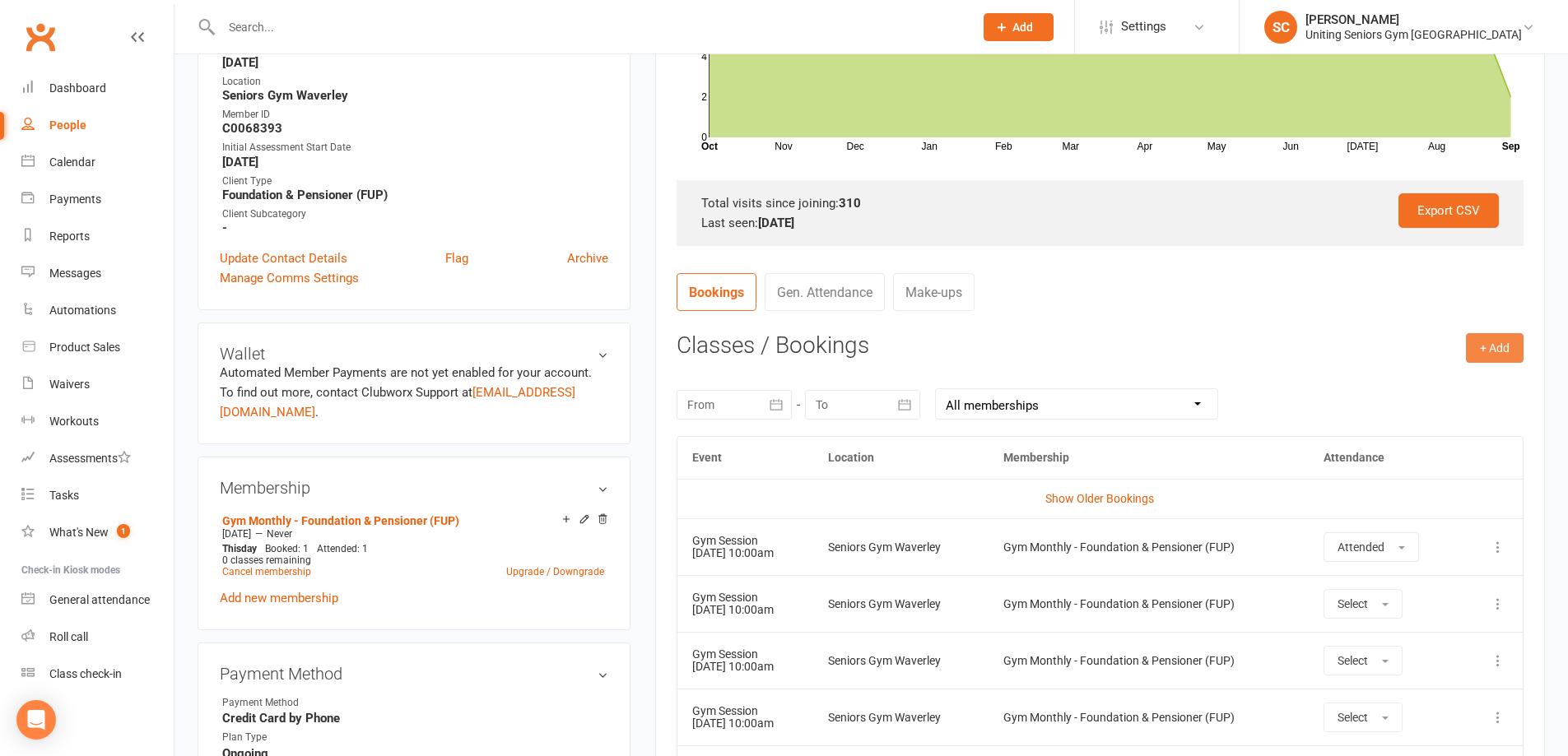
click at [1494, 350] on button "+ Add" at bounding box center [1494, 347] width 57 height 30
click at [1400, 383] on link "Book Event" at bounding box center [1440, 385] width 163 height 33
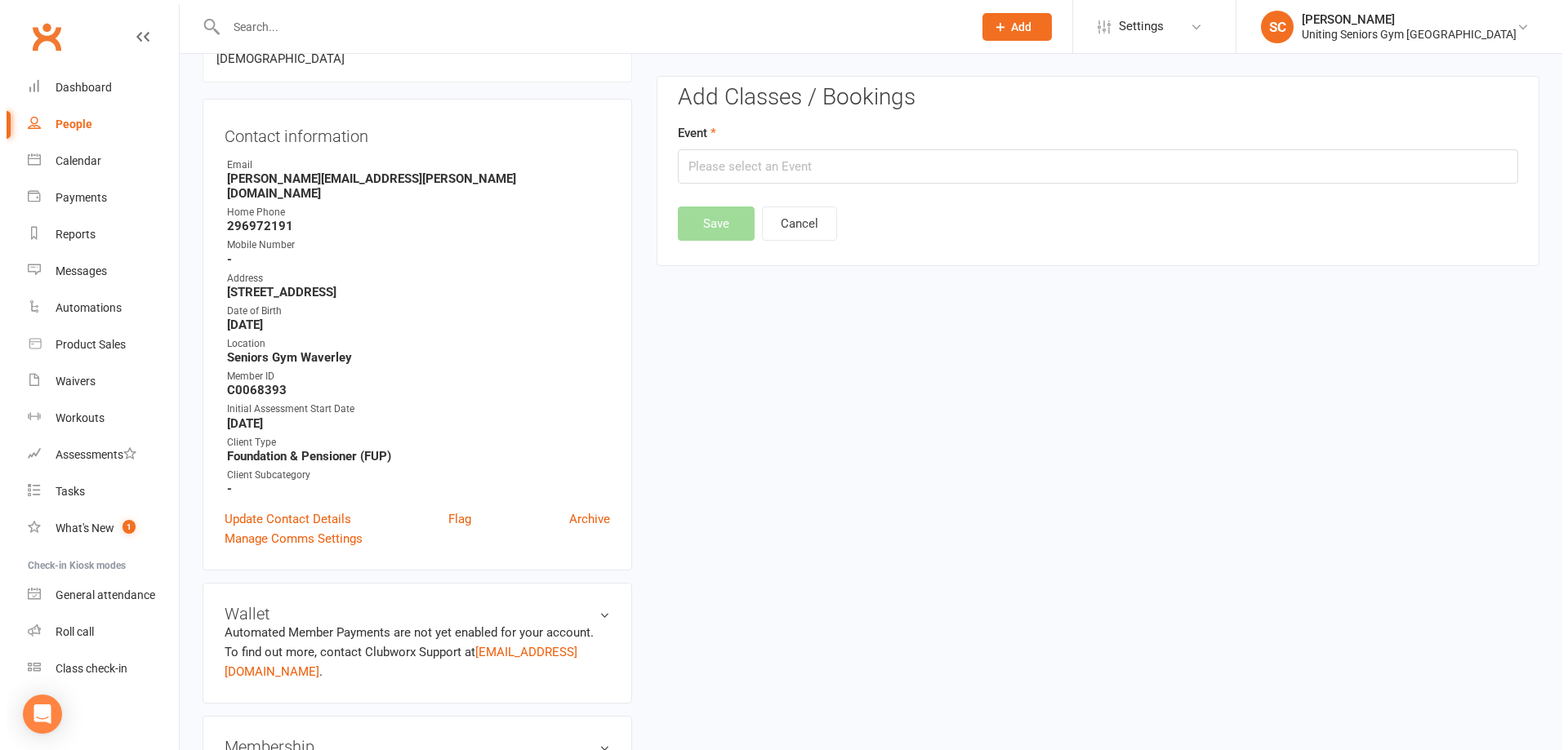
scroll to position [140, 0]
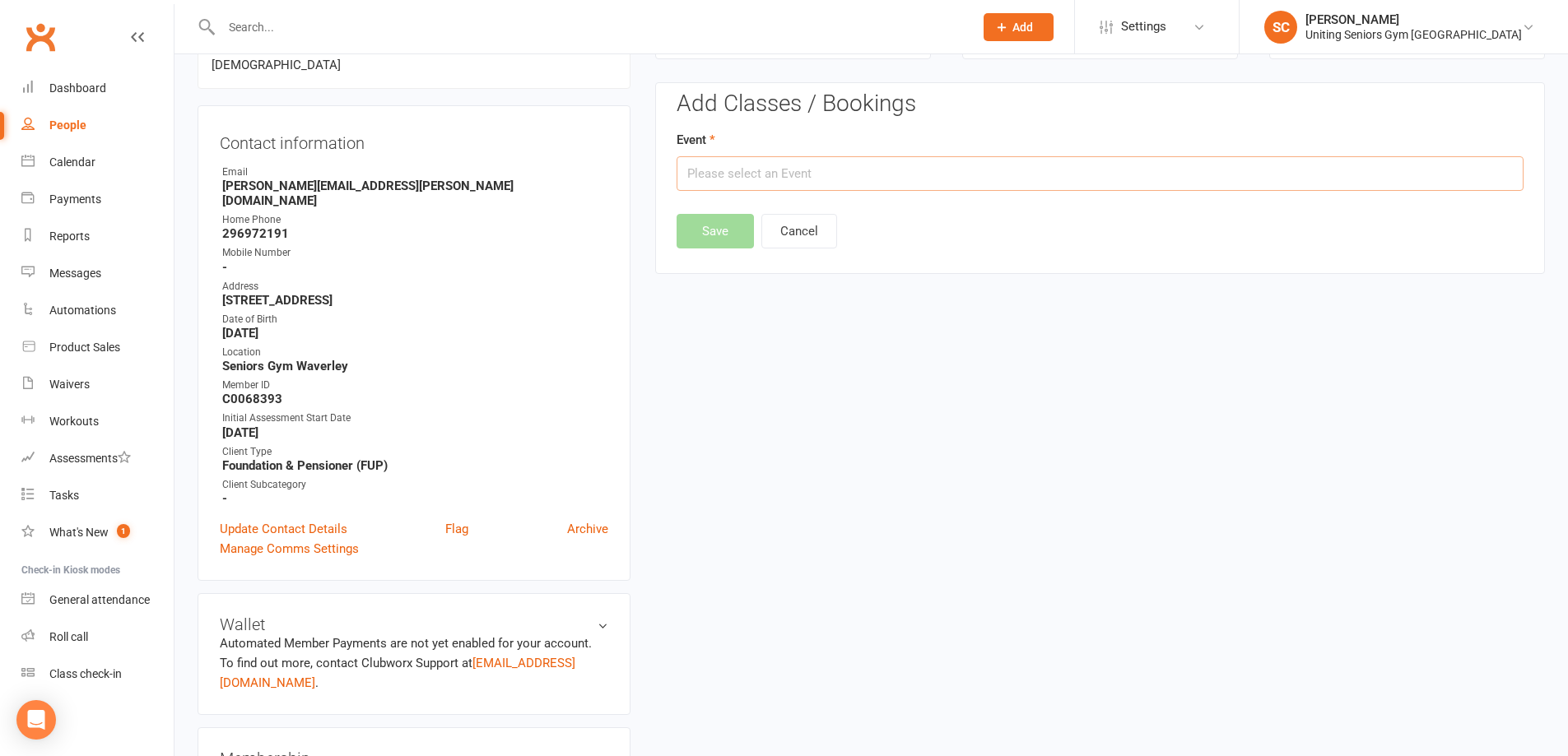
click at [909, 186] on input "text" at bounding box center [1099, 173] width 847 height 34
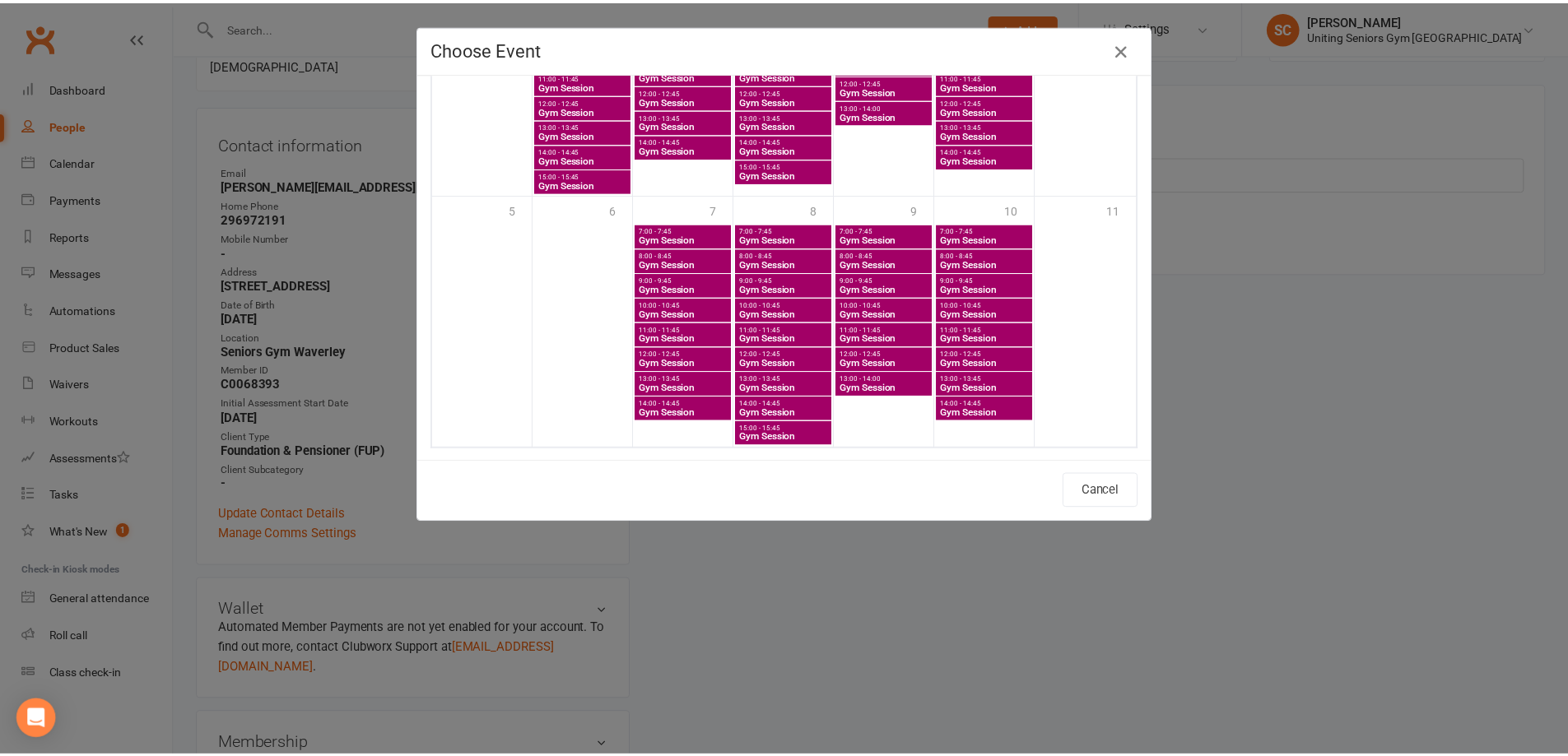
scroll to position [1376, 0]
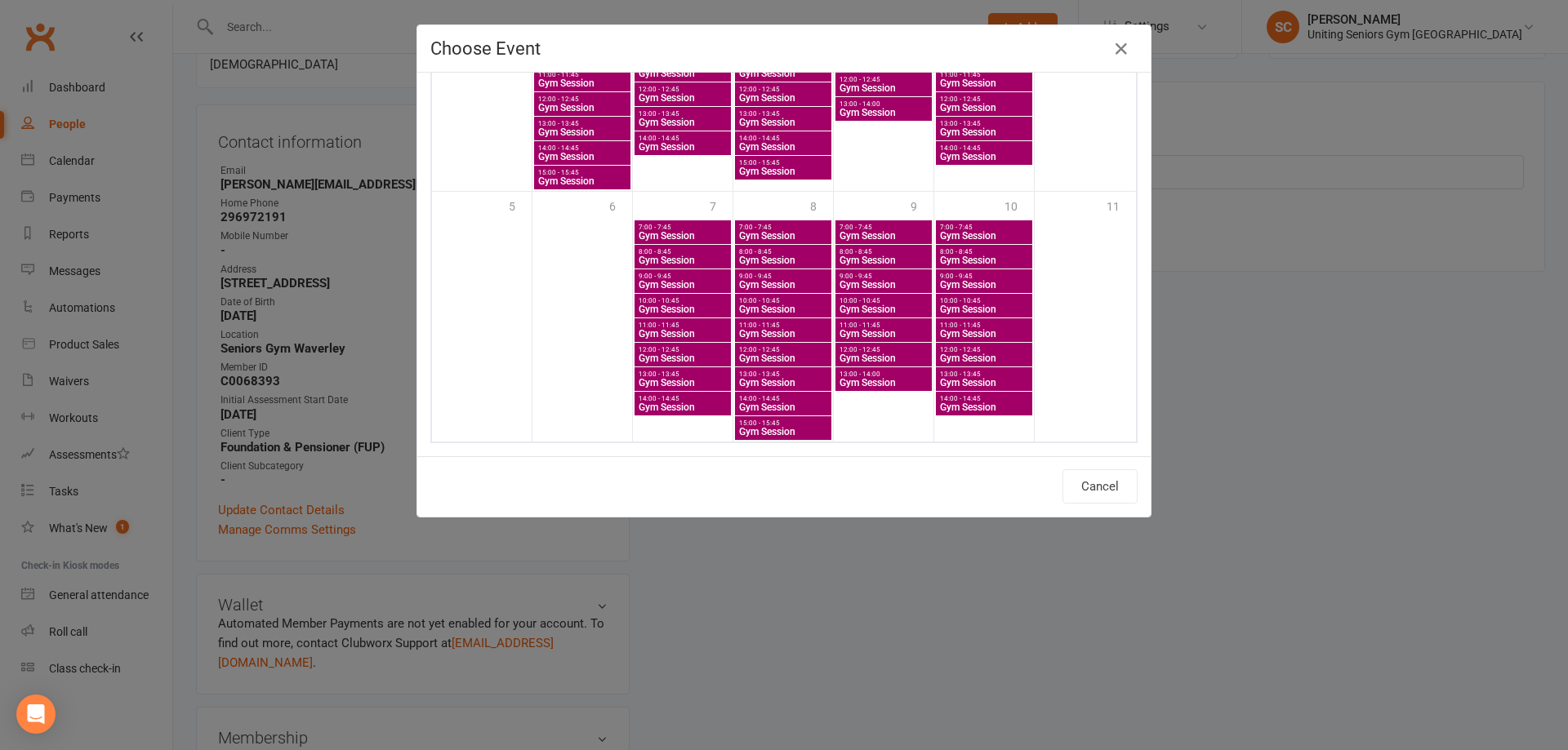
click at [955, 309] on span "Gym Session" at bounding box center [984, 309] width 90 height 10
type input "Gym Session - [DATE] 10:00:00 AM"
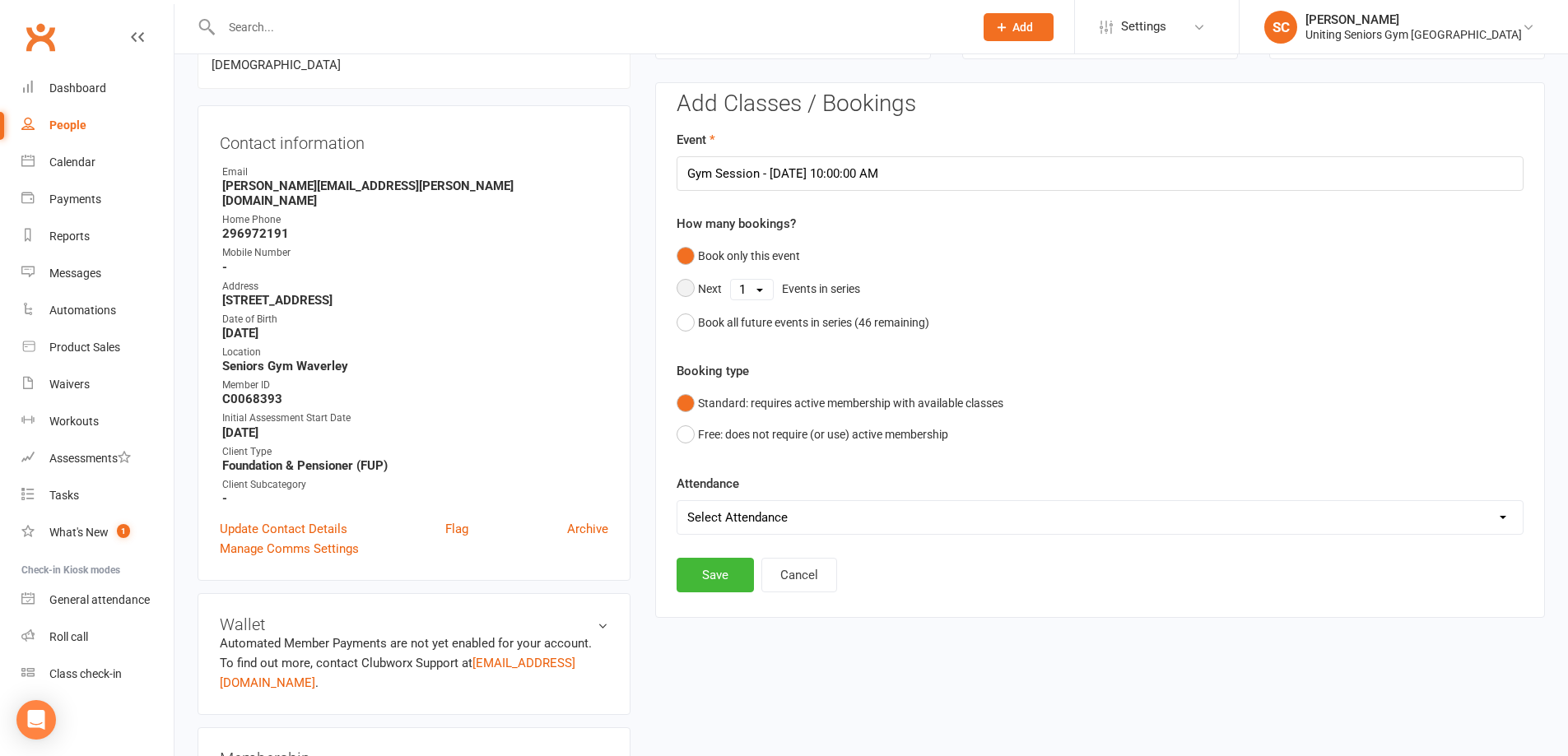
click at [771, 291] on select "1 2 3 4 5 6 7 8 9 10 11 12 13 14 15 16 17 18 19 20 21 22 23 24 25 26 27 28 29 3…" at bounding box center [752, 290] width 42 height 20
click at [1018, 418] on div "Standard: requires active membership with available classes Free: does not requ…" at bounding box center [1099, 419] width 847 height 64
click at [690, 322] on button "Book all future events in series ( 46 remaining)" at bounding box center [802, 322] width 252 height 31
click at [720, 488] on button "Save" at bounding box center [715, 491] width 77 height 34
